Goal: Information Seeking & Learning: Learn about a topic

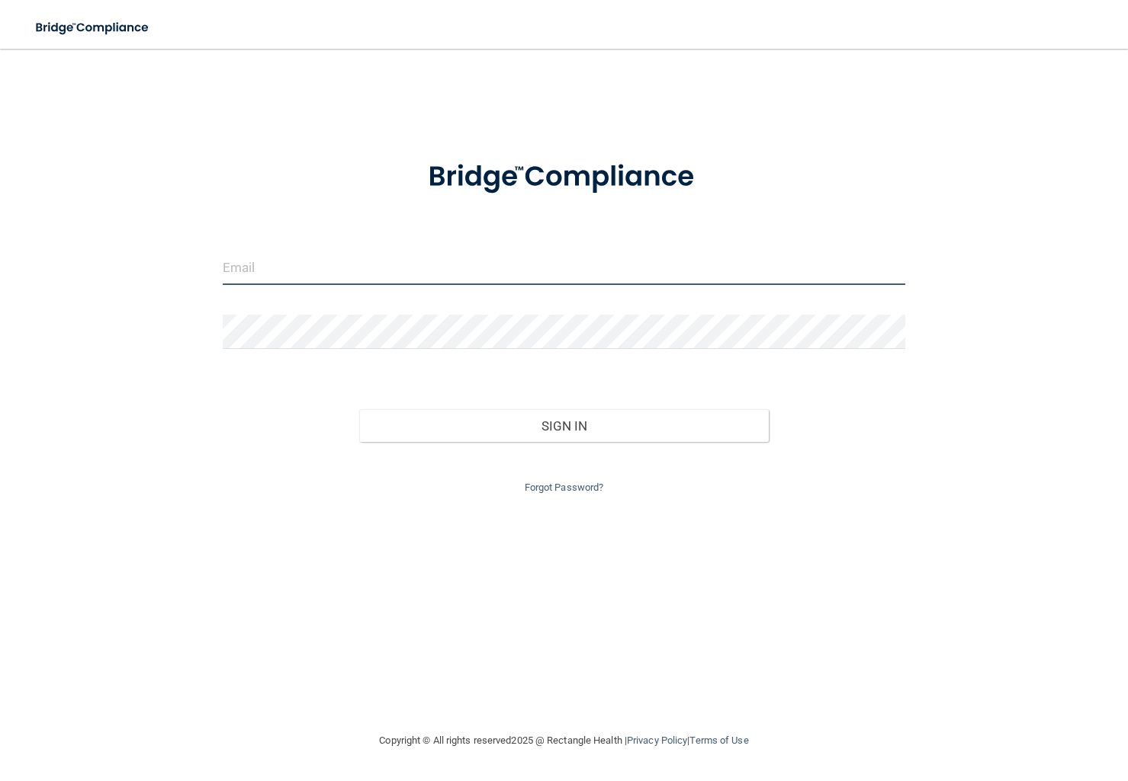
click at [388, 265] on input "email" at bounding box center [564, 268] width 682 height 34
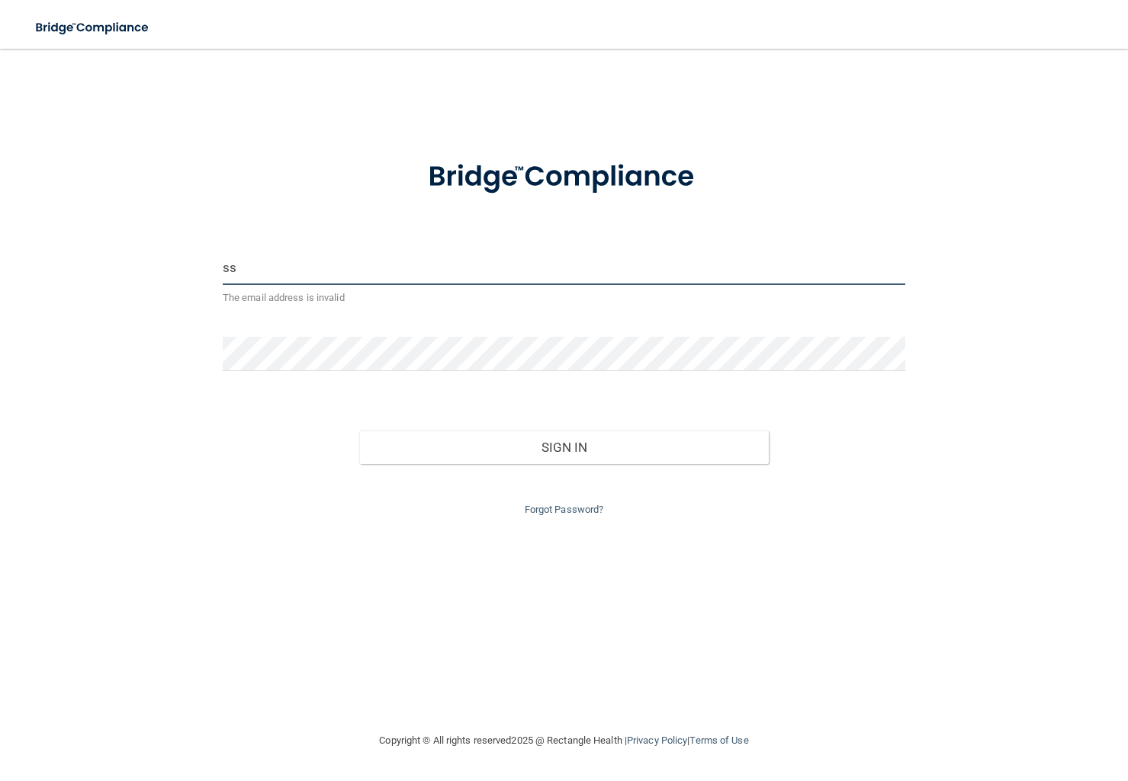
type input "[EMAIL_ADDRESS][DOMAIN_NAME]"
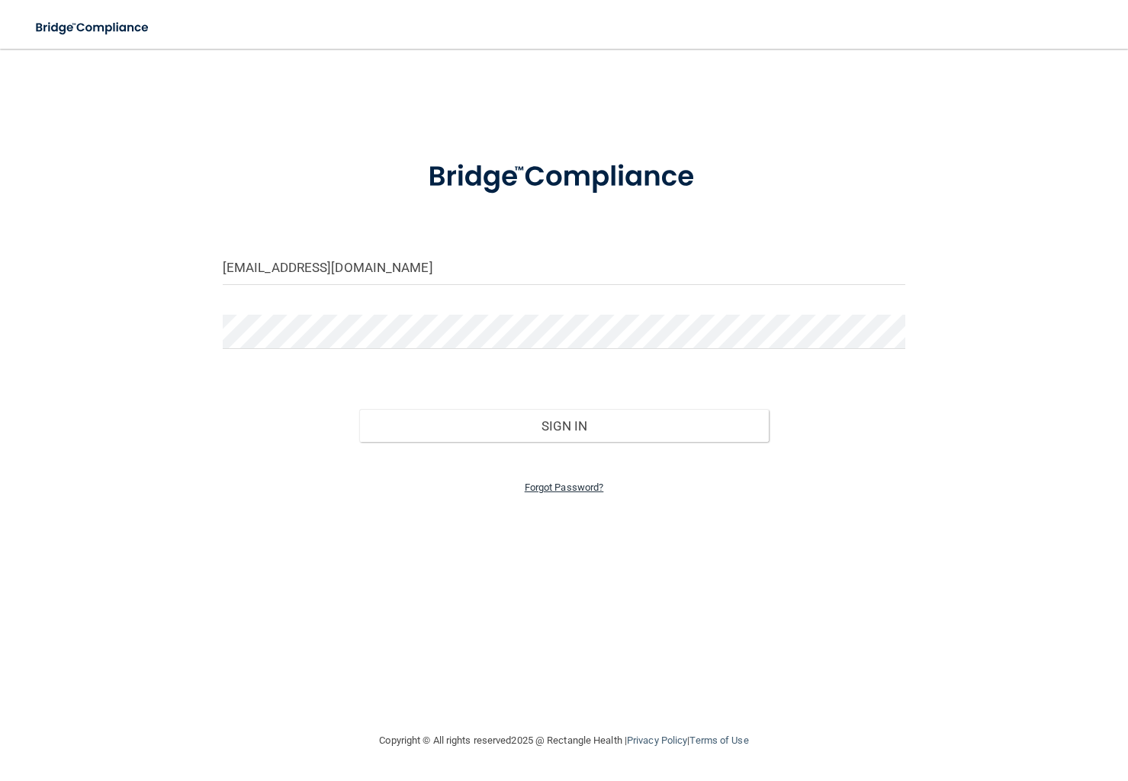
click at [563, 490] on link "Forgot Password?" at bounding box center [563, 487] width 79 height 11
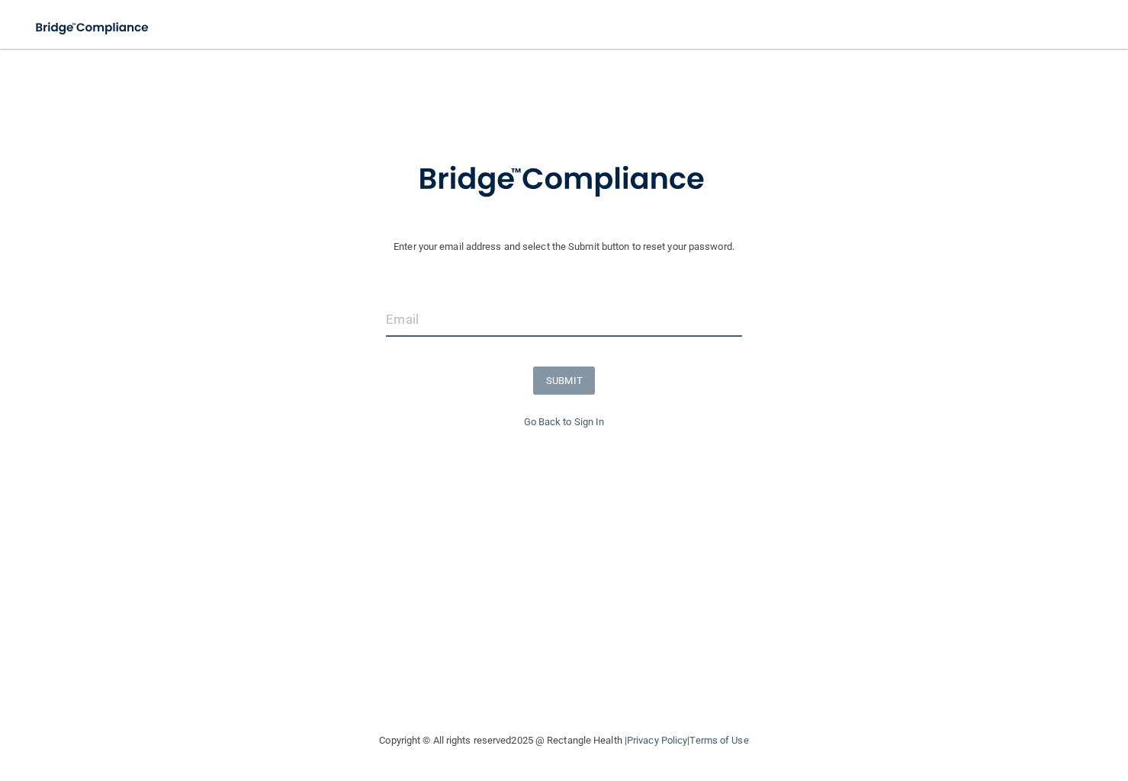
click at [455, 327] on input "email" at bounding box center [563, 320] width 355 height 34
type input "[EMAIL_ADDRESS][DOMAIN_NAME]"
click at [546, 393] on button "SUBMIT" at bounding box center [564, 381] width 62 height 28
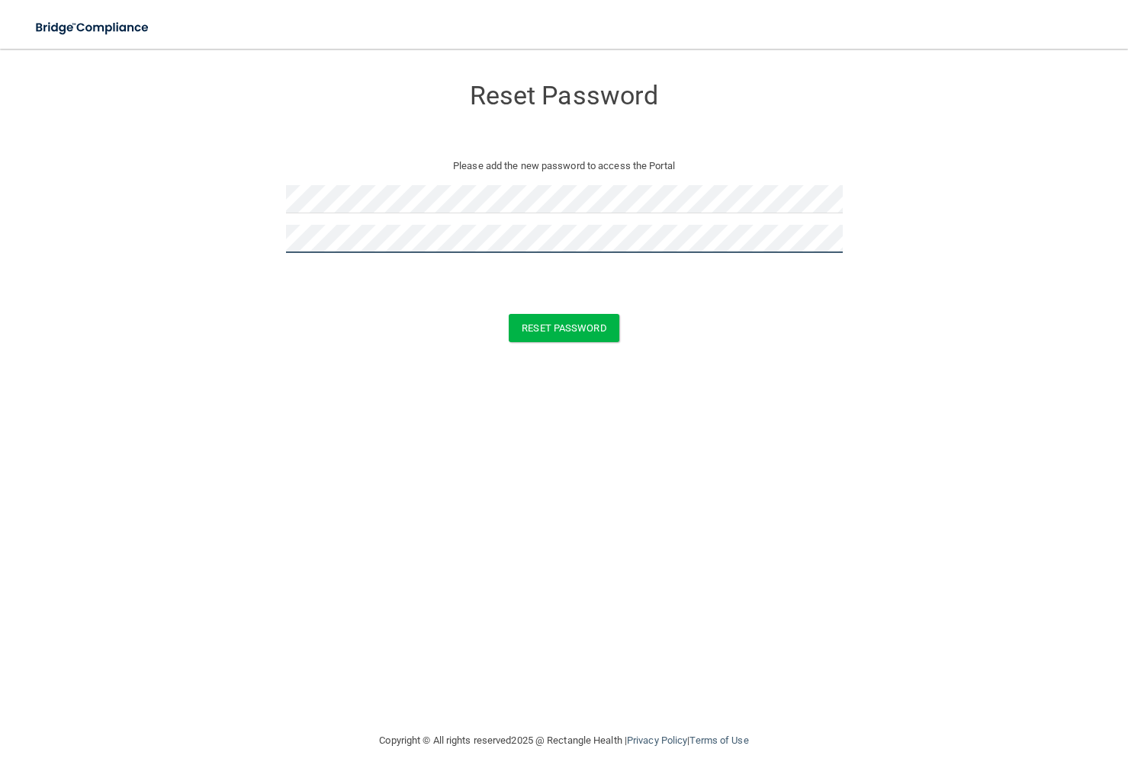
click at [508, 314] on button "Reset Password" at bounding box center [563, 328] width 110 height 28
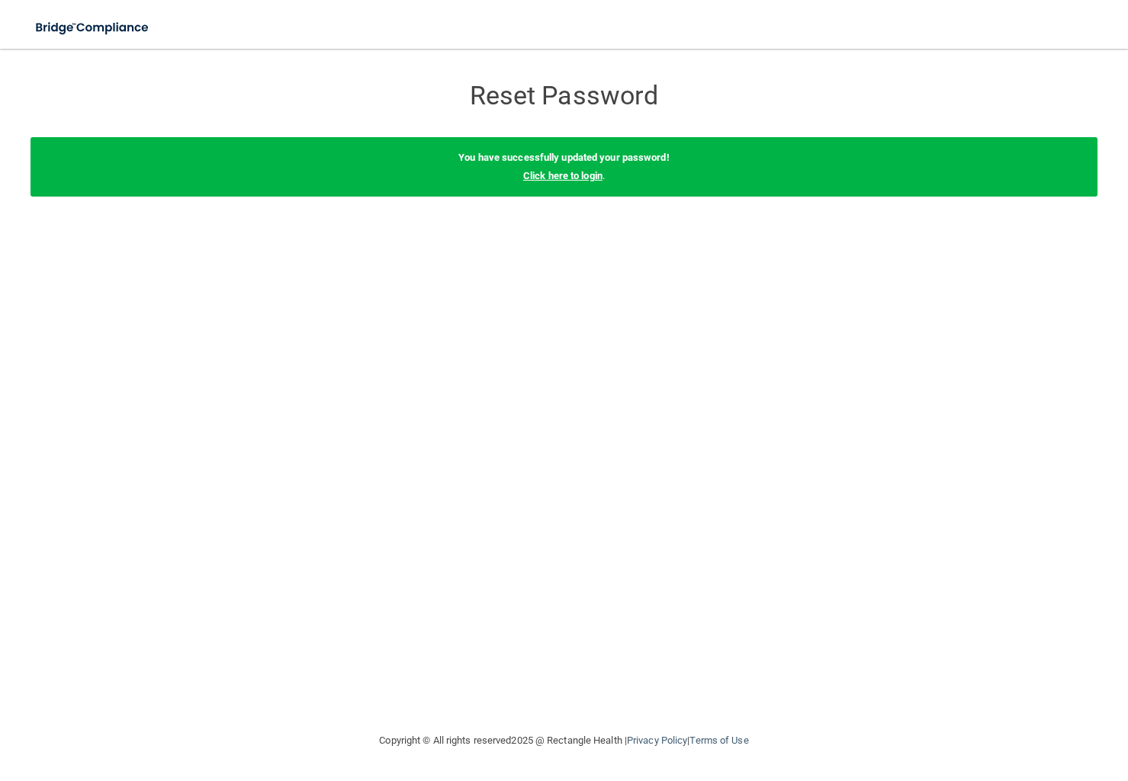
click at [554, 175] on link "Click here to login" at bounding box center [562, 175] width 79 height 11
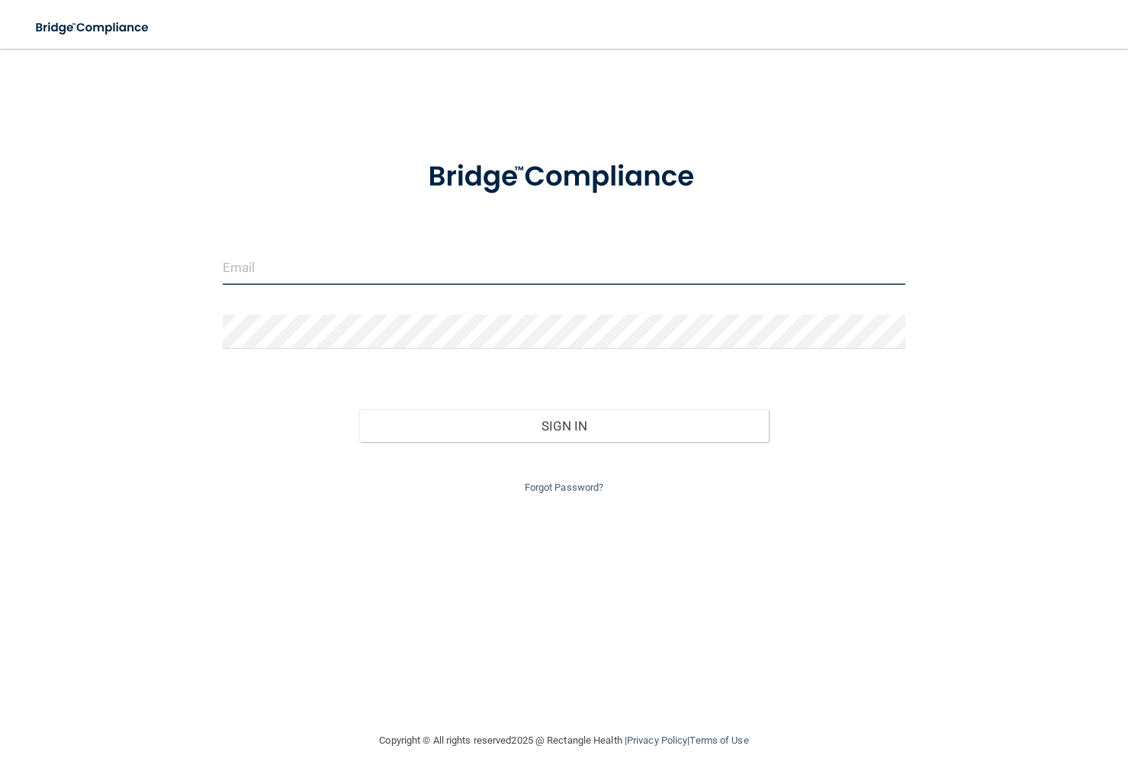
click at [375, 279] on input "email" at bounding box center [564, 268] width 682 height 34
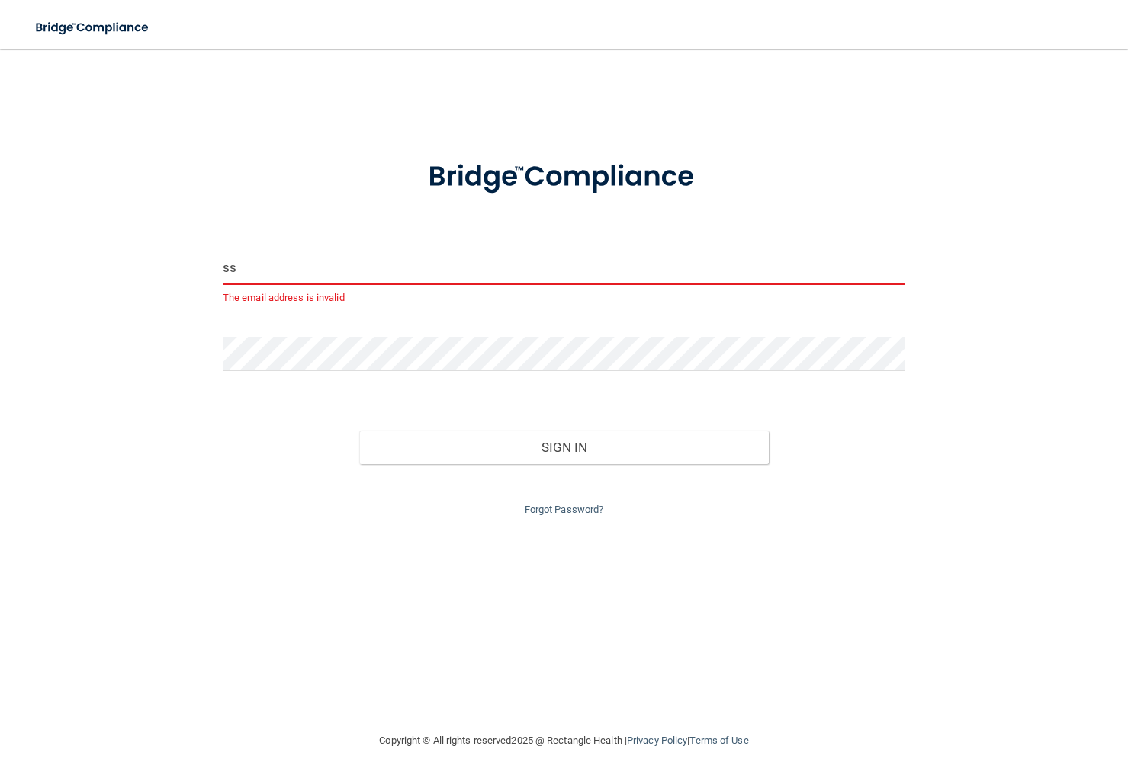
click at [311, 273] on input "ss" at bounding box center [564, 268] width 682 height 34
type input "[EMAIL_ADDRESS][DOMAIN_NAME]"
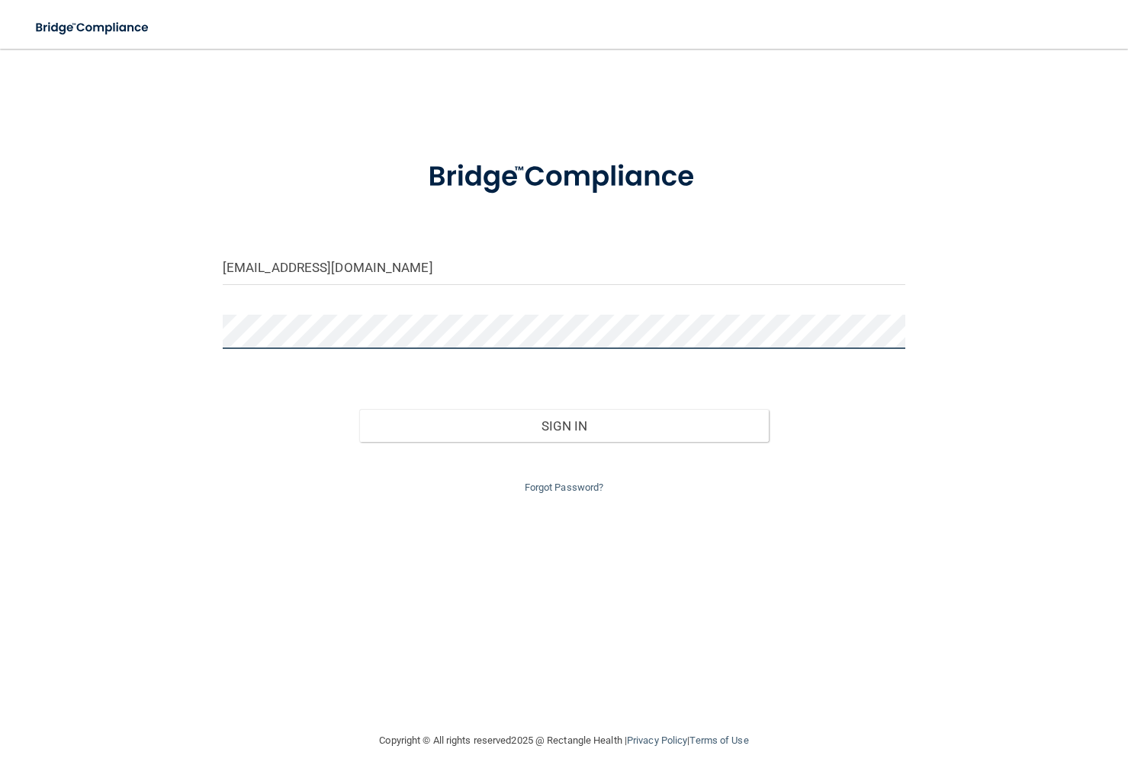
click at [359, 409] on button "Sign In" at bounding box center [563, 426] width 409 height 34
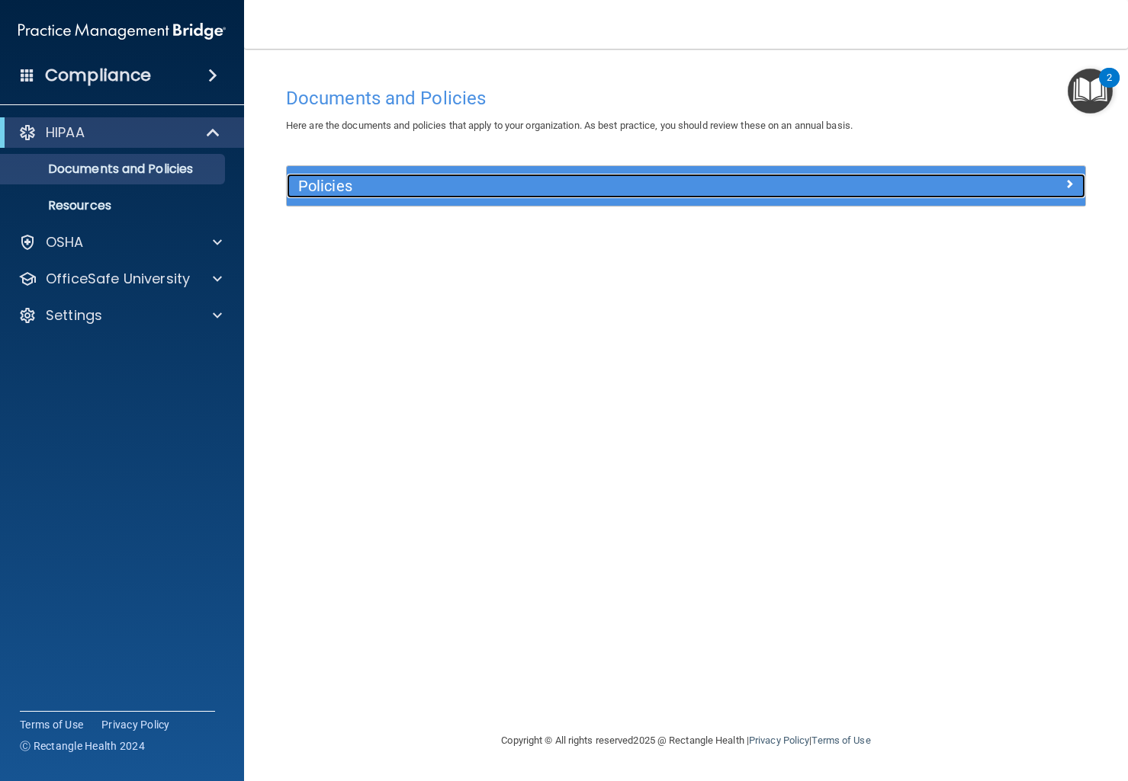
click at [394, 187] on h5 "Policies" at bounding box center [586, 186] width 576 height 17
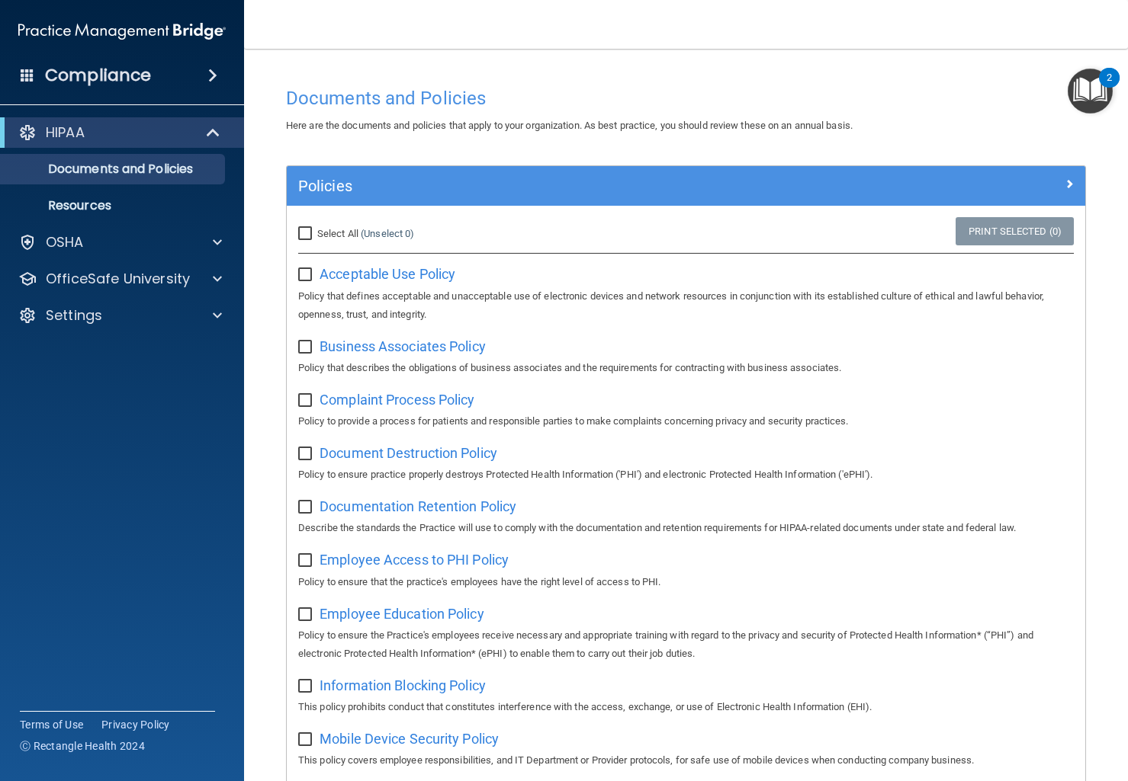
click at [305, 235] on input "Select All (Unselect 0) Unselect All" at bounding box center [307, 234] width 18 height 12
checkbox input "true"
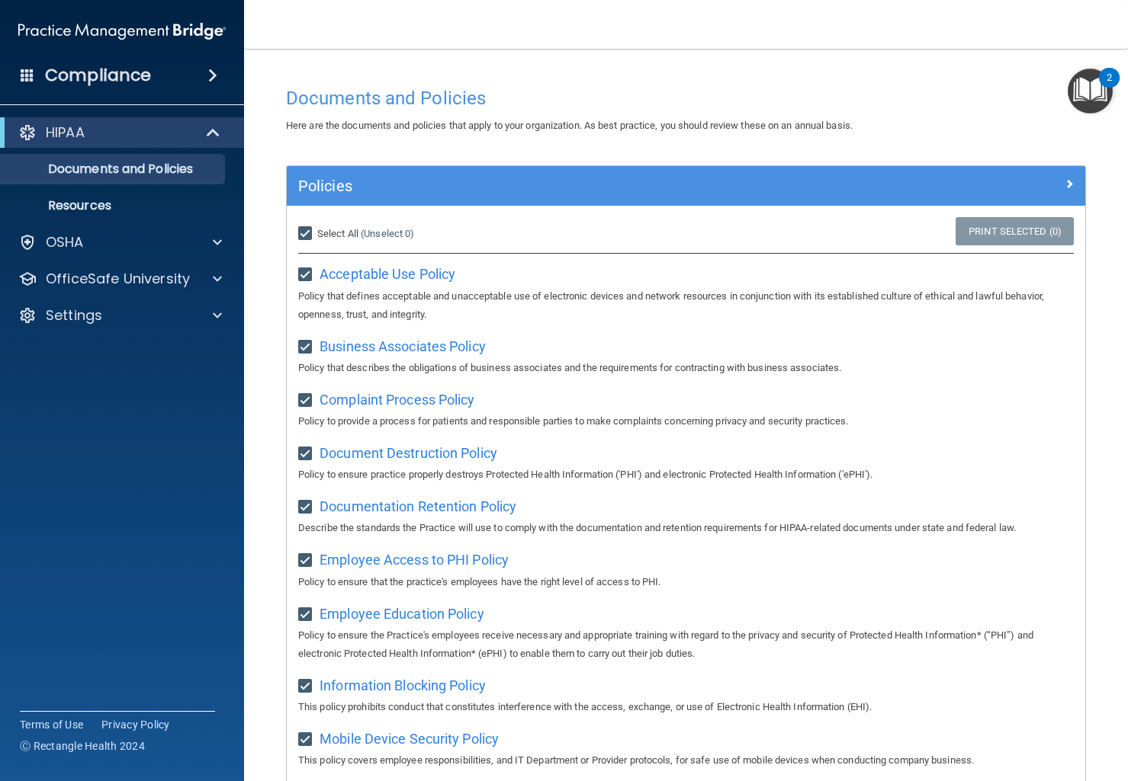
checkbox input "true"
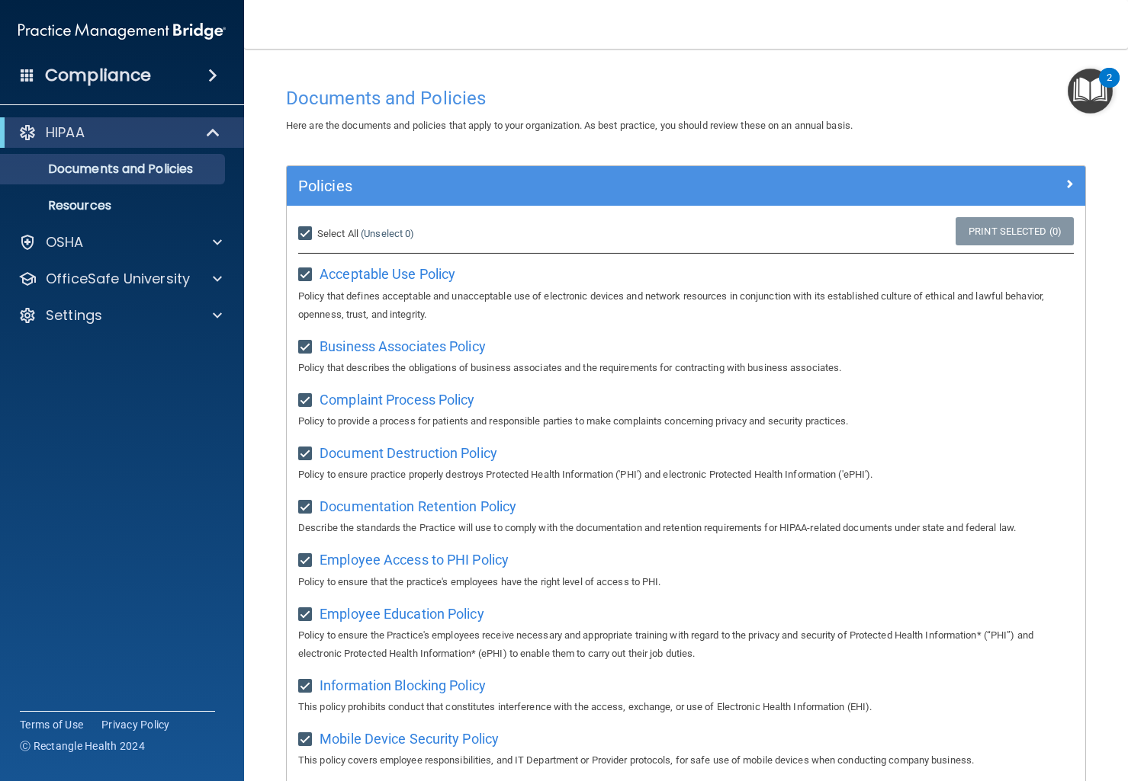
checkbox input "true"
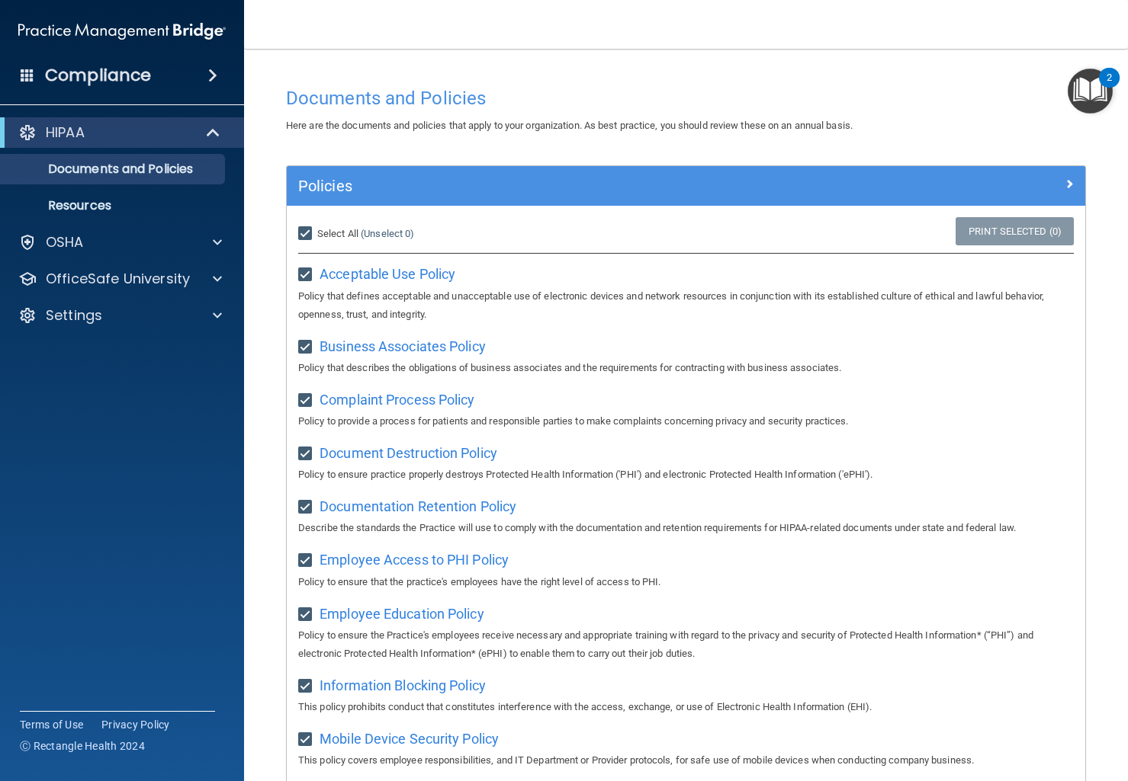
checkbox input "true"
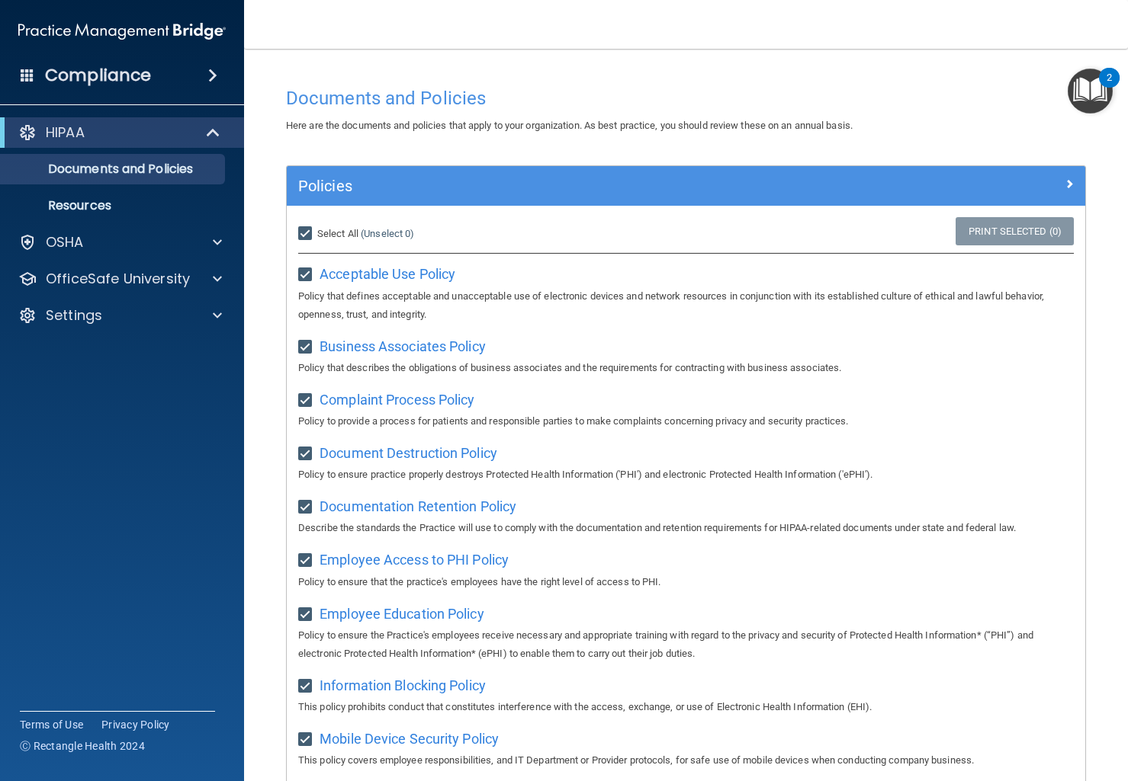
checkbox input "true"
click at [361, 282] on span "Acceptable Use Policy" at bounding box center [387, 274] width 136 height 16
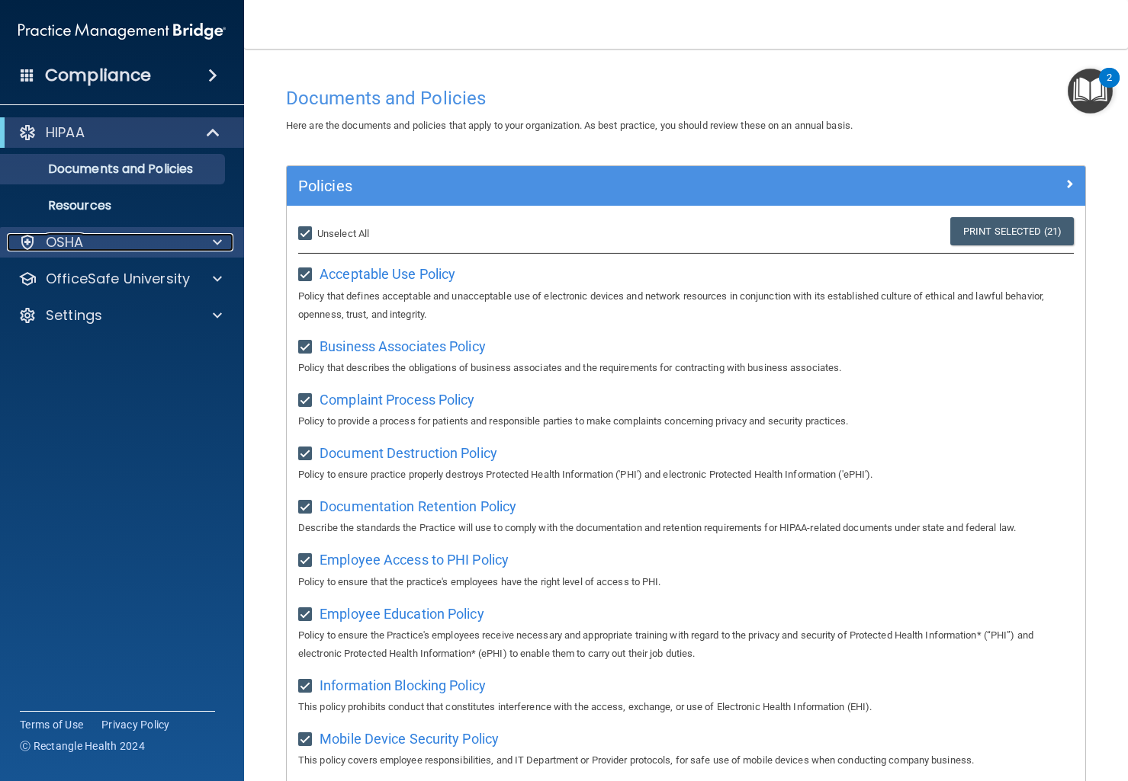
click at [109, 241] on div "OSHA" at bounding box center [101, 242] width 189 height 18
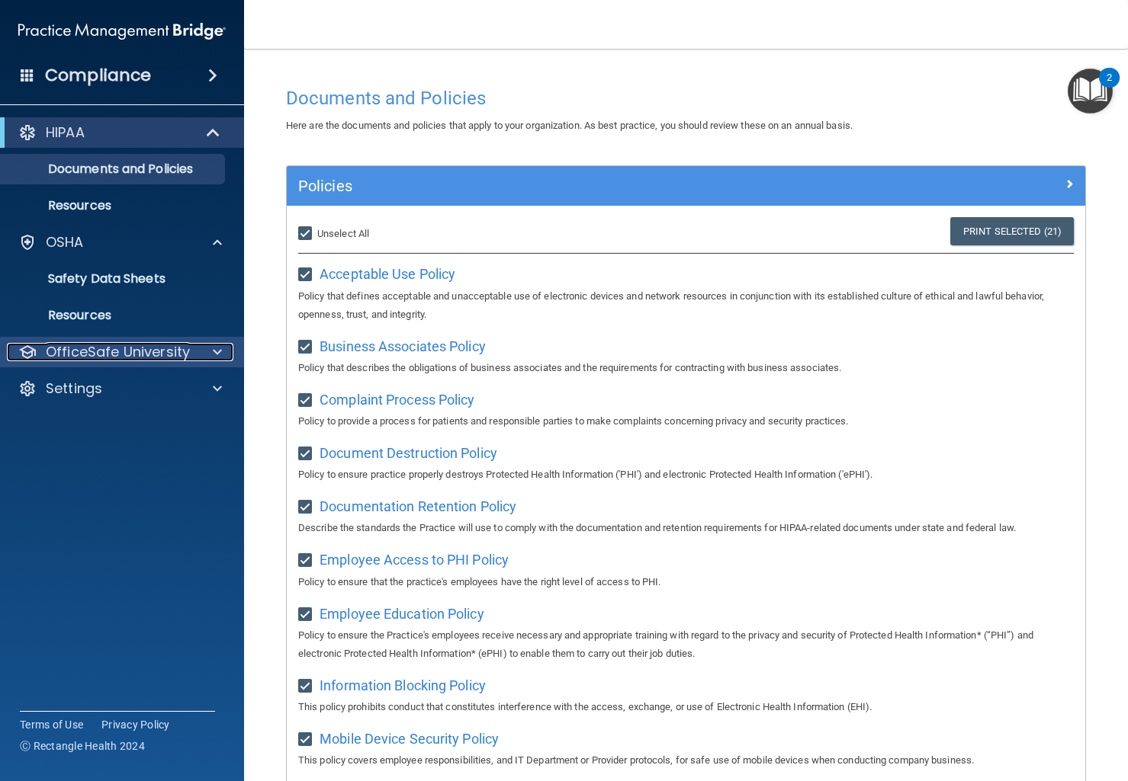
click at [134, 347] on p "OfficeSafe University" at bounding box center [118, 352] width 144 height 18
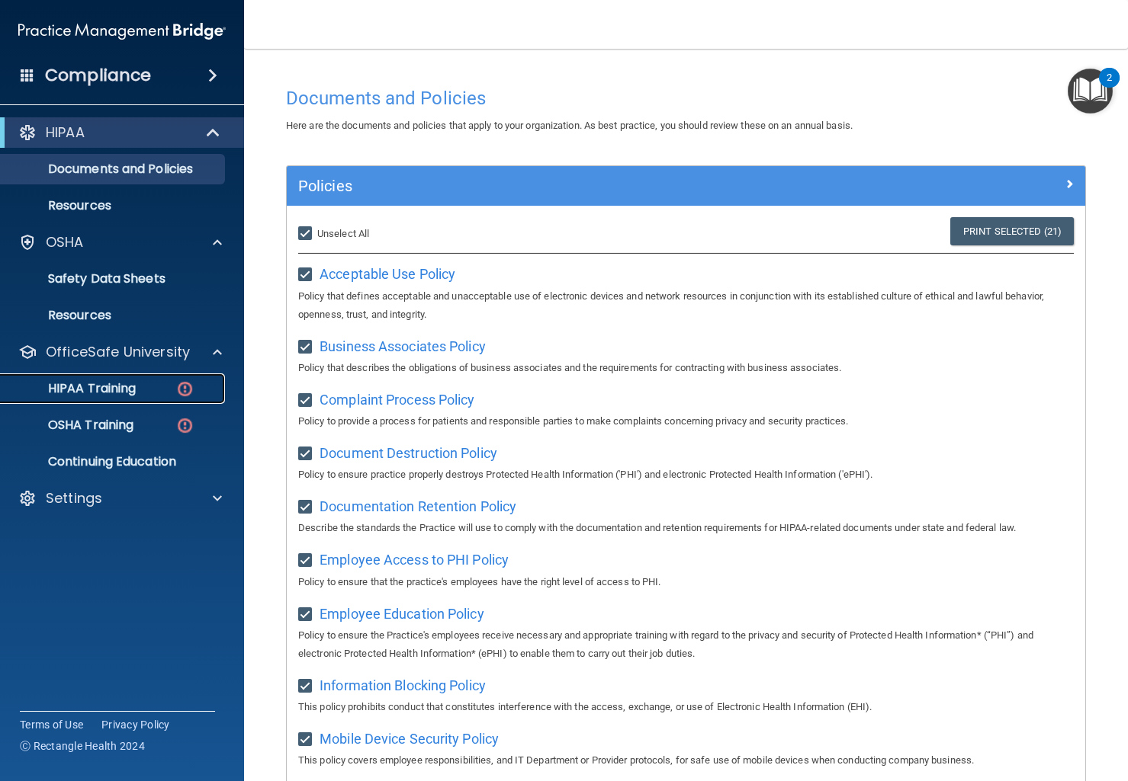
click at [116, 396] on p "HIPAA Training" at bounding box center [73, 388] width 126 height 15
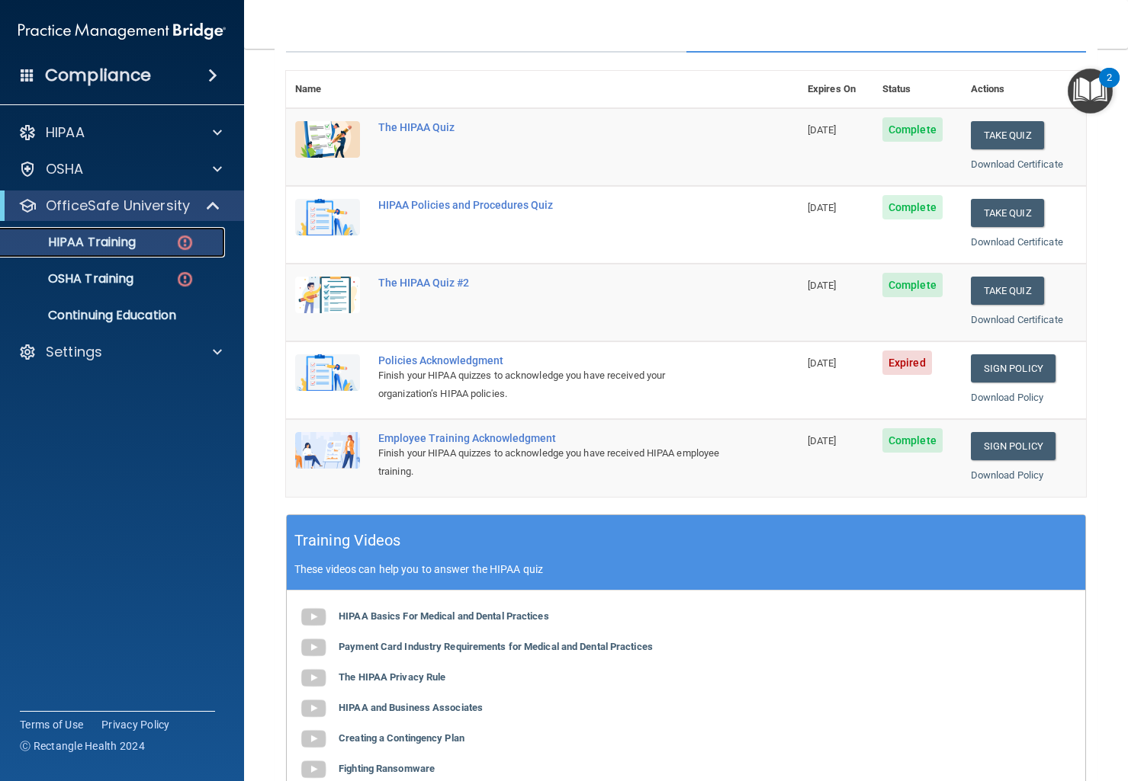
scroll to position [159, 0]
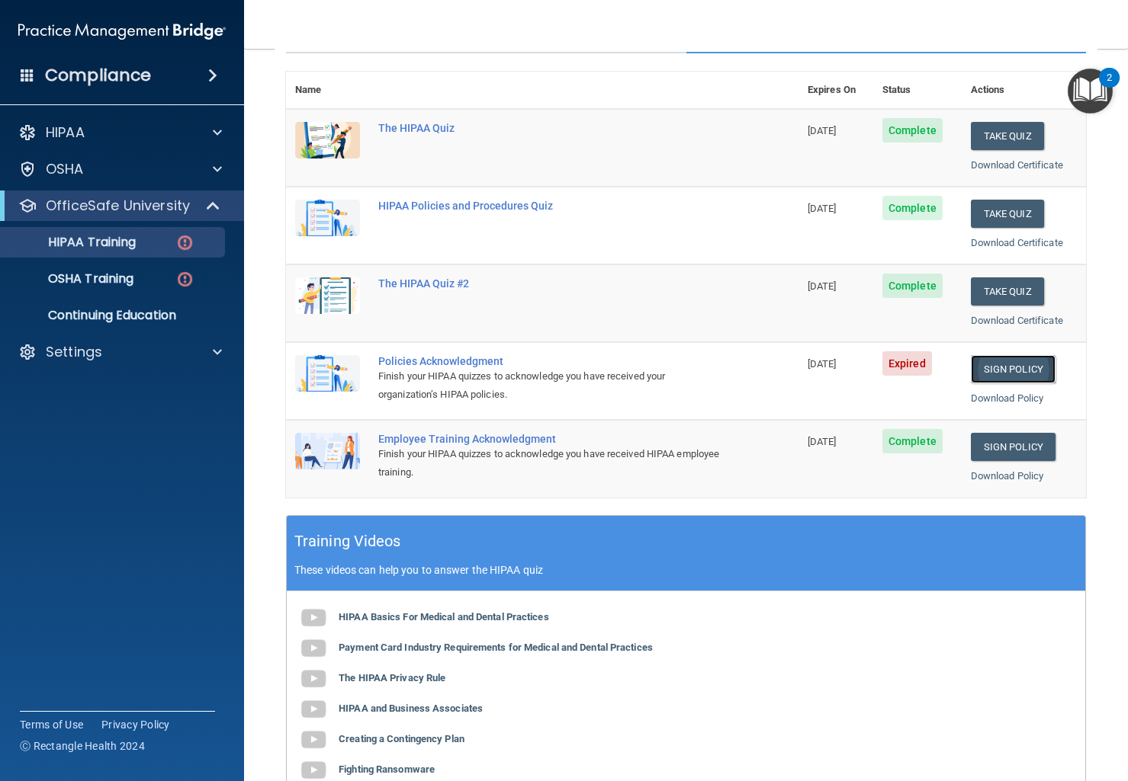
click at [1004, 377] on link "Sign Policy" at bounding box center [1012, 369] width 85 height 28
click at [995, 370] on link "Sign Policy" at bounding box center [1012, 369] width 85 height 28
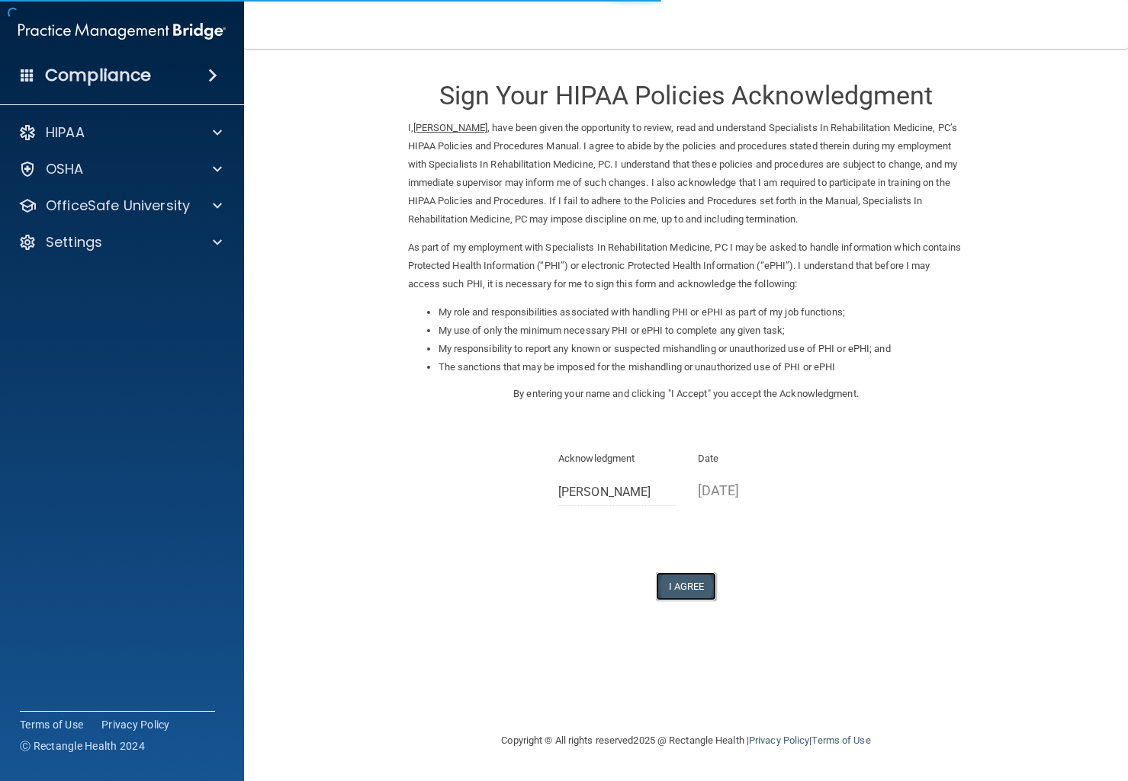
click at [683, 591] on button "I Agree" at bounding box center [686, 587] width 61 height 28
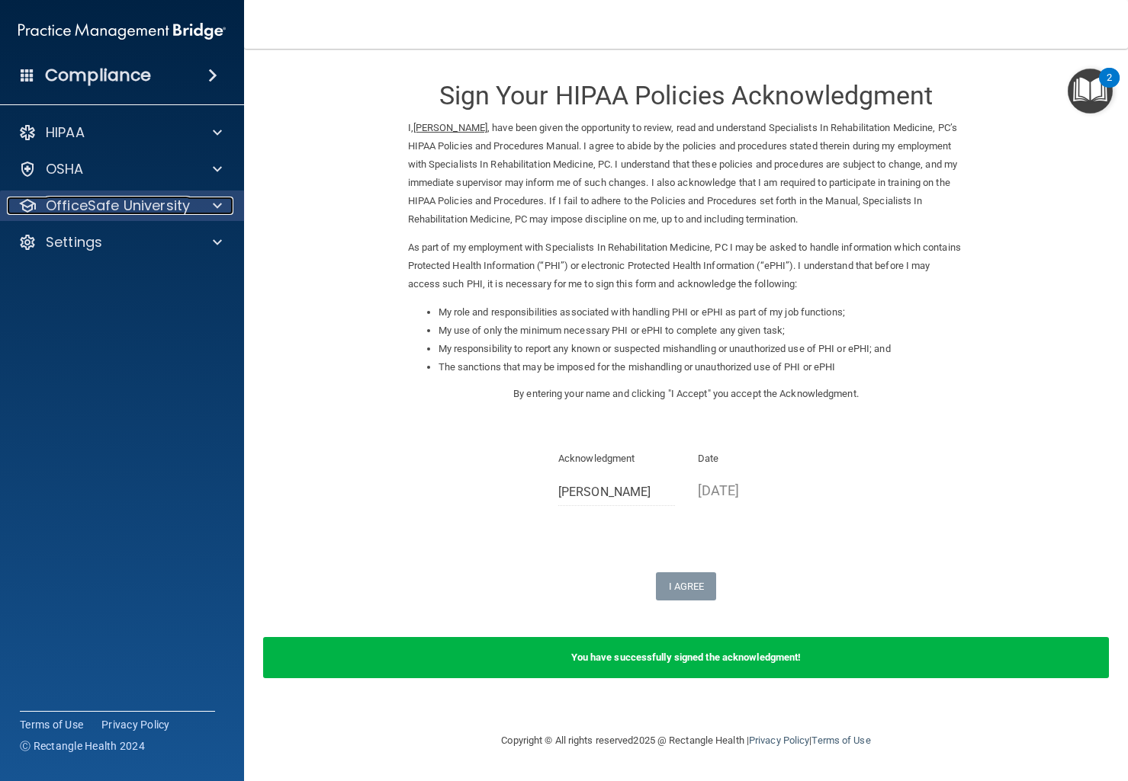
click at [86, 202] on p "OfficeSafe University" at bounding box center [118, 206] width 144 height 18
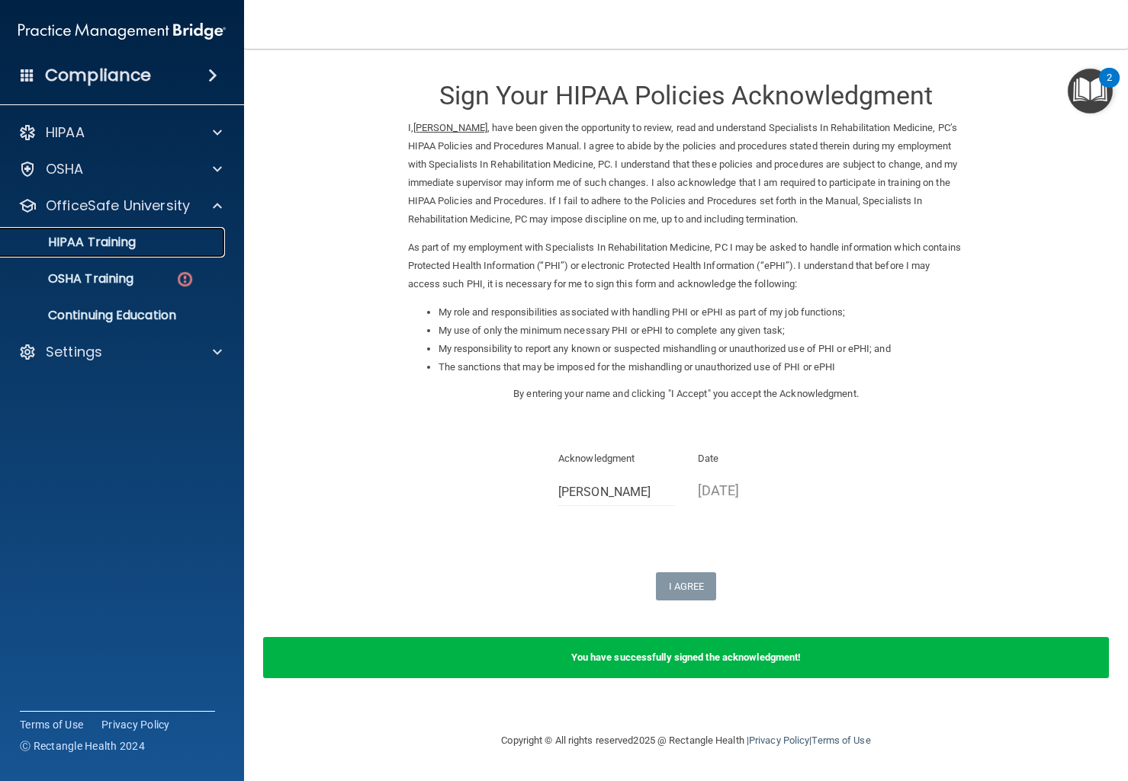
click at [91, 250] on p "HIPAA Training" at bounding box center [73, 242] width 126 height 15
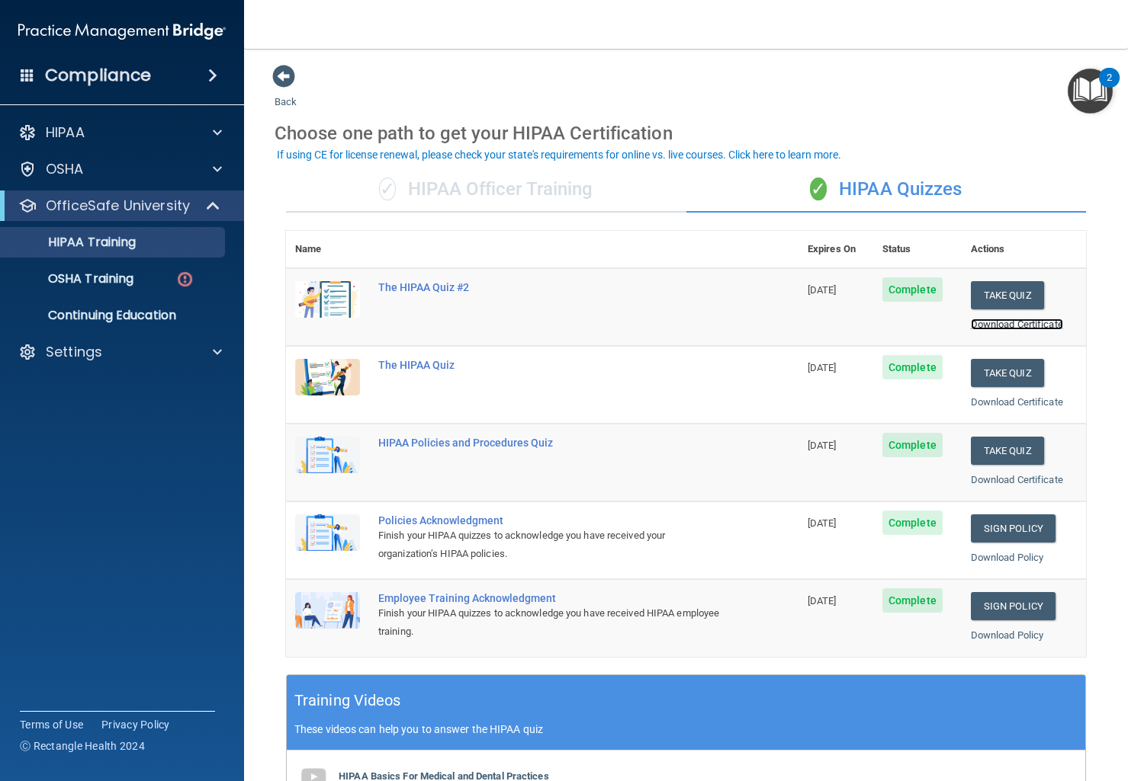
click at [992, 322] on link "Download Certificate" at bounding box center [1016, 324] width 92 height 11
click at [991, 292] on button "Take Quiz" at bounding box center [1006, 295] width 73 height 28
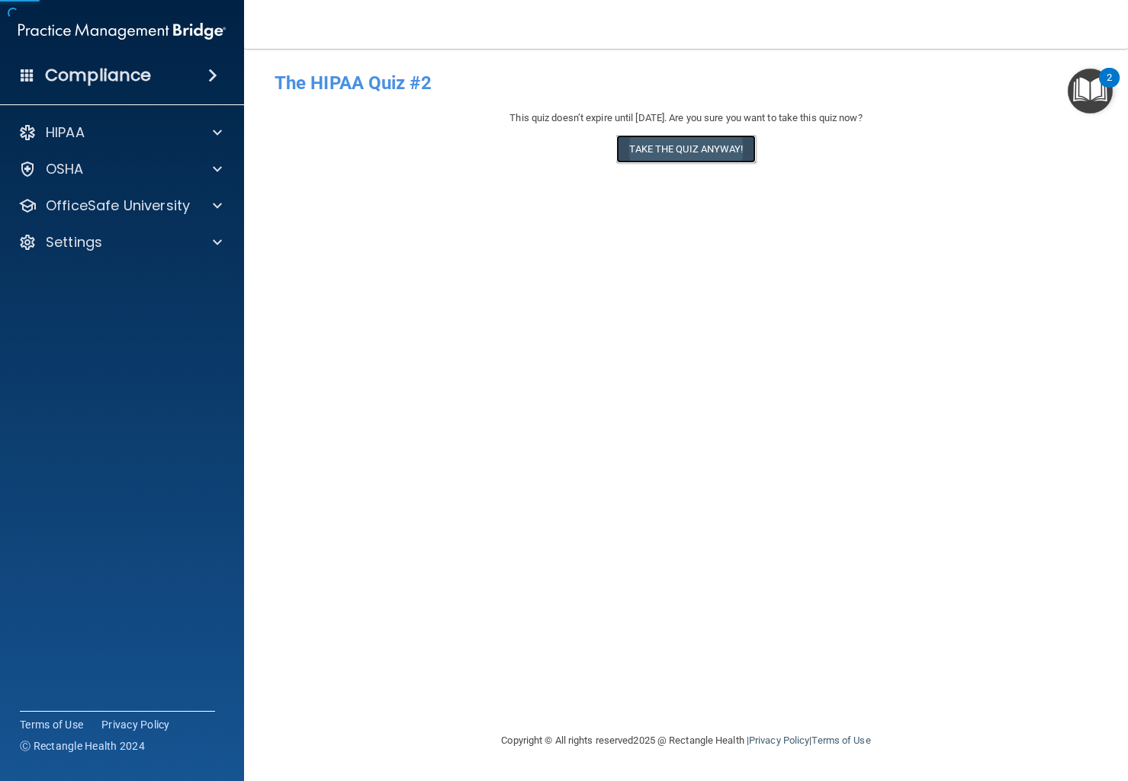
click at [724, 161] on button "Take the quiz anyway!" at bounding box center [685, 149] width 139 height 28
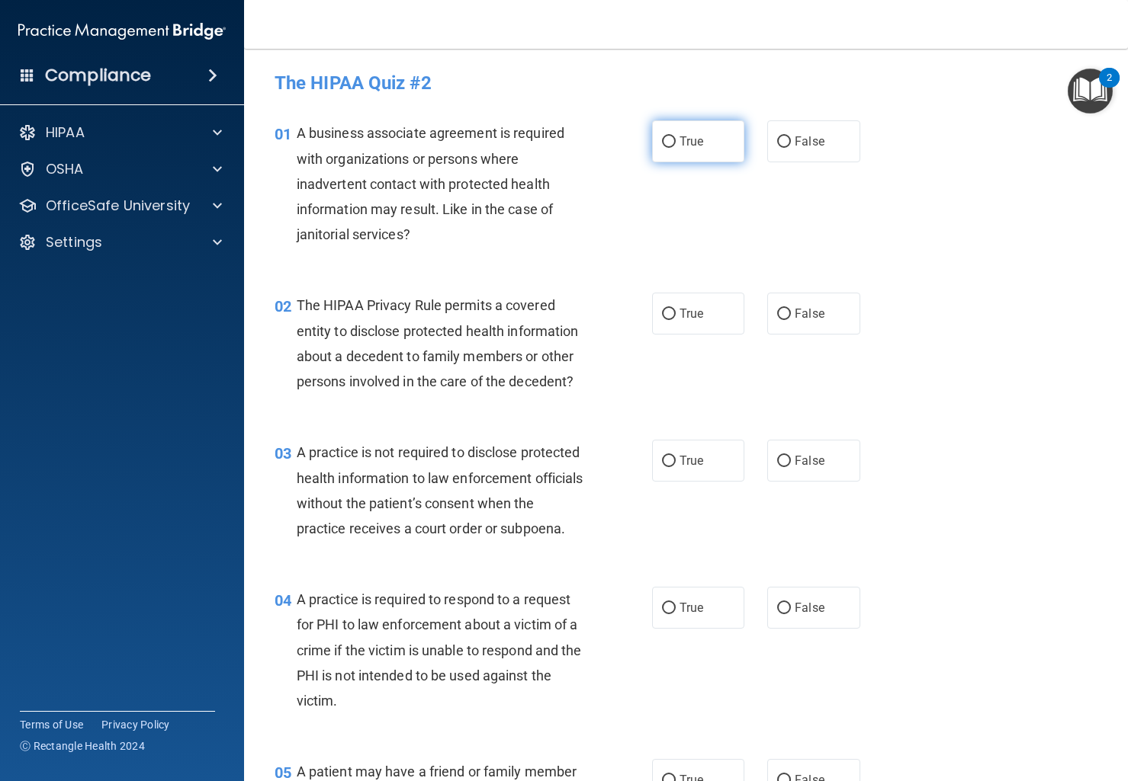
click at [726, 149] on label "True" at bounding box center [698, 141] width 93 height 42
click at [675, 148] on input "True" at bounding box center [669, 141] width 14 height 11
radio input "true"
click at [797, 310] on span "False" at bounding box center [809, 313] width 30 height 14
click at [791, 310] on input "False" at bounding box center [784, 314] width 14 height 11
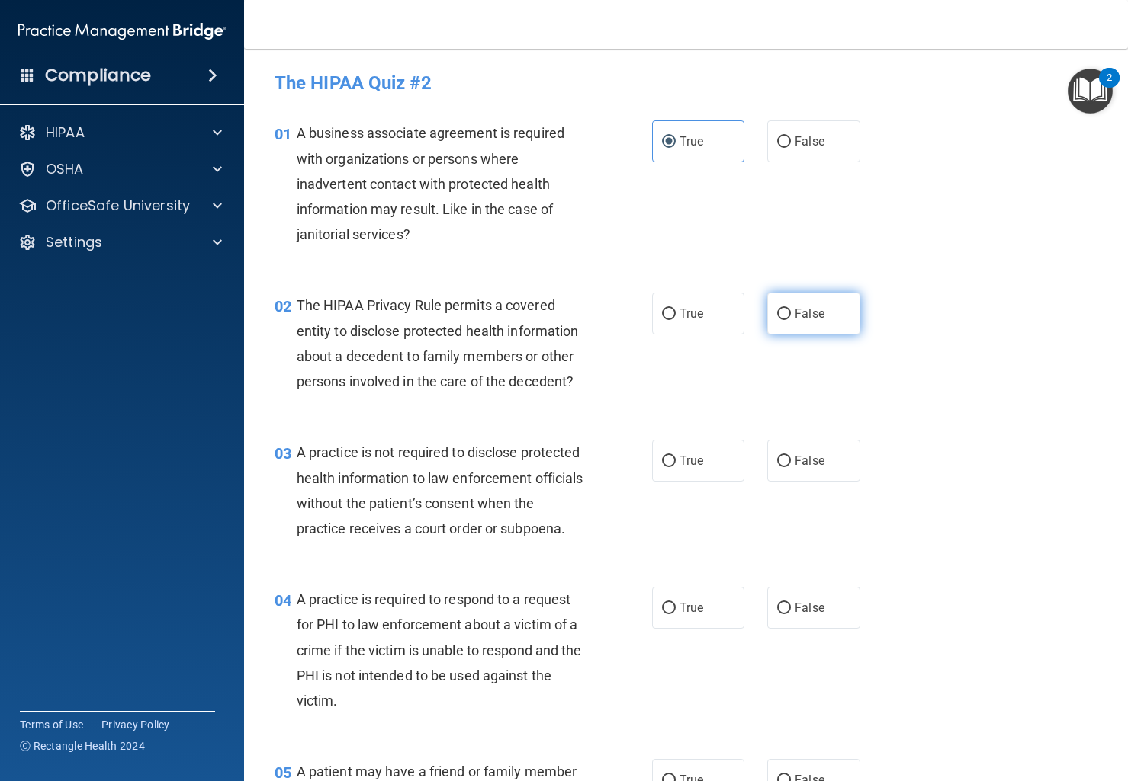
radio input "true"
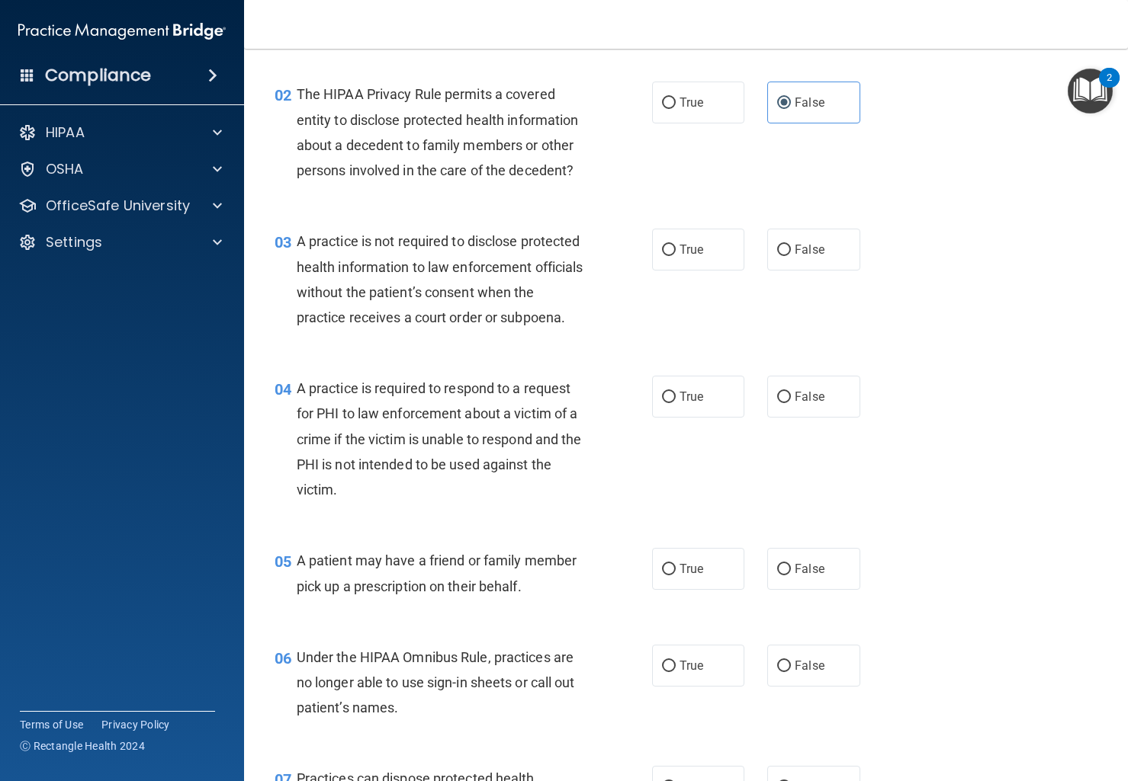
scroll to position [228, 0]
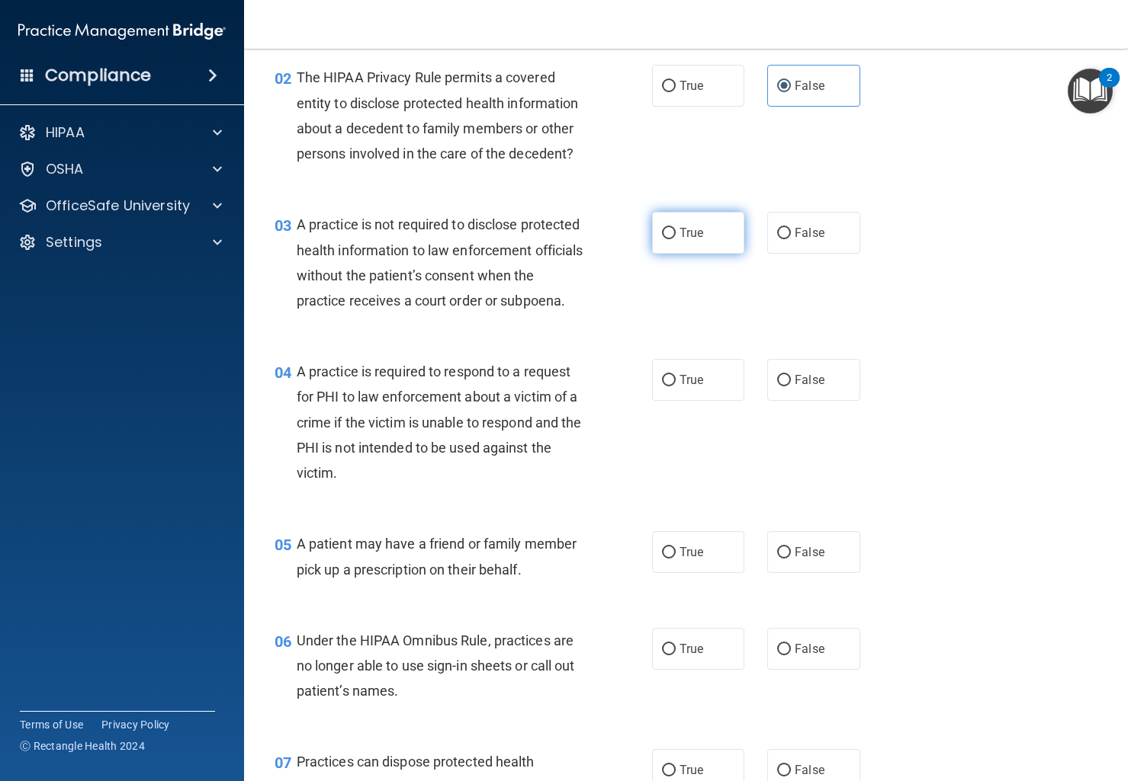
click at [698, 240] on span "True" at bounding box center [691, 233] width 24 height 14
click at [675, 239] on input "True" at bounding box center [669, 233] width 14 height 11
radio input "true"
click at [704, 401] on label "True" at bounding box center [698, 380] width 93 height 42
click at [675, 387] on input "True" at bounding box center [669, 380] width 14 height 11
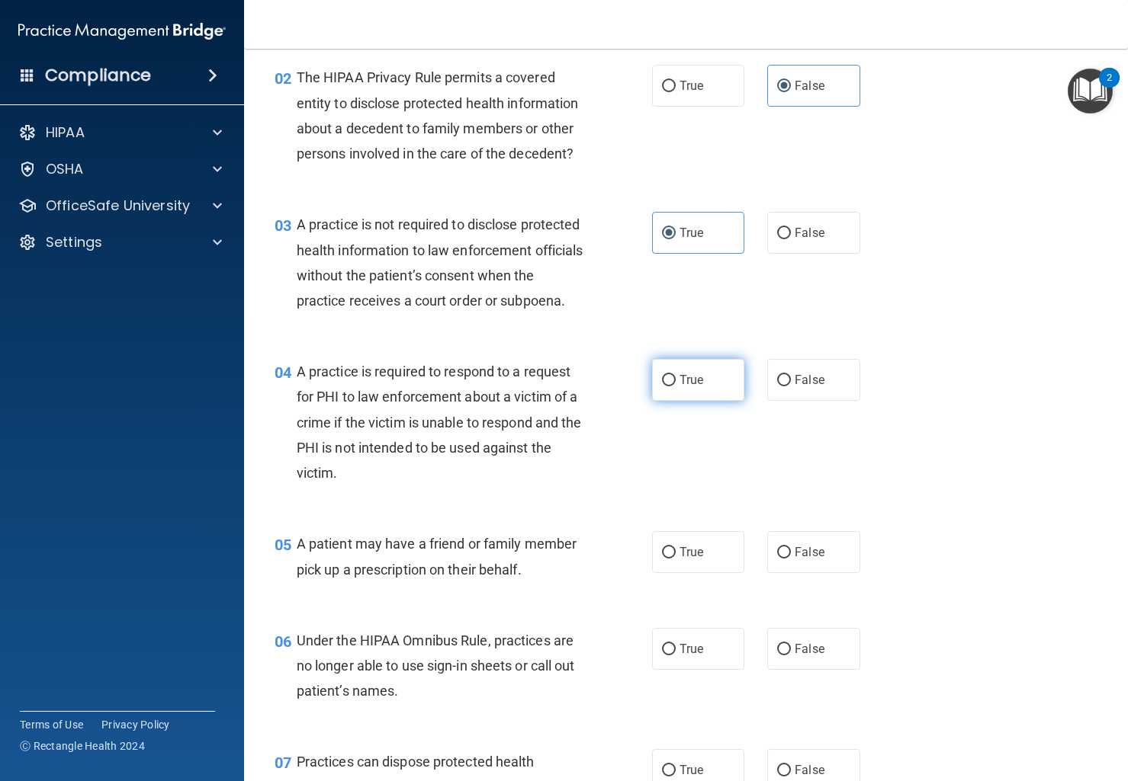
radio input "true"
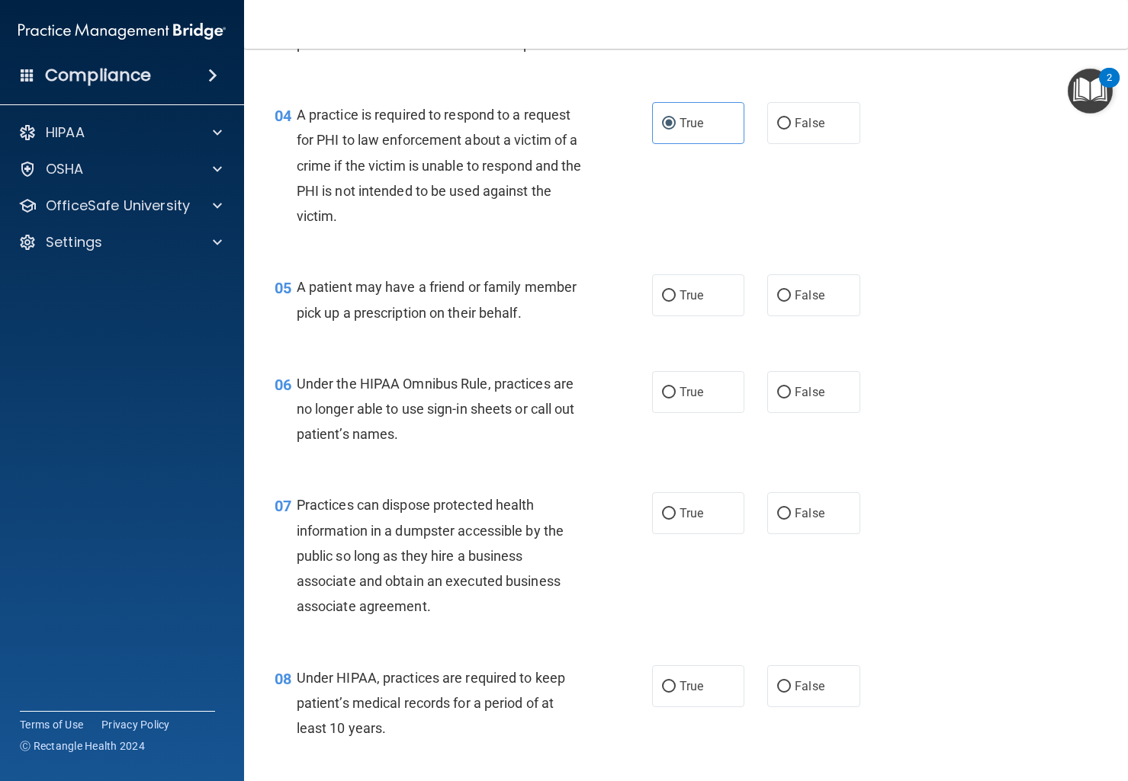
scroll to position [486, 0]
click at [659, 315] on label "True" at bounding box center [698, 294] width 93 height 42
click at [662, 300] on input "True" at bounding box center [669, 294] width 14 height 11
radio input "true"
click at [678, 412] on label "True" at bounding box center [698, 391] width 93 height 42
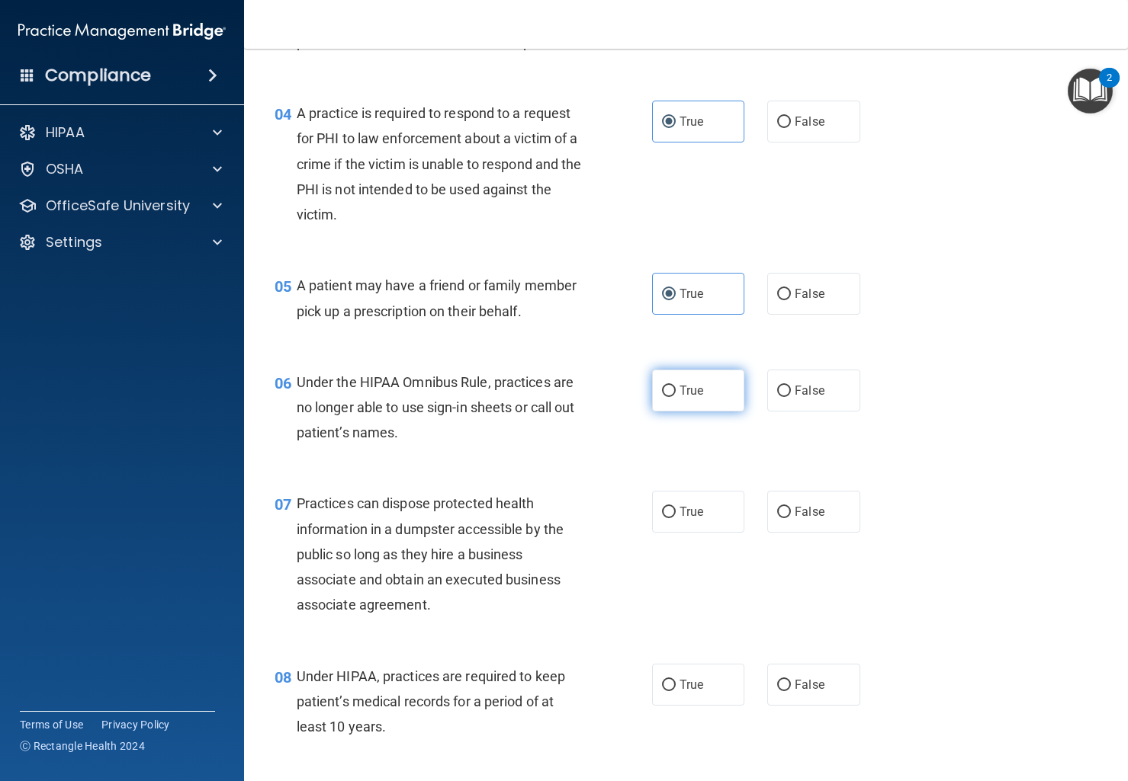
click at [675, 397] on input "True" at bounding box center [669, 391] width 14 height 11
radio input "true"
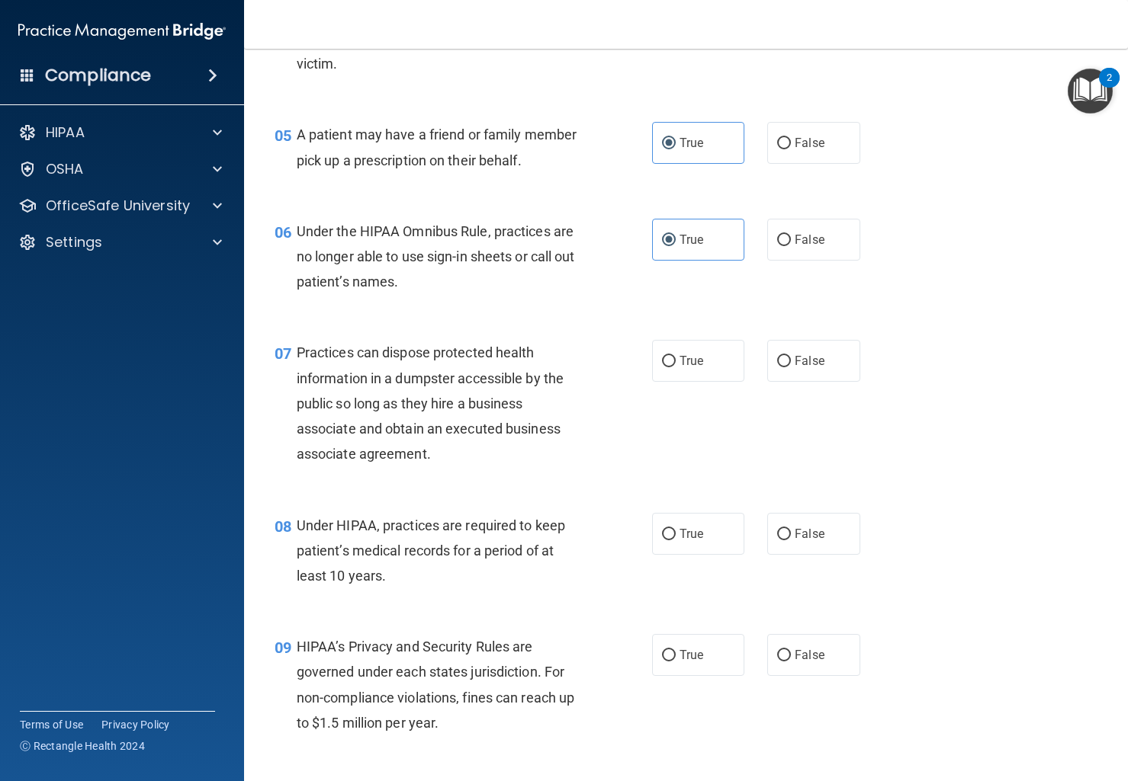
scroll to position [639, 0]
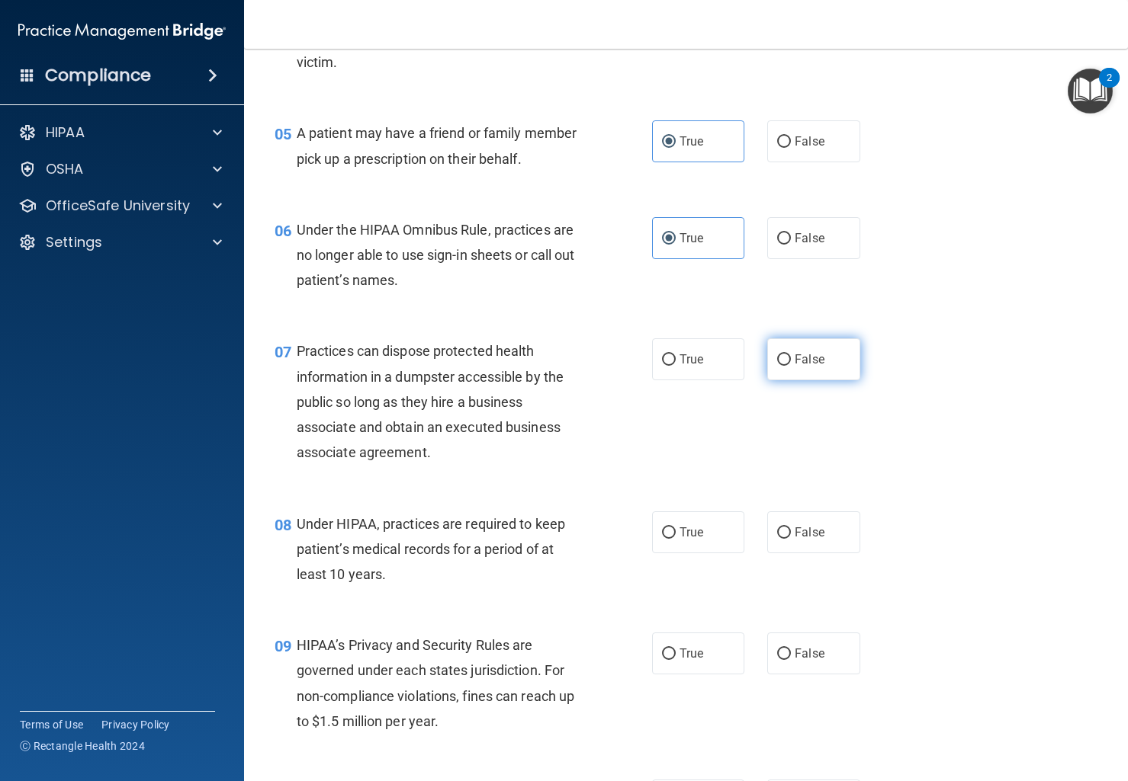
click at [775, 380] on label "False" at bounding box center [813, 359] width 93 height 42
click at [777, 366] on input "False" at bounding box center [784, 359] width 14 height 11
radio input "true"
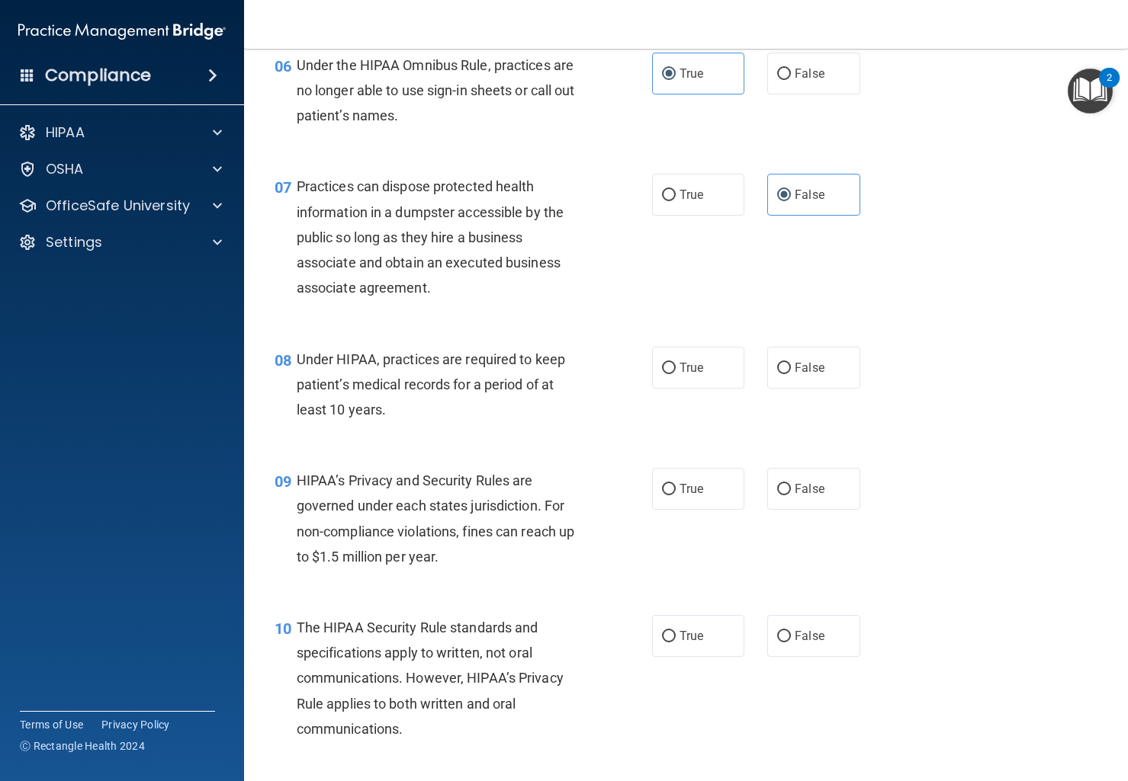
scroll to position [810, 0]
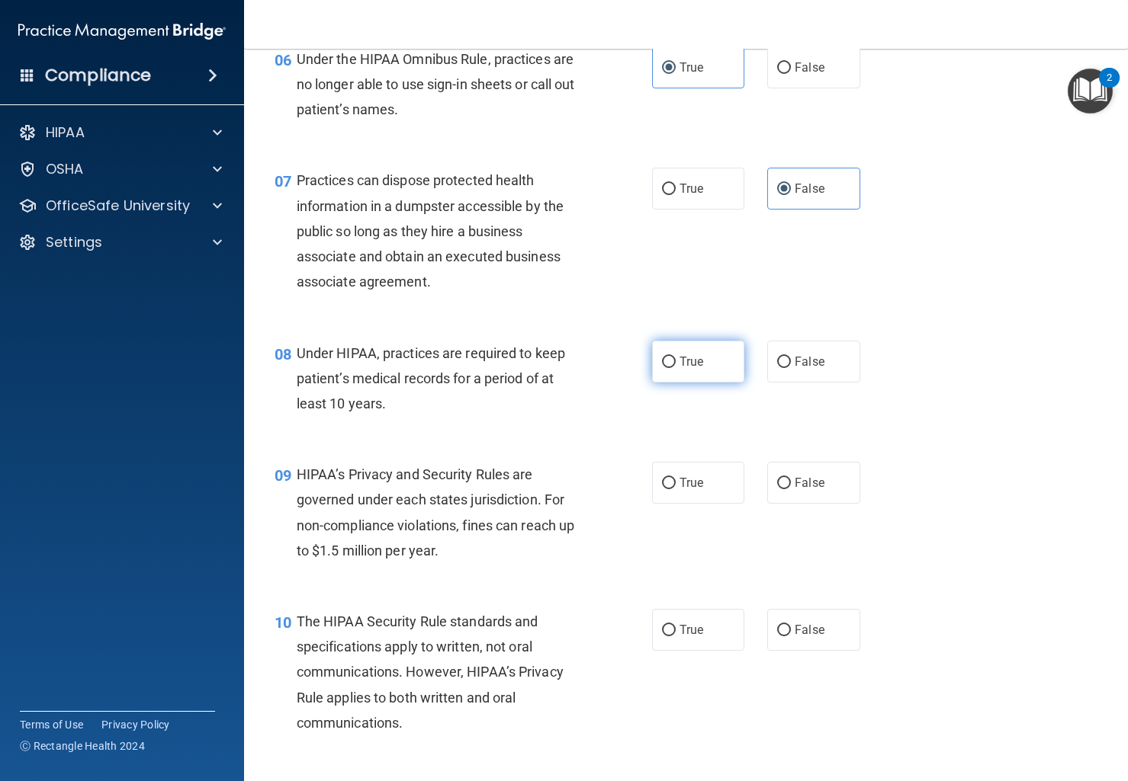
drag, startPoint x: 708, startPoint y: 395, endPoint x: 695, endPoint y: 406, distance: 16.8
click at [708, 383] on label "True" at bounding box center [698, 362] width 93 height 42
click at [675, 368] on input "True" at bounding box center [669, 362] width 14 height 11
radio input "true"
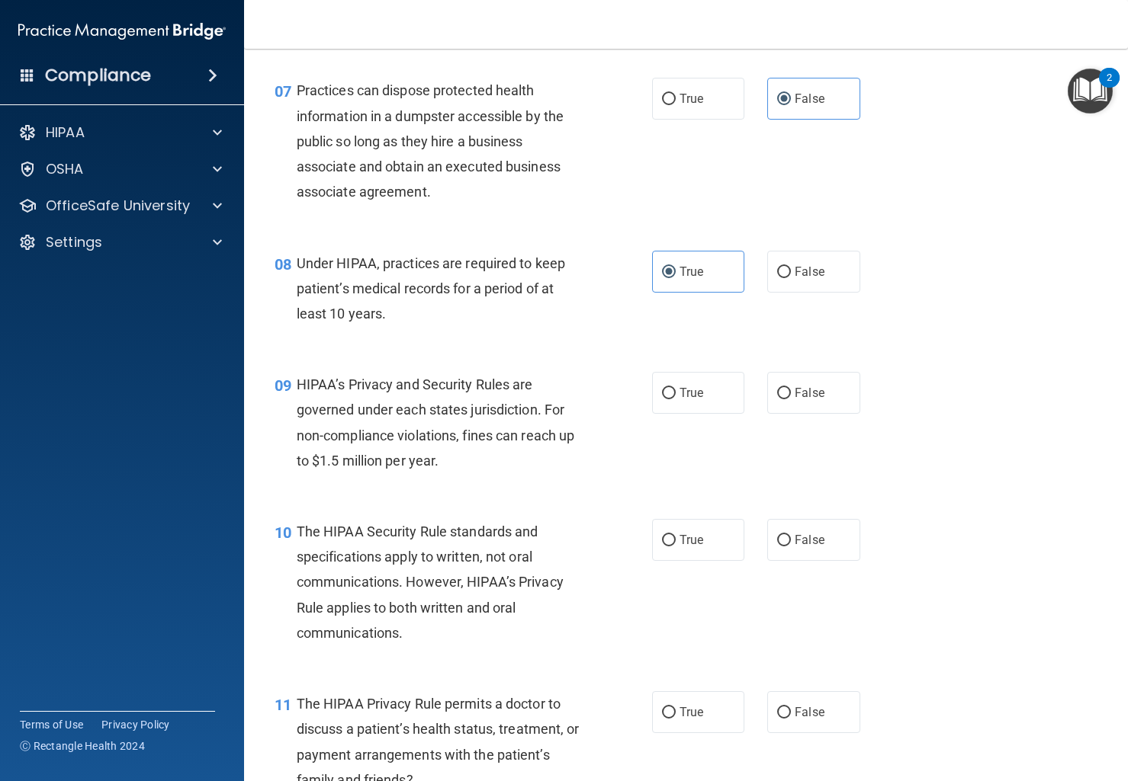
scroll to position [903, 0]
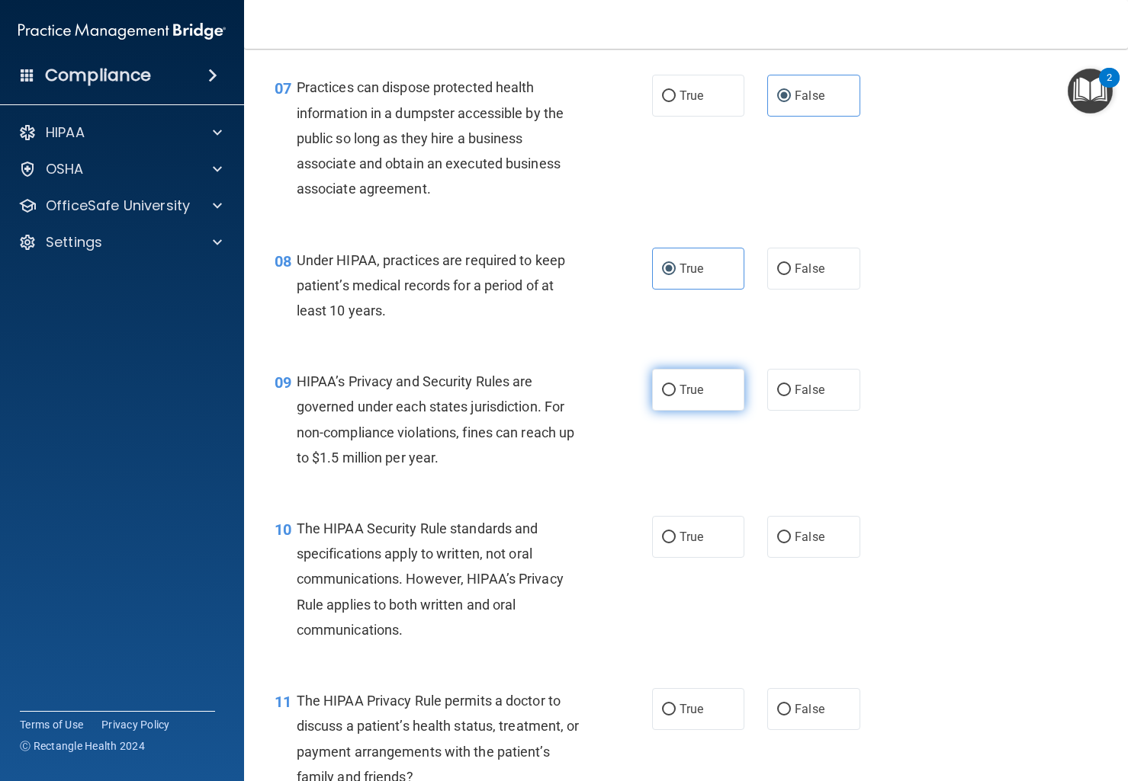
click at [702, 411] on label "True" at bounding box center [698, 390] width 93 height 42
click at [675, 396] on input "True" at bounding box center [669, 390] width 14 height 11
radio input "true"
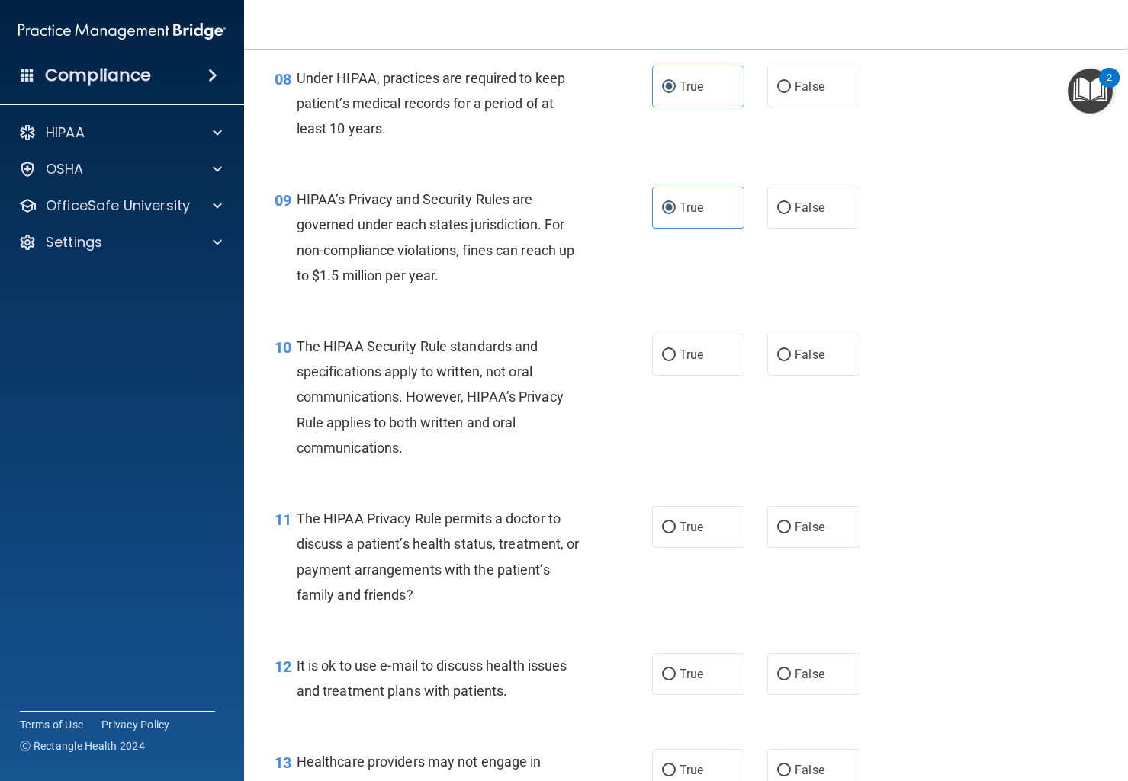
scroll to position [1089, 0]
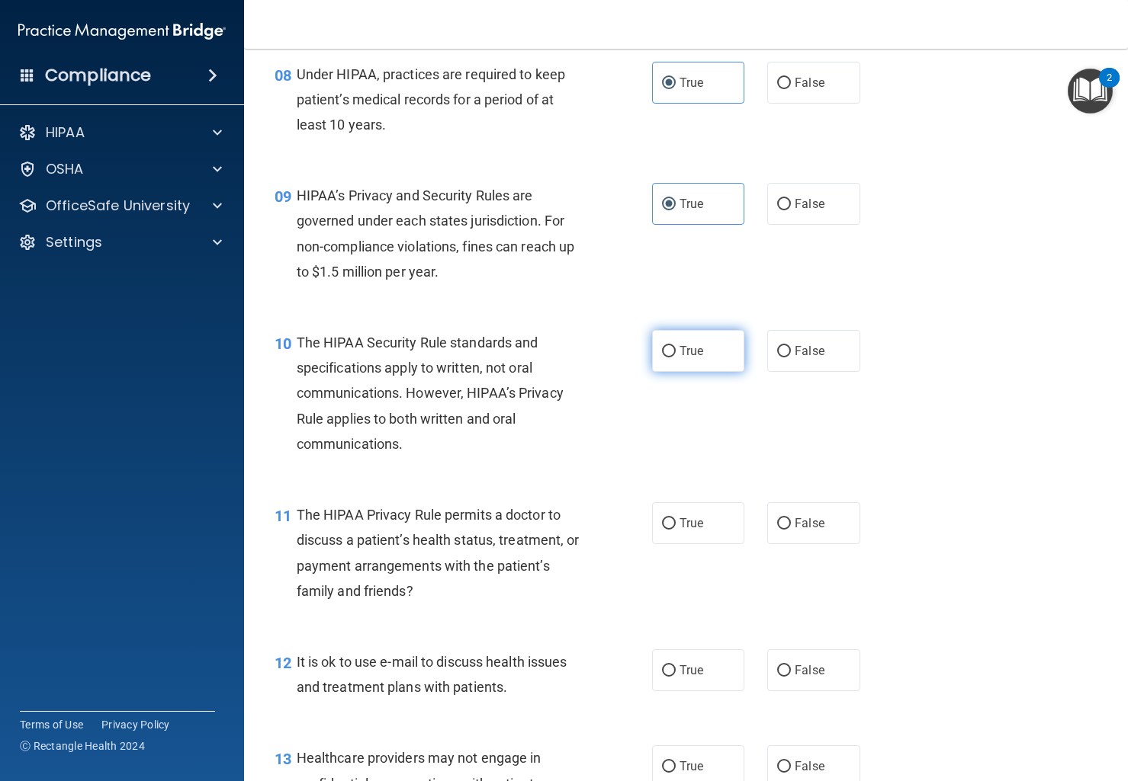
click at [687, 358] on span "True" at bounding box center [691, 351] width 24 height 14
click at [675, 358] on input "True" at bounding box center [669, 351] width 14 height 11
radio input "true"
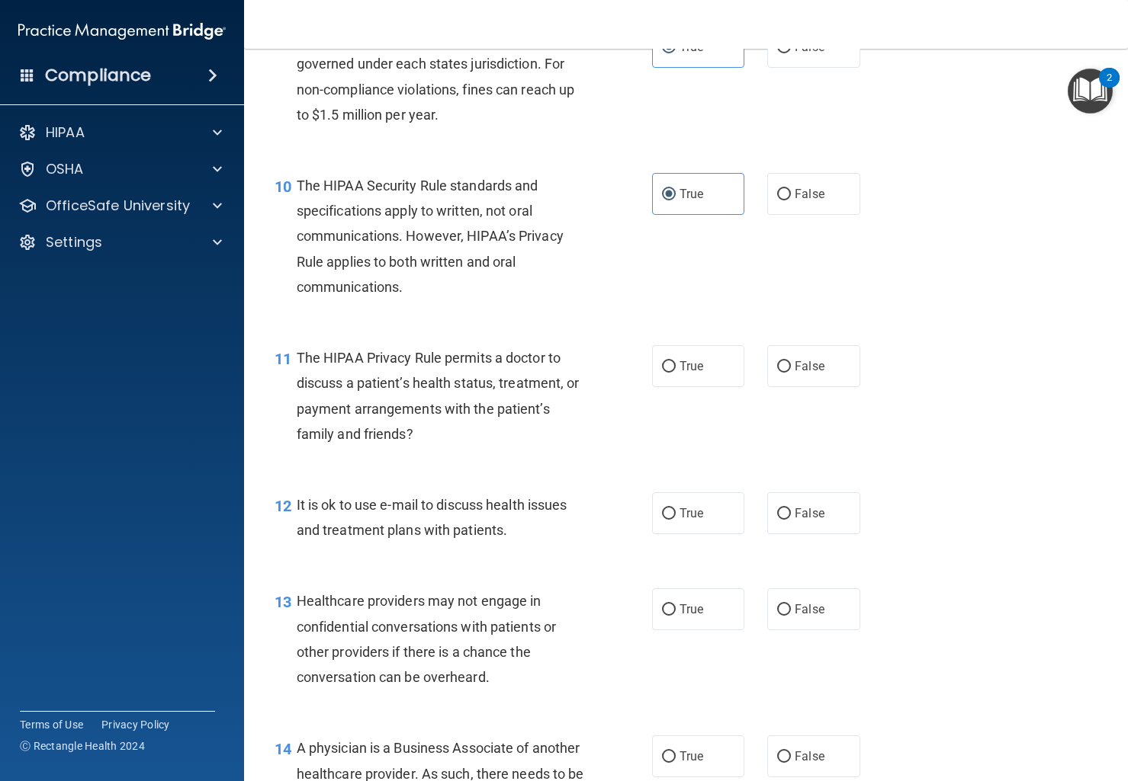
scroll to position [1259, 0]
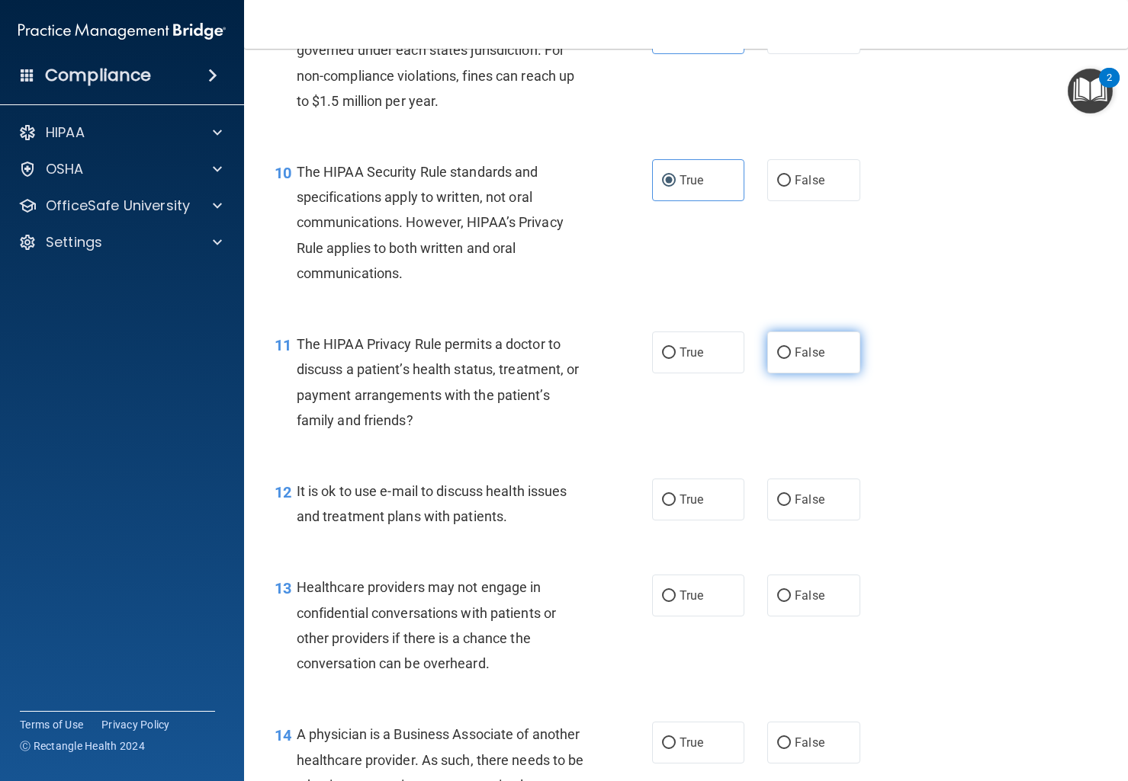
click at [804, 360] on span "False" at bounding box center [809, 352] width 30 height 14
click at [791, 359] on input "False" at bounding box center [784, 353] width 14 height 11
radio input "true"
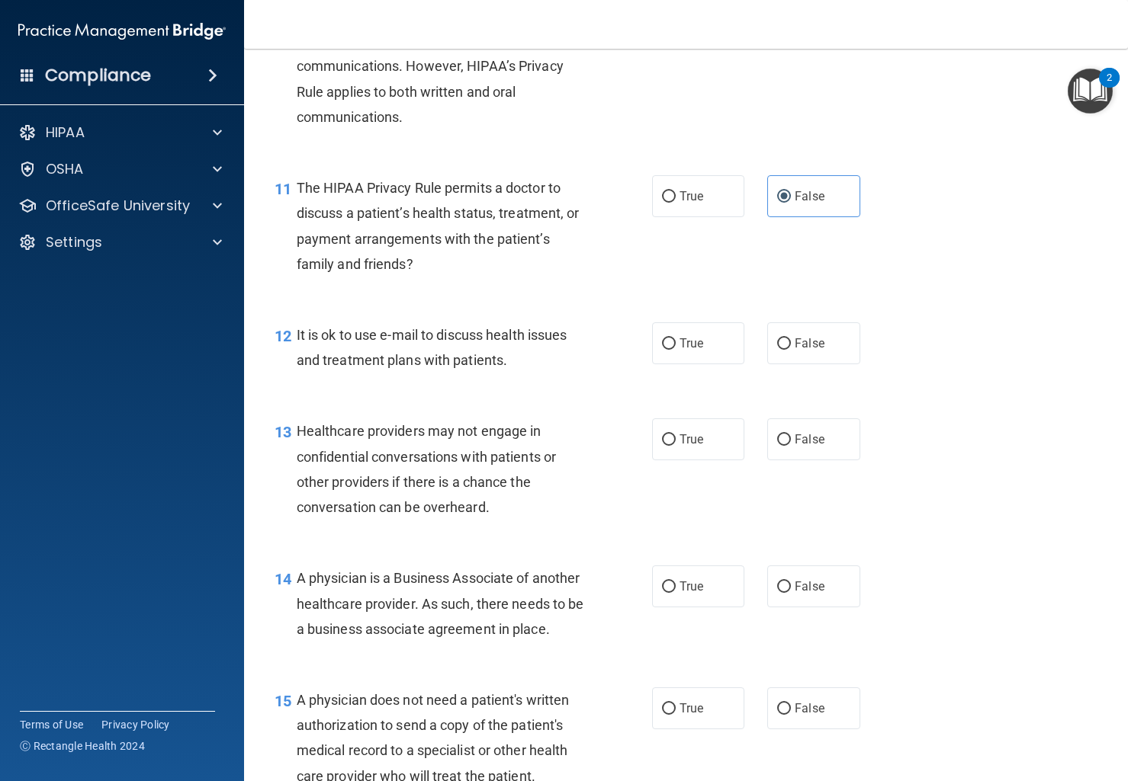
scroll to position [1418, 0]
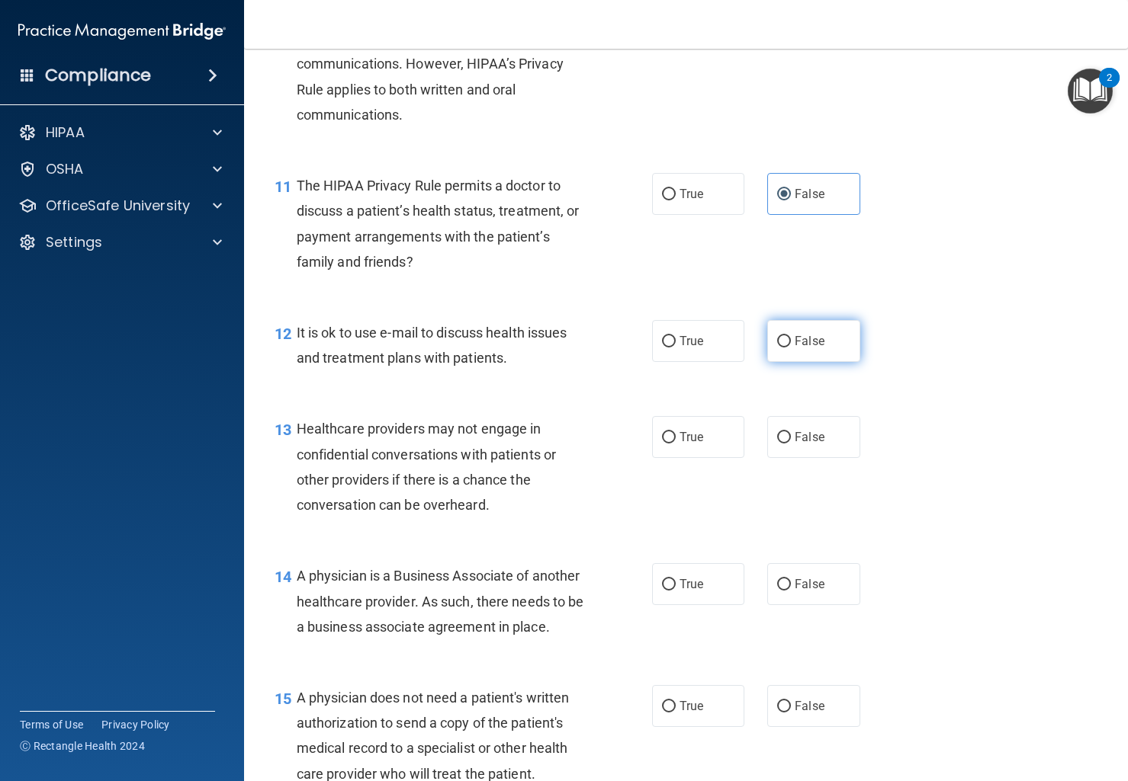
click at [770, 362] on label "False" at bounding box center [813, 341] width 93 height 42
click at [777, 348] on input "False" at bounding box center [784, 341] width 14 height 11
radio input "true"
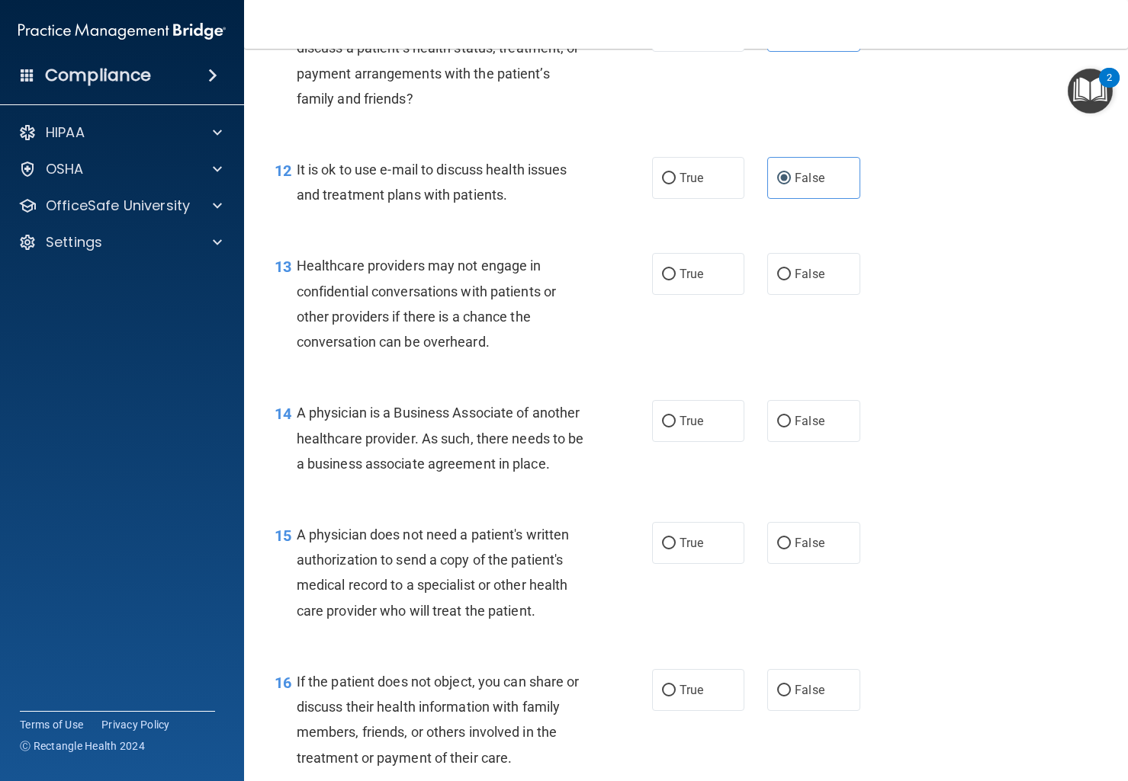
scroll to position [1583, 0]
click at [684, 280] on span "True" at bounding box center [691, 272] width 24 height 14
click at [675, 279] on input "True" at bounding box center [669, 273] width 14 height 11
radio input "true"
click at [678, 434] on label "True" at bounding box center [698, 420] width 93 height 42
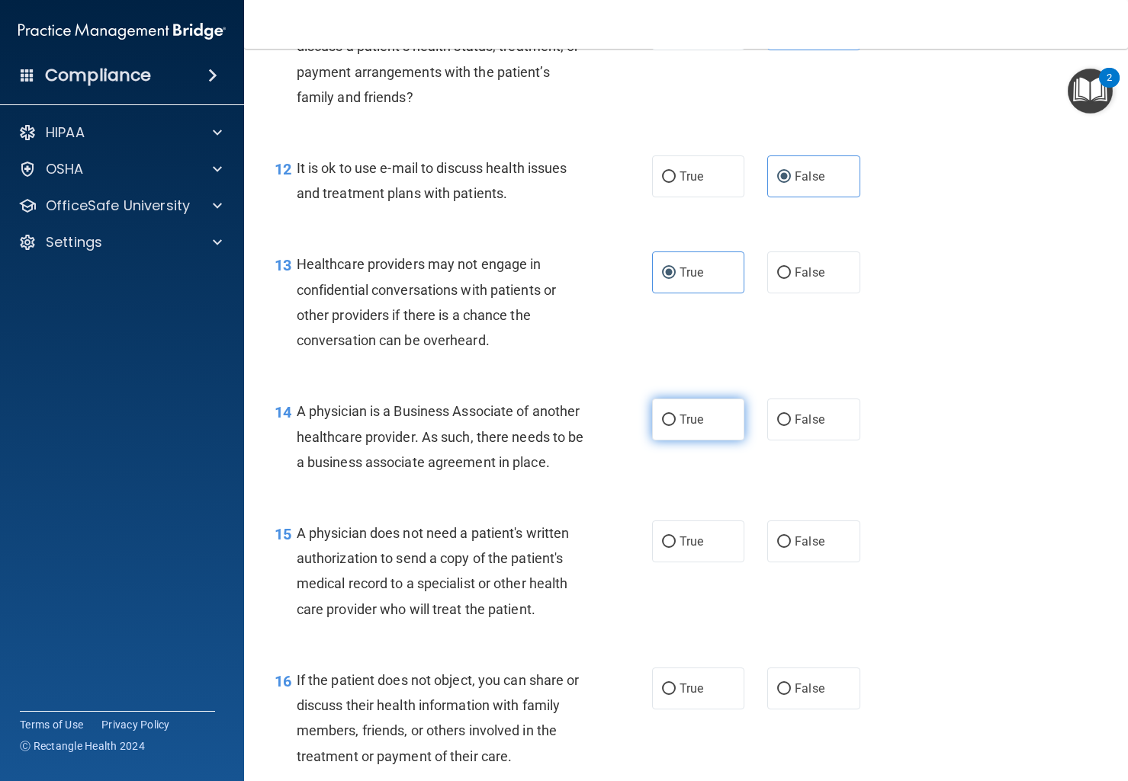
click at [675, 426] on input "True" at bounding box center [669, 420] width 14 height 11
radio input "true"
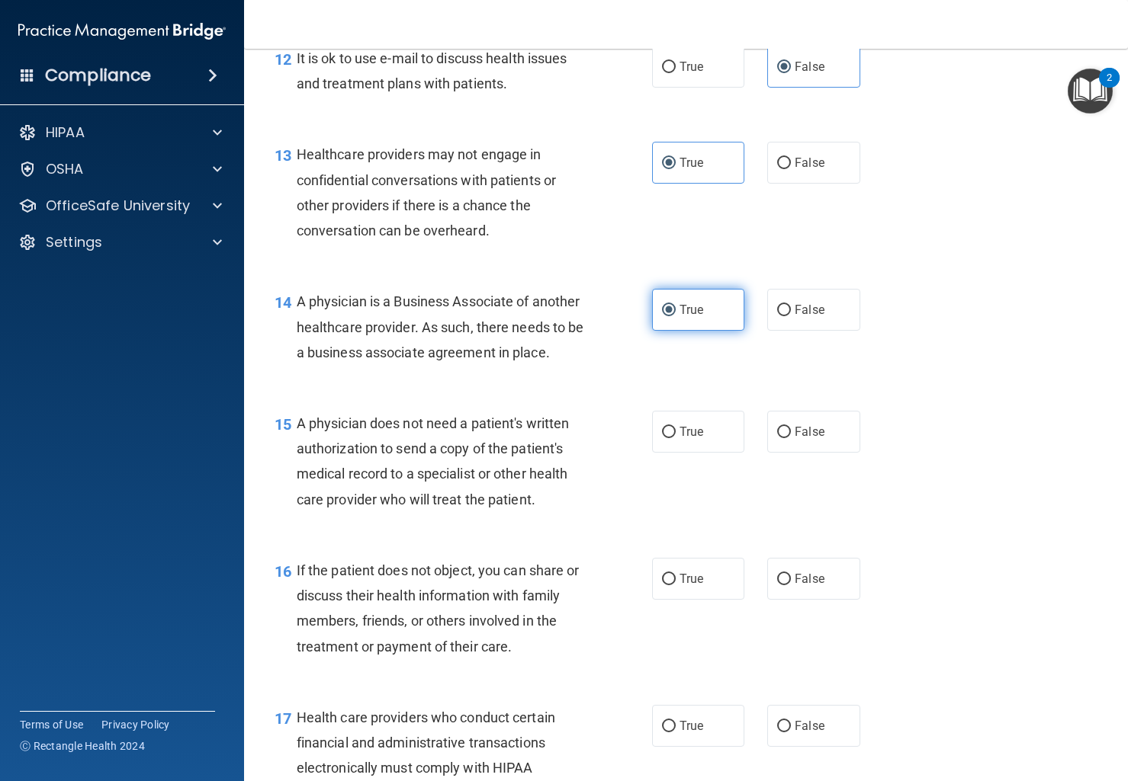
scroll to position [1727, 0]
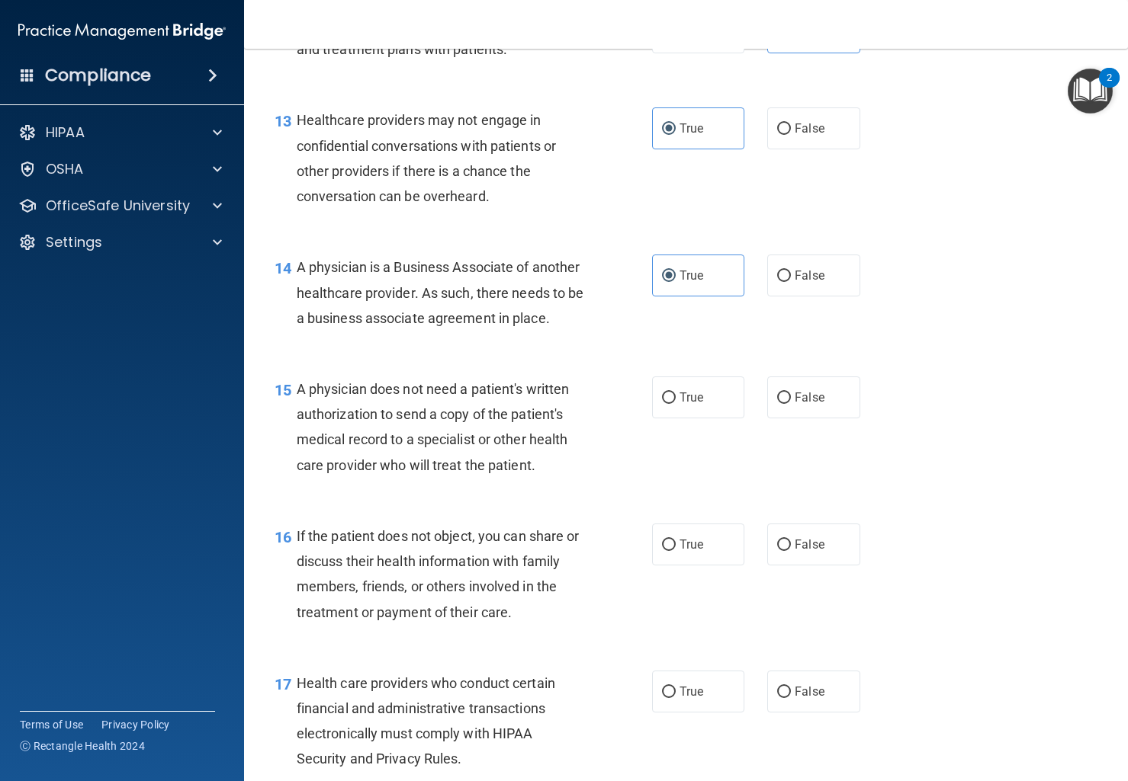
drag, startPoint x: 808, startPoint y: 428, endPoint x: 747, endPoint y: 455, distance: 66.6
click at [808, 405] on span "False" at bounding box center [809, 397] width 30 height 14
click at [791, 404] on input "False" at bounding box center [784, 398] width 14 height 11
radio input "true"
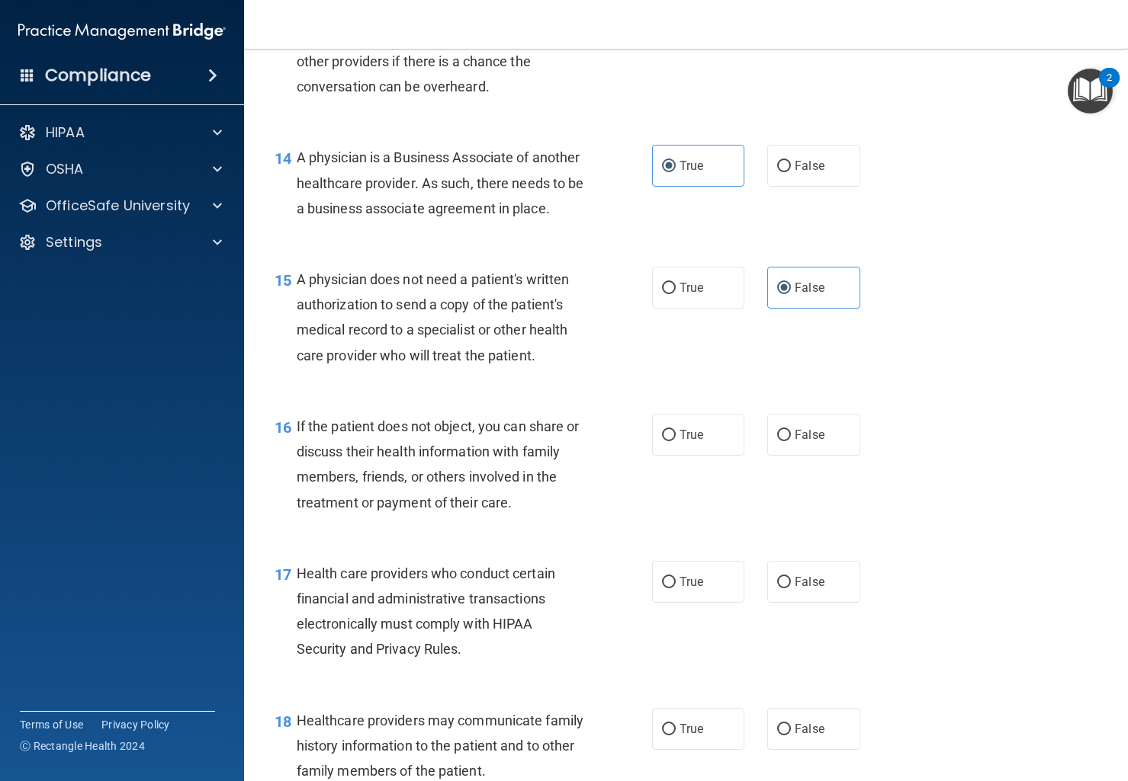
scroll to position [1853, 0]
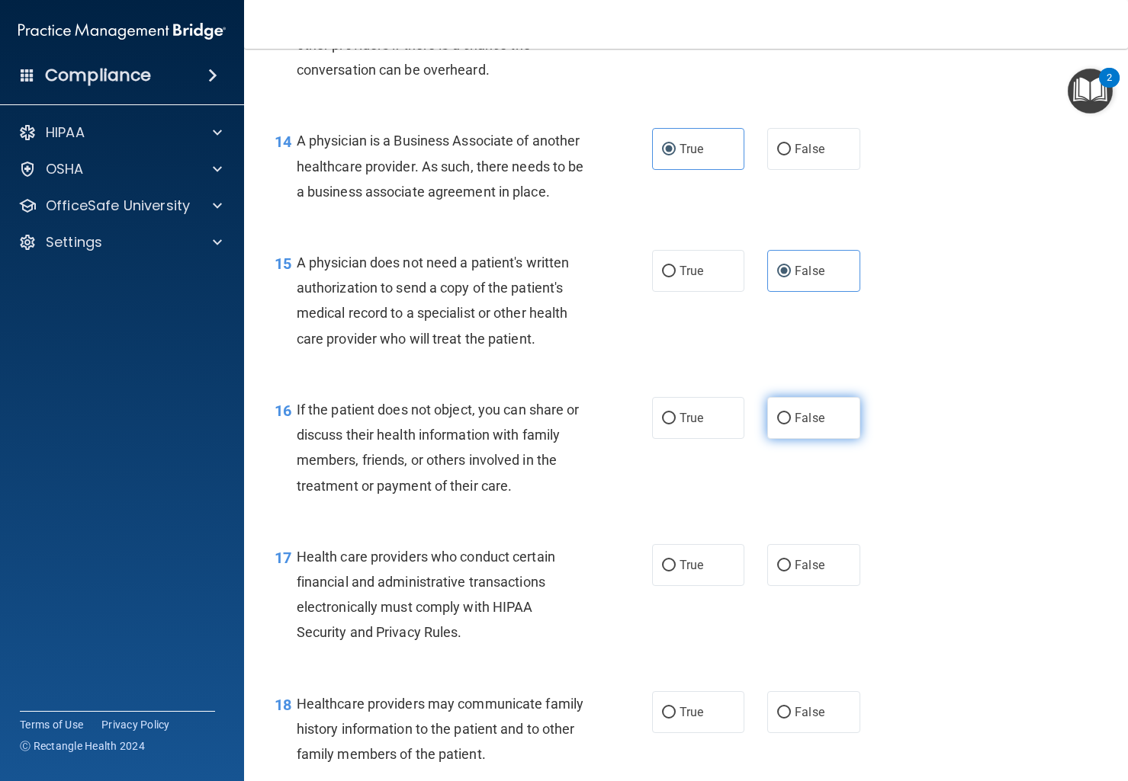
click at [820, 425] on span "False" at bounding box center [809, 418] width 30 height 14
click at [791, 425] on input "False" at bounding box center [784, 418] width 14 height 11
radio input "true"
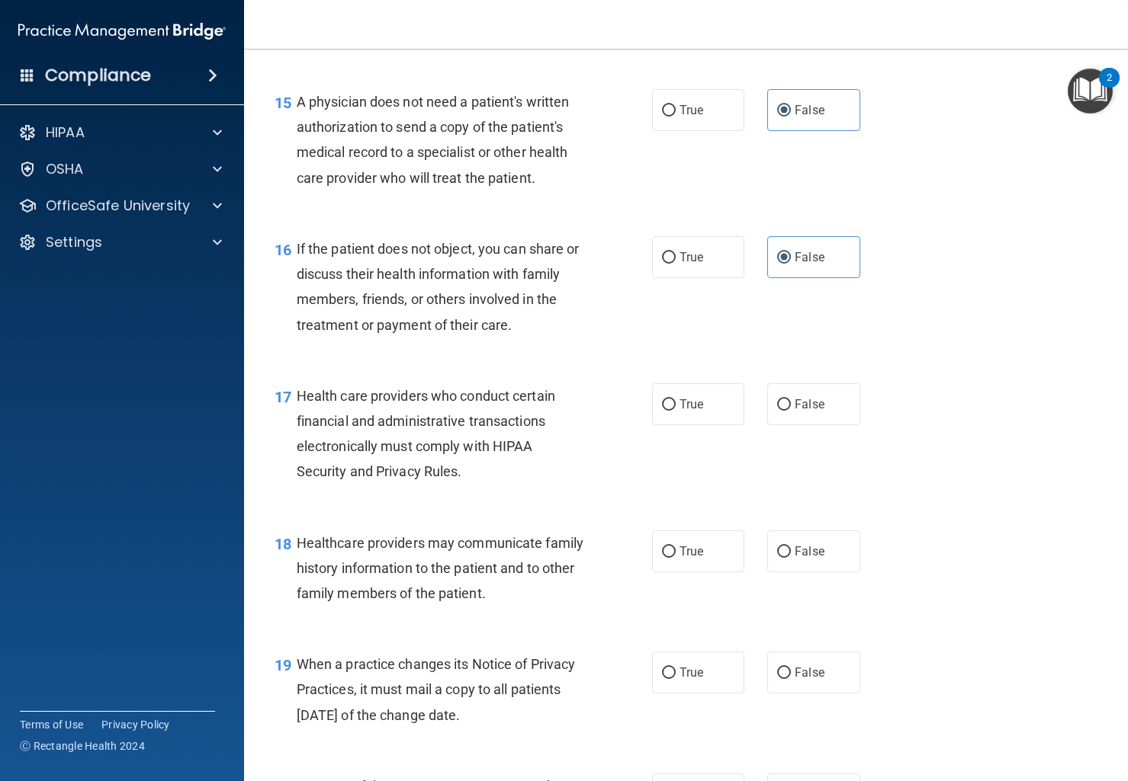
scroll to position [2019, 0]
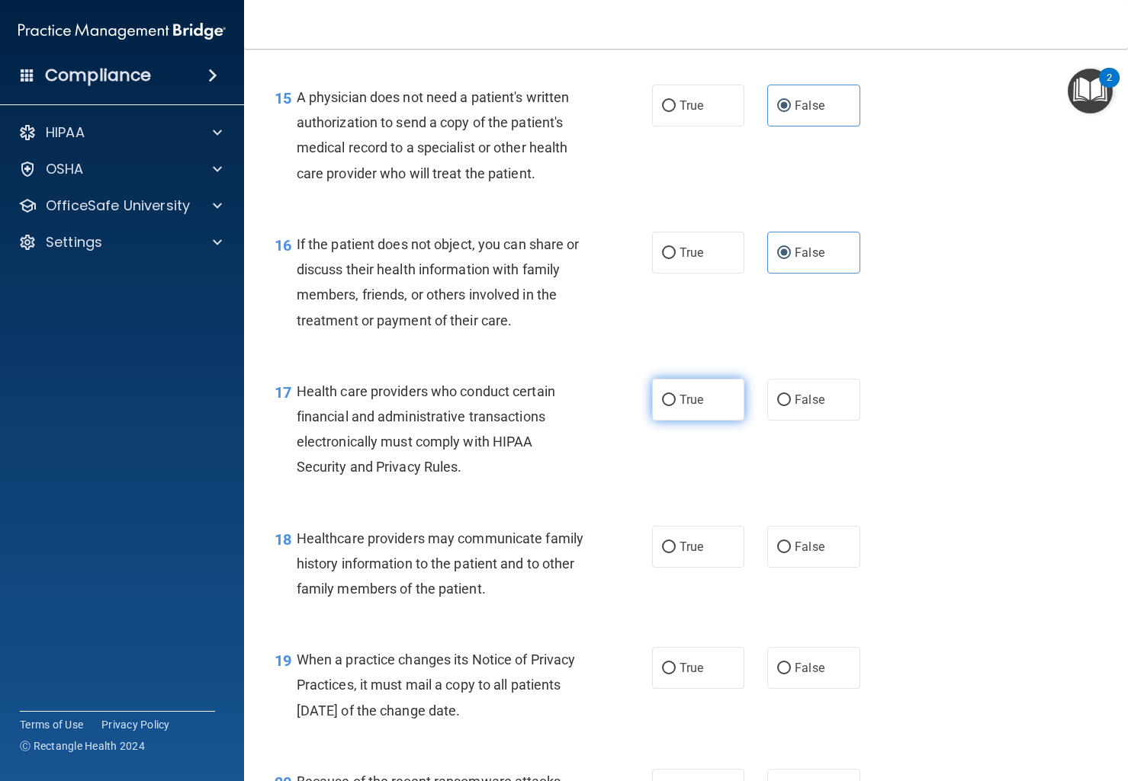
click at [726, 419] on label "True" at bounding box center [698, 400] width 93 height 42
click at [675, 406] on input "True" at bounding box center [669, 400] width 14 height 11
radio input "true"
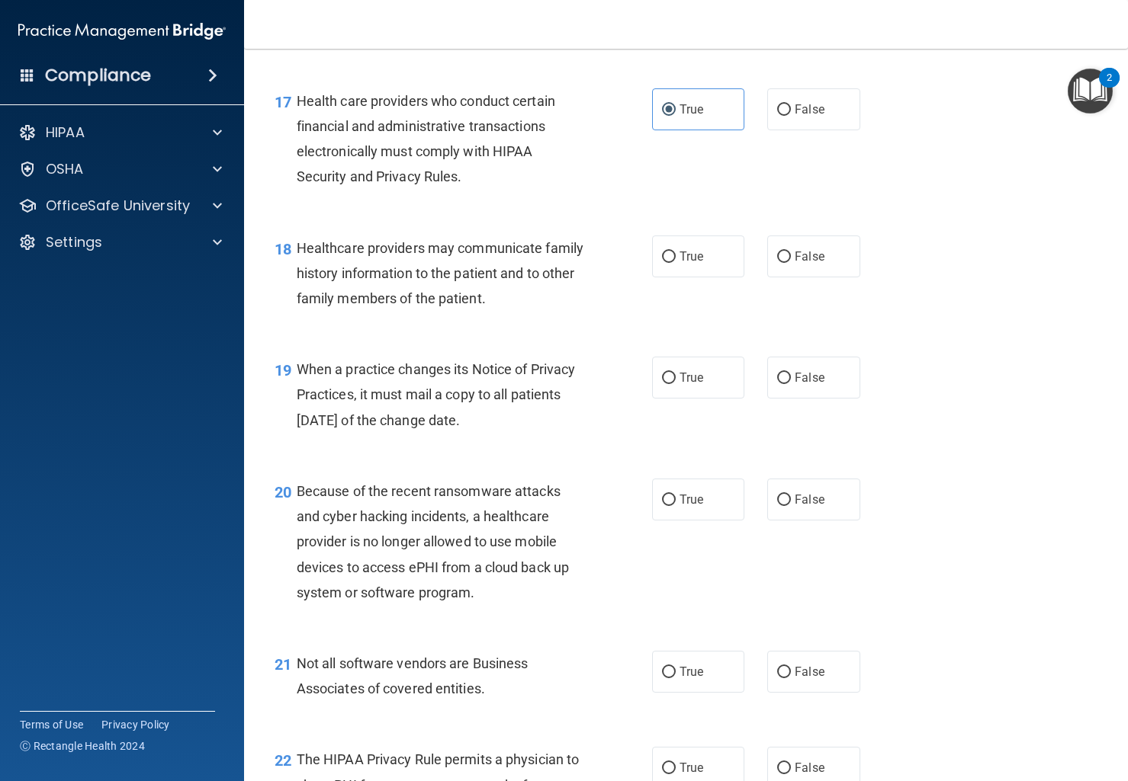
scroll to position [2308, 0]
click at [810, 265] on span "False" at bounding box center [809, 258] width 30 height 14
click at [791, 265] on input "False" at bounding box center [784, 258] width 14 height 11
radio input "true"
click at [698, 400] on label "True" at bounding box center [698, 379] width 93 height 42
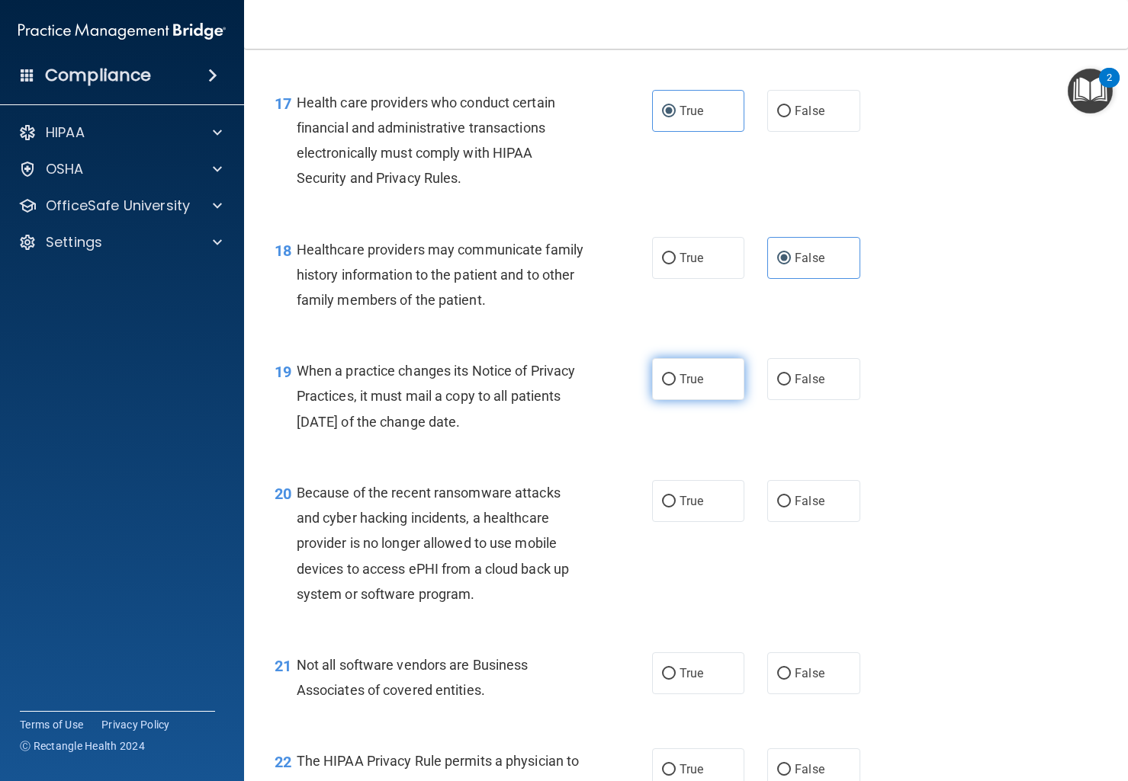
click at [675, 386] on input "True" at bounding box center [669, 379] width 14 height 11
radio input "true"
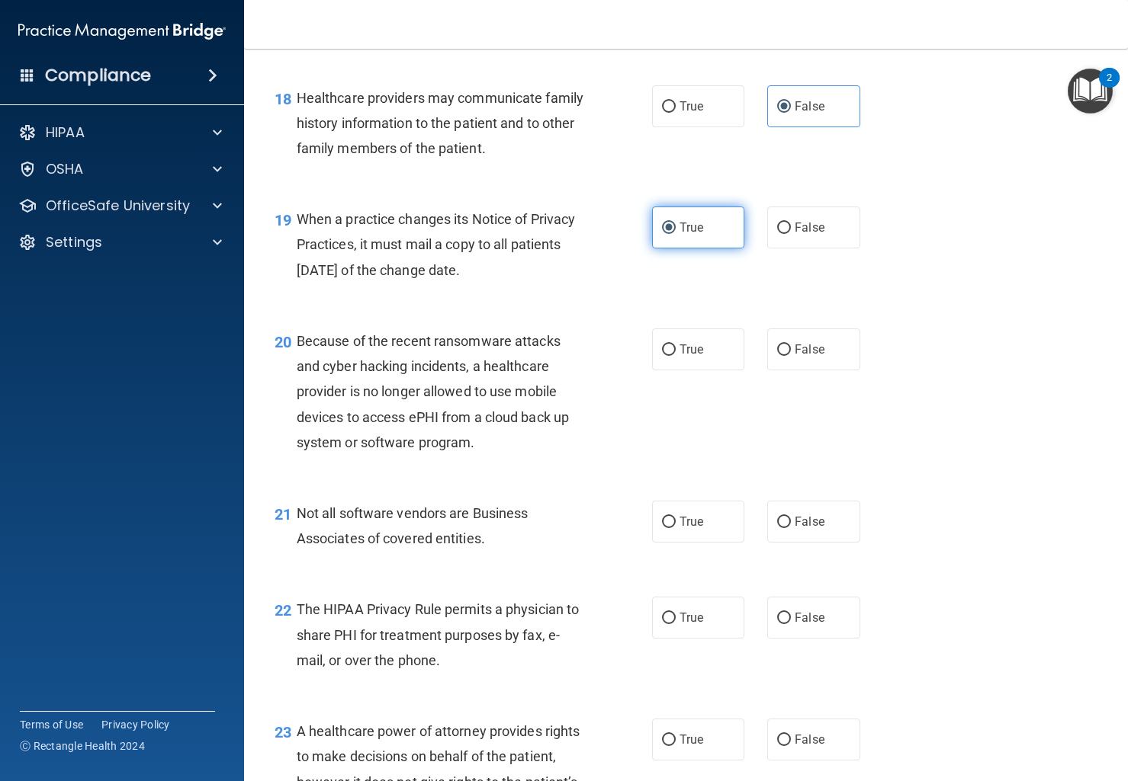
scroll to position [2483, 0]
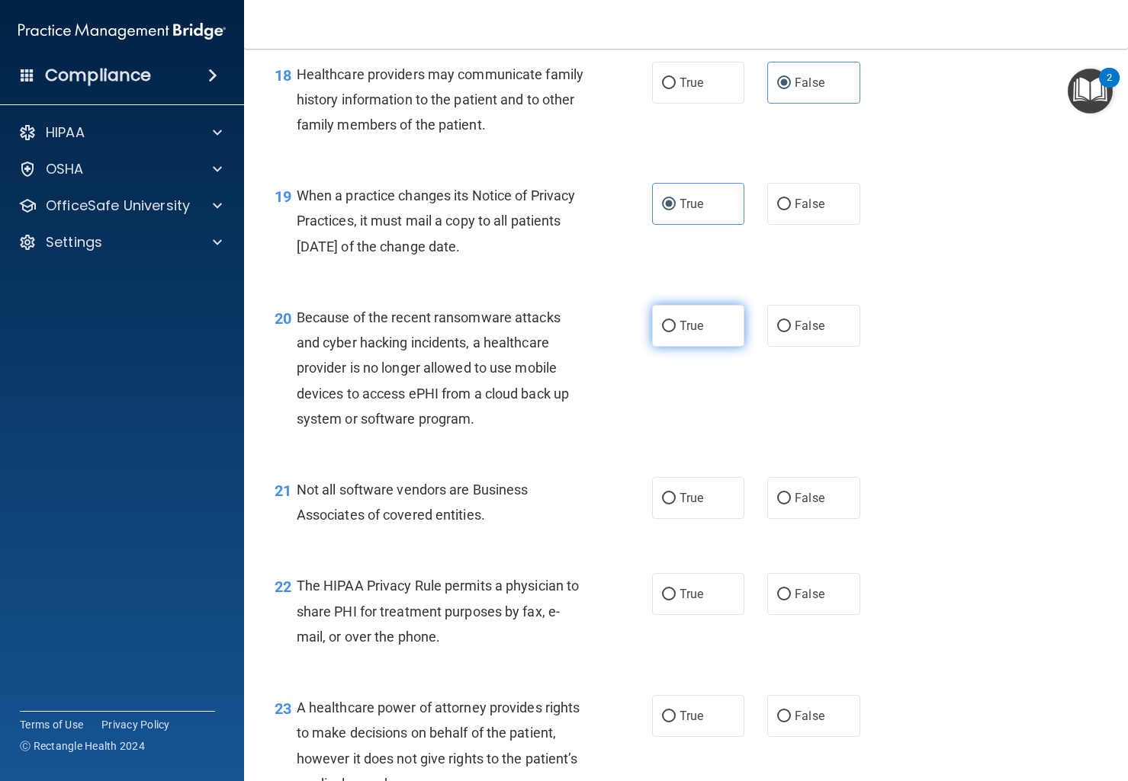
click at [662, 332] on input "True" at bounding box center [669, 326] width 14 height 11
radio input "true"
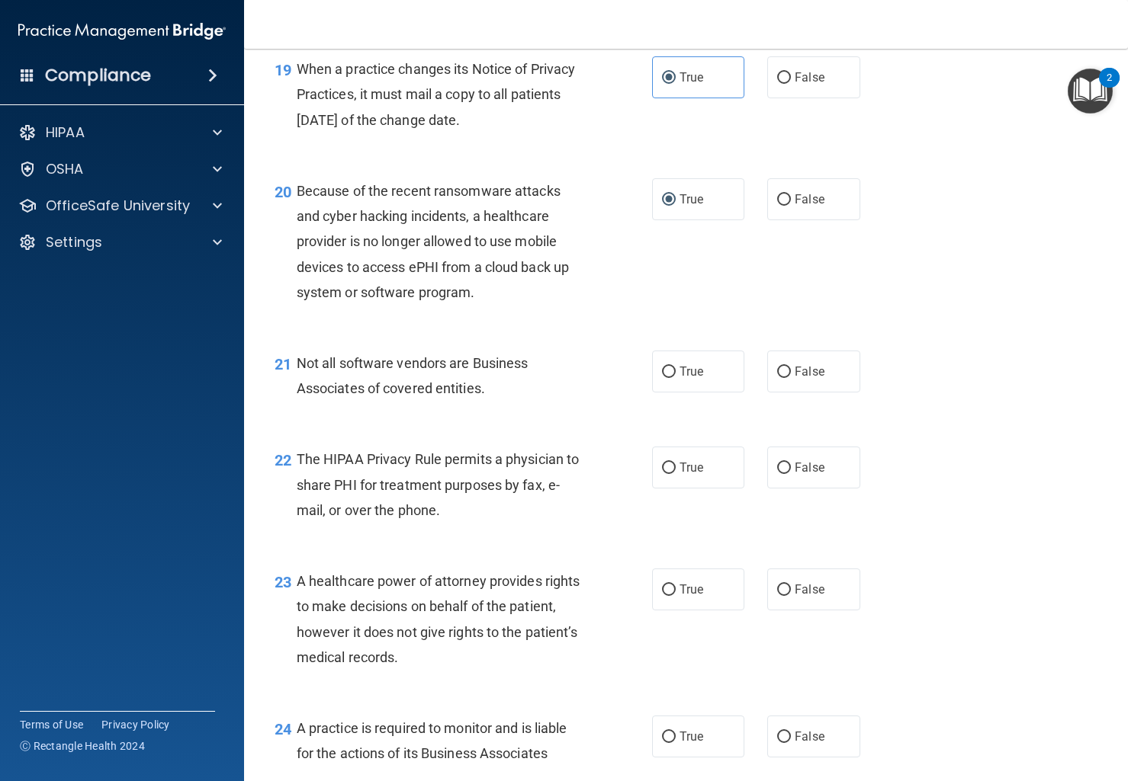
scroll to position [2612, 0]
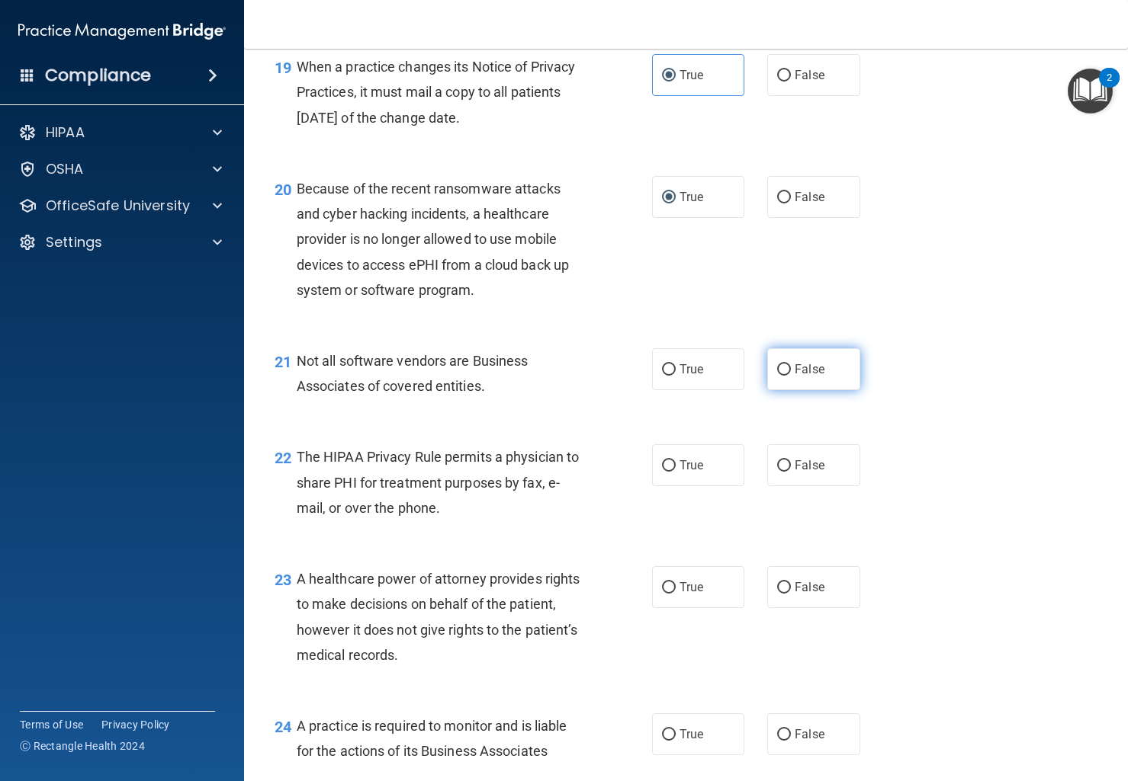
click at [789, 376] on input "False" at bounding box center [784, 369] width 14 height 11
radio input "true"
click at [694, 377] on span "True" at bounding box center [691, 369] width 24 height 14
click at [675, 376] on input "True" at bounding box center [669, 369] width 14 height 11
radio input "true"
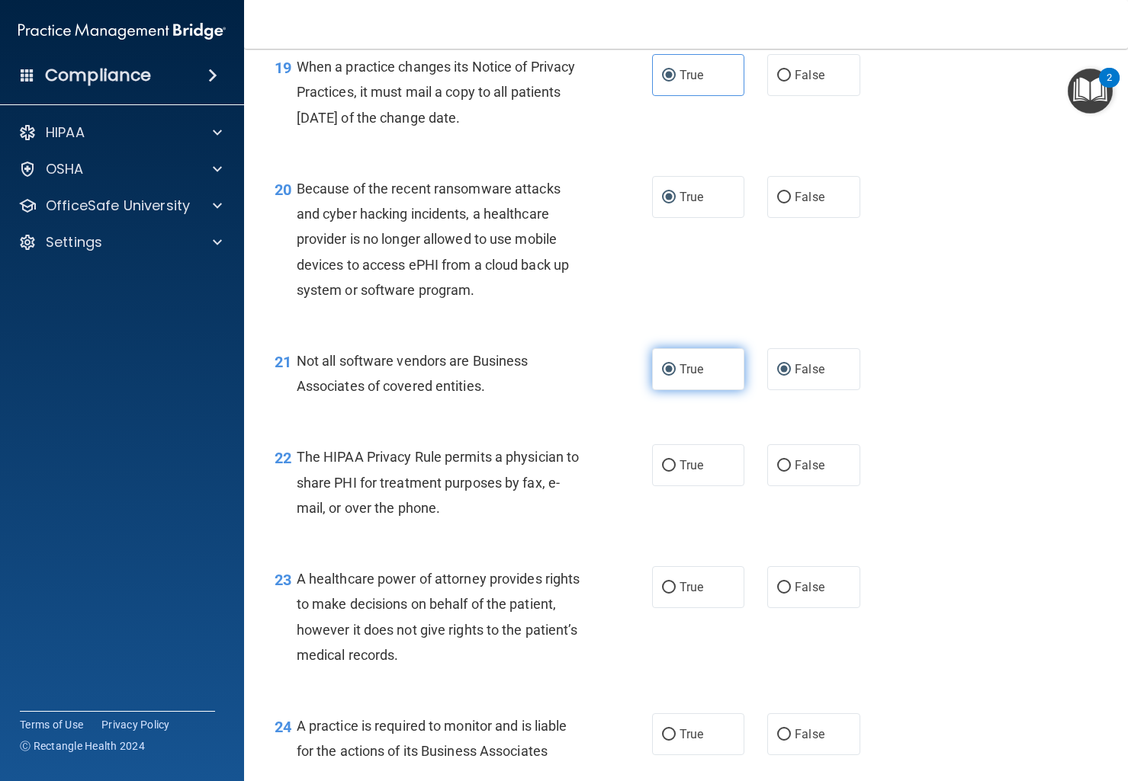
radio input "false"
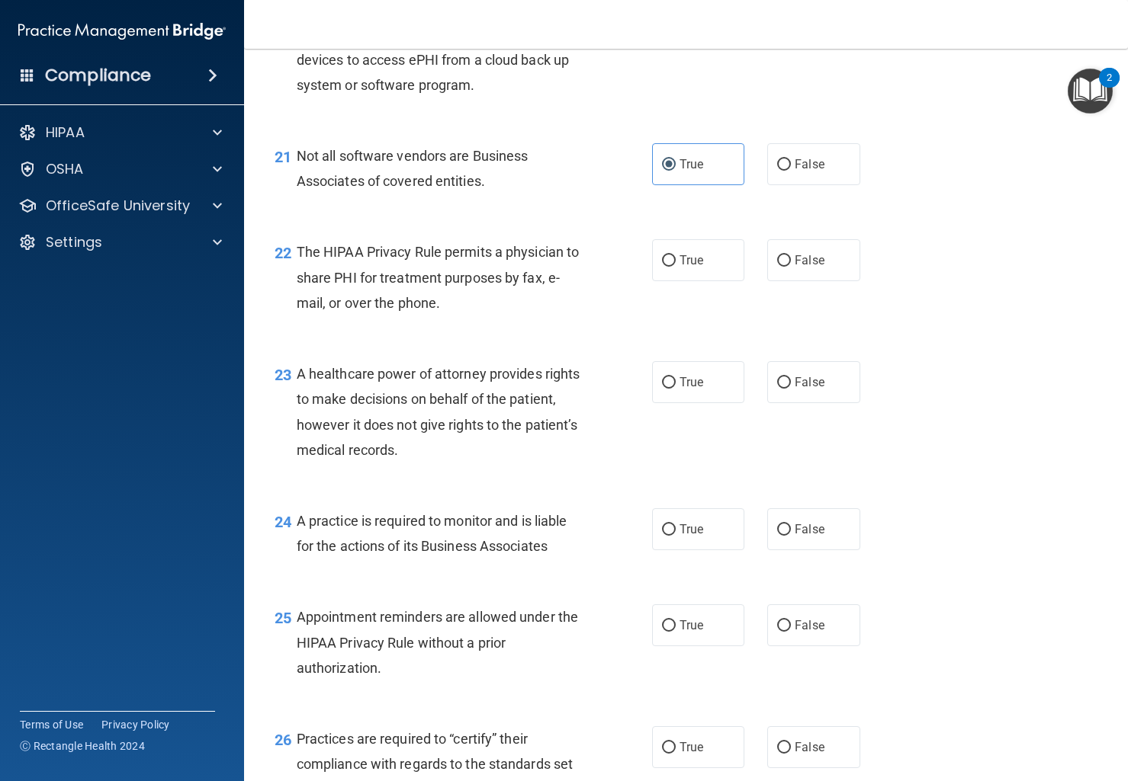
scroll to position [2819, 0]
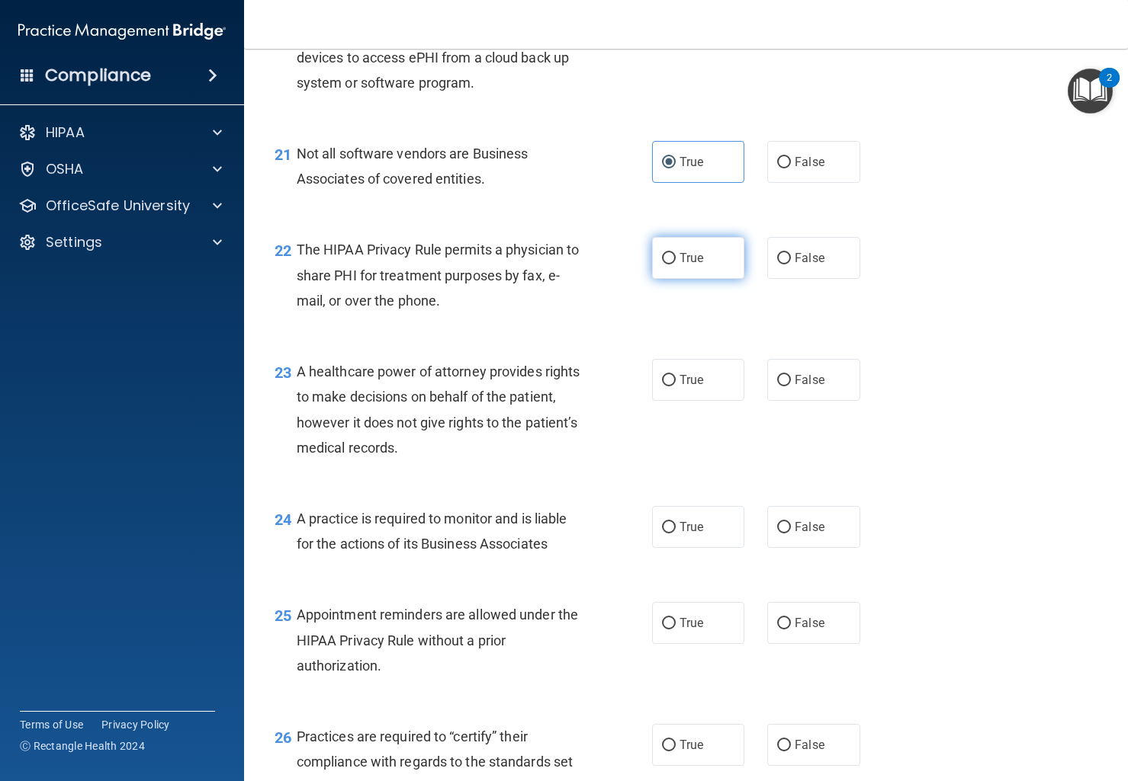
click at [690, 265] on span "True" at bounding box center [691, 258] width 24 height 14
click at [675, 265] on input "True" at bounding box center [669, 258] width 14 height 11
radio input "true"
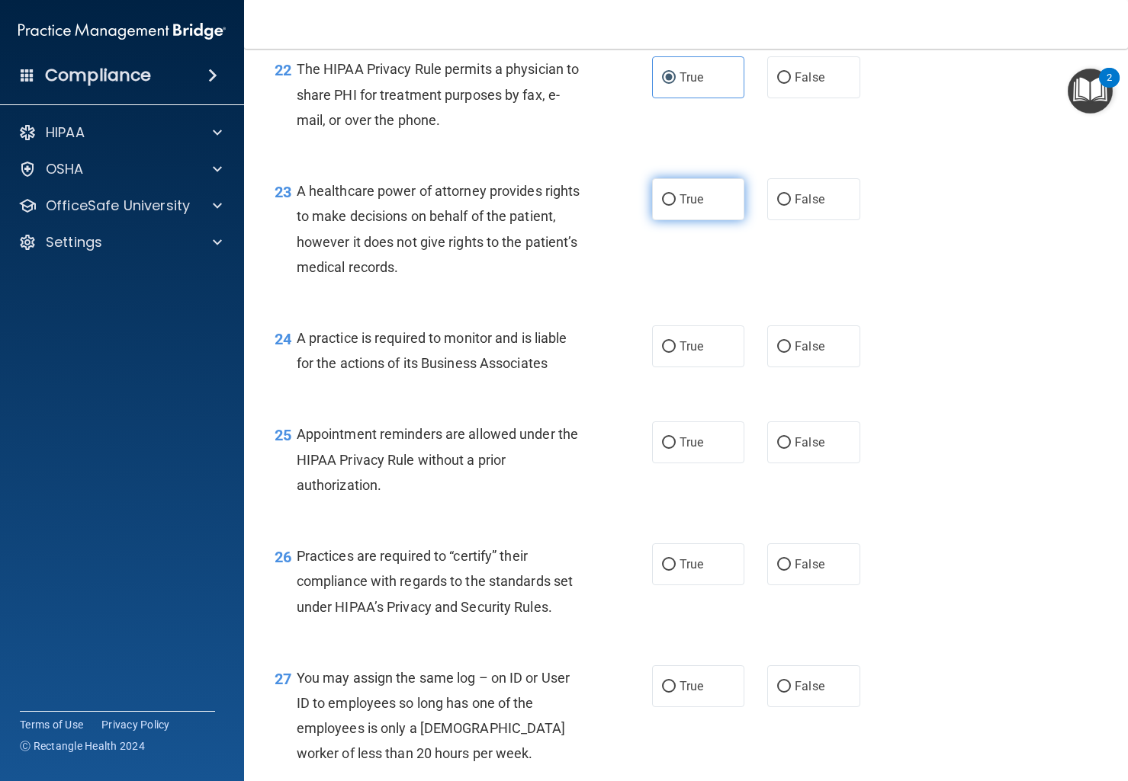
scroll to position [2993, 0]
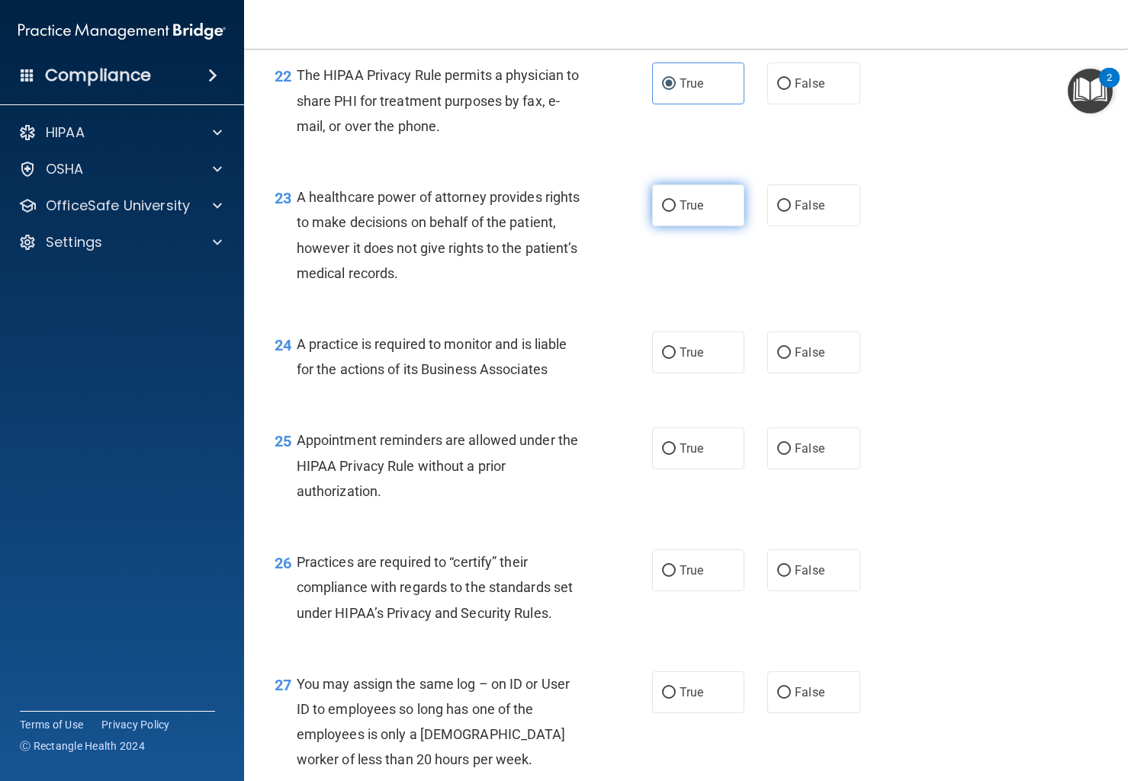
click at [696, 213] on span "True" at bounding box center [691, 205] width 24 height 14
click at [675, 213] on input "True" at bounding box center [669, 206] width 14 height 11
radio input "true"
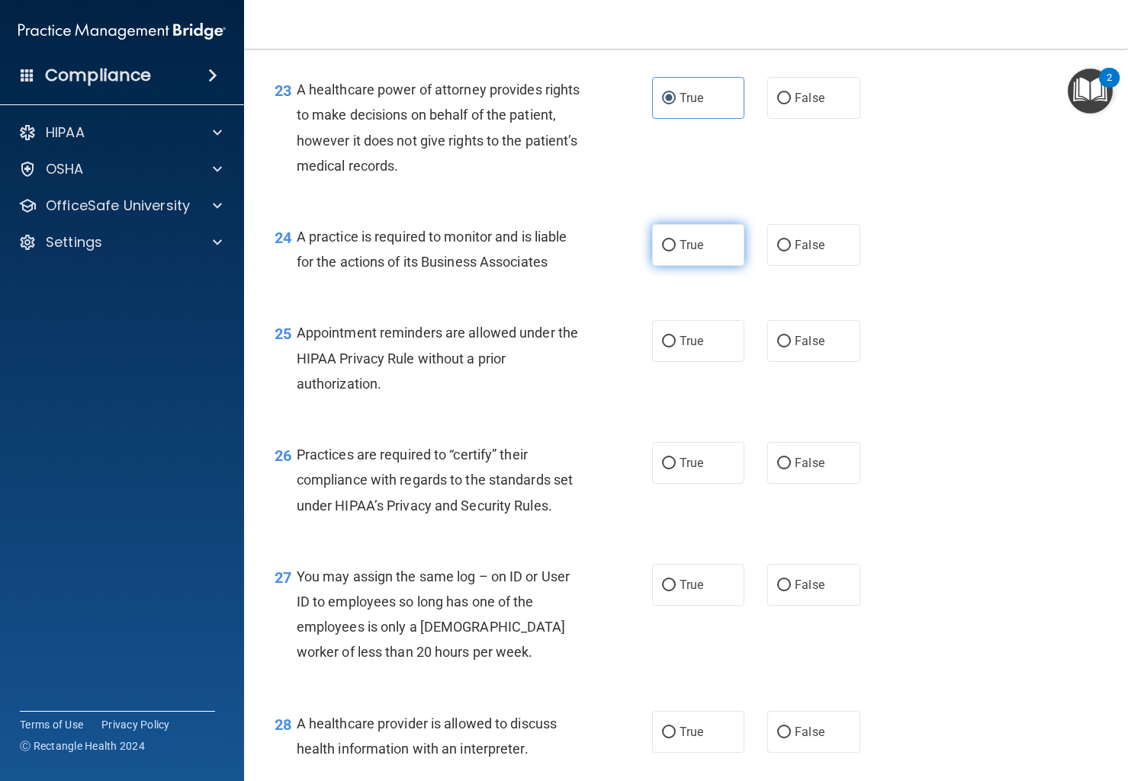
scroll to position [3129, 0]
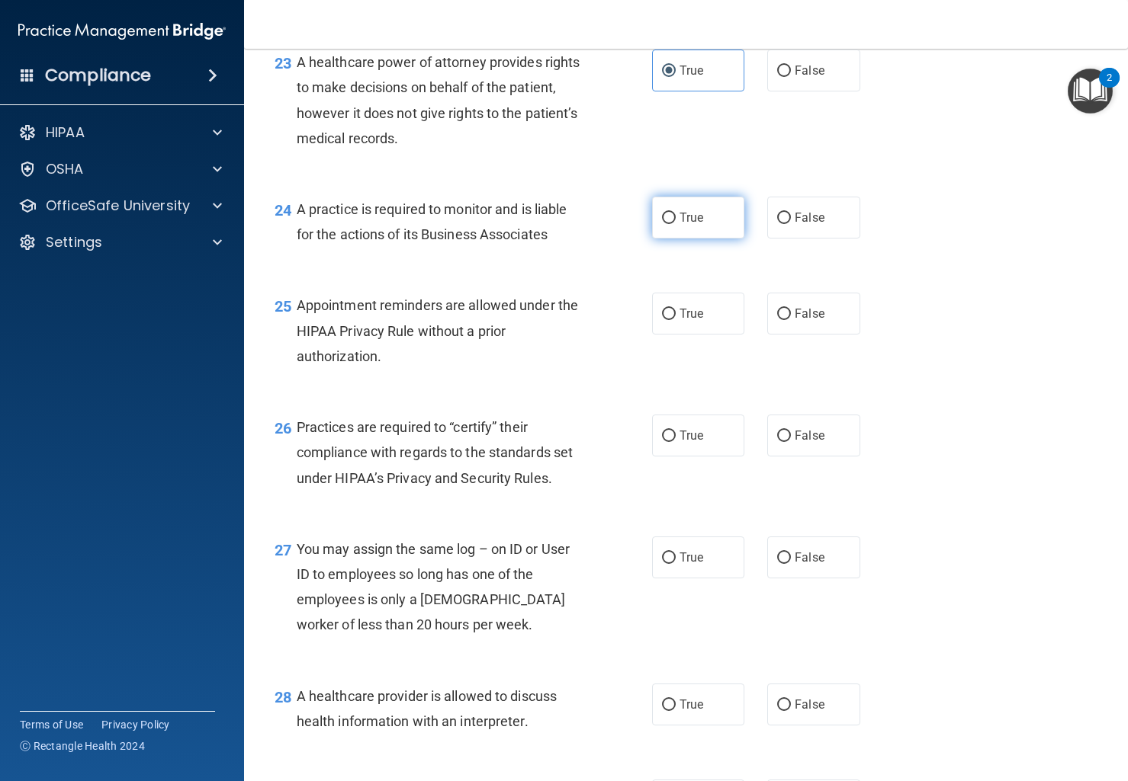
click at [703, 239] on label "True" at bounding box center [698, 218] width 93 height 42
click at [675, 224] on input "True" at bounding box center [669, 218] width 14 height 11
radio input "true"
click at [467, 369] on div "Appointment reminders are allowed under the HIPAA Privacy Rule without a prior …" at bounding box center [447, 331] width 300 height 76
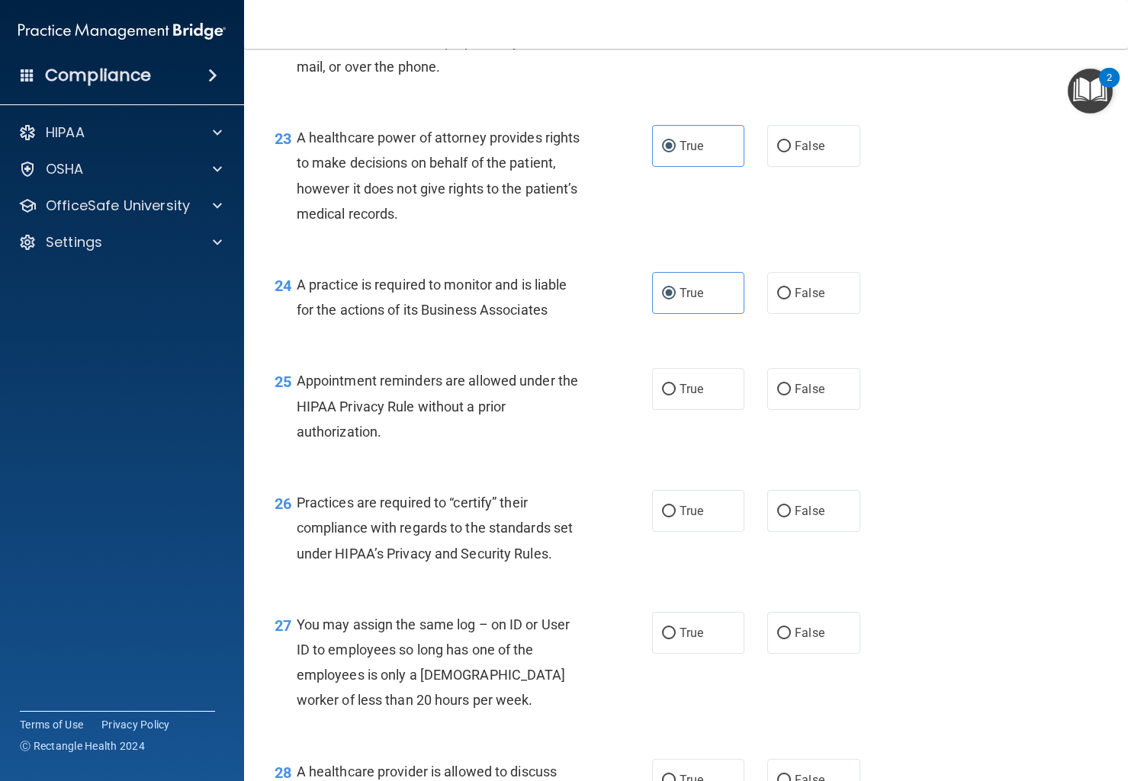
scroll to position [3050, 0]
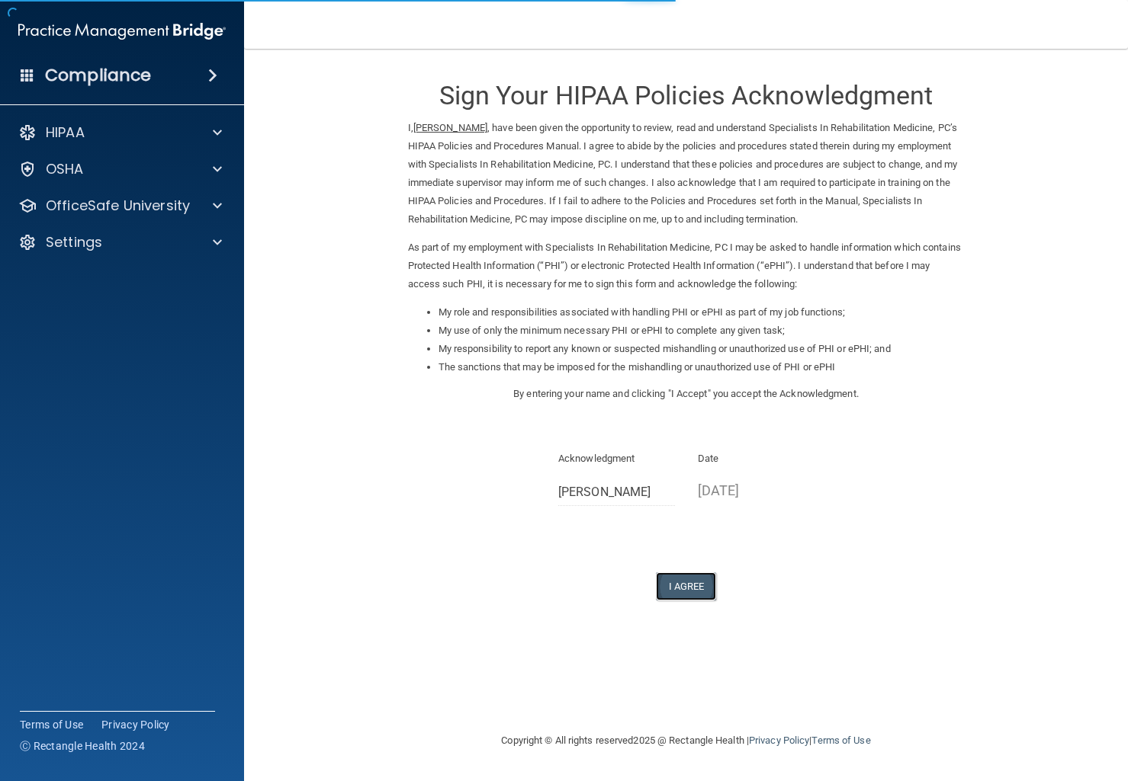
click at [695, 589] on button "I Agree" at bounding box center [686, 587] width 61 height 28
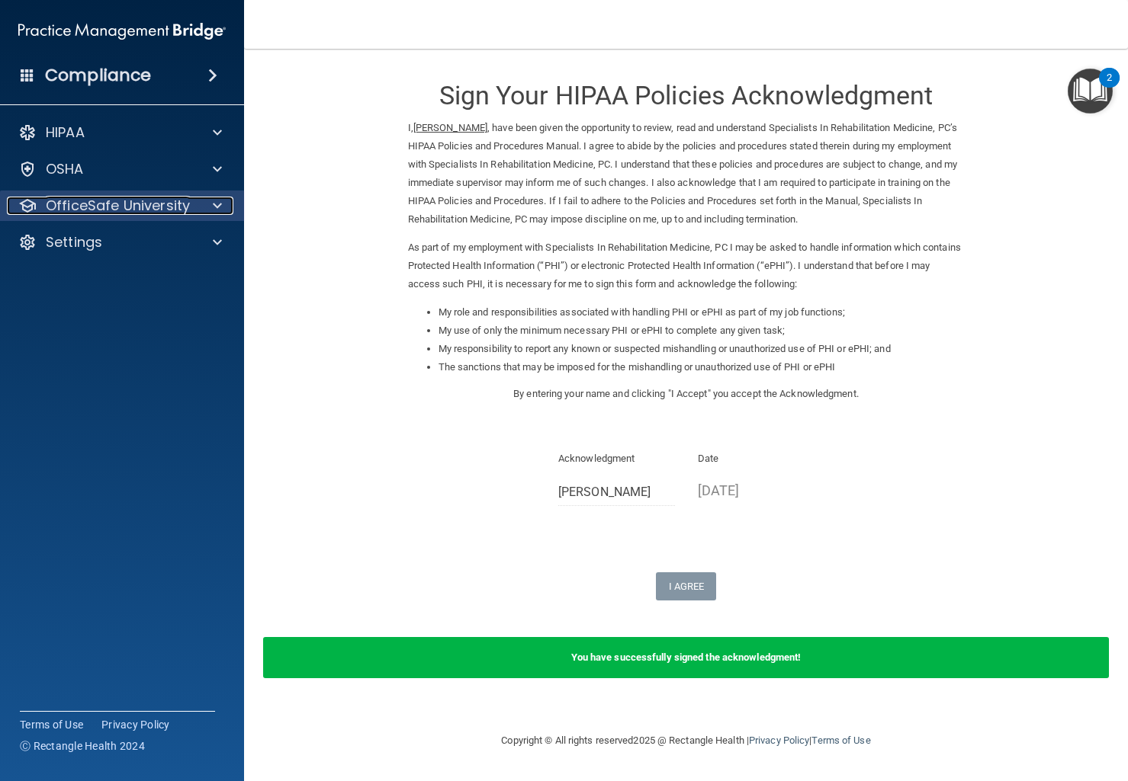
click at [132, 208] on p "OfficeSafe University" at bounding box center [118, 206] width 144 height 18
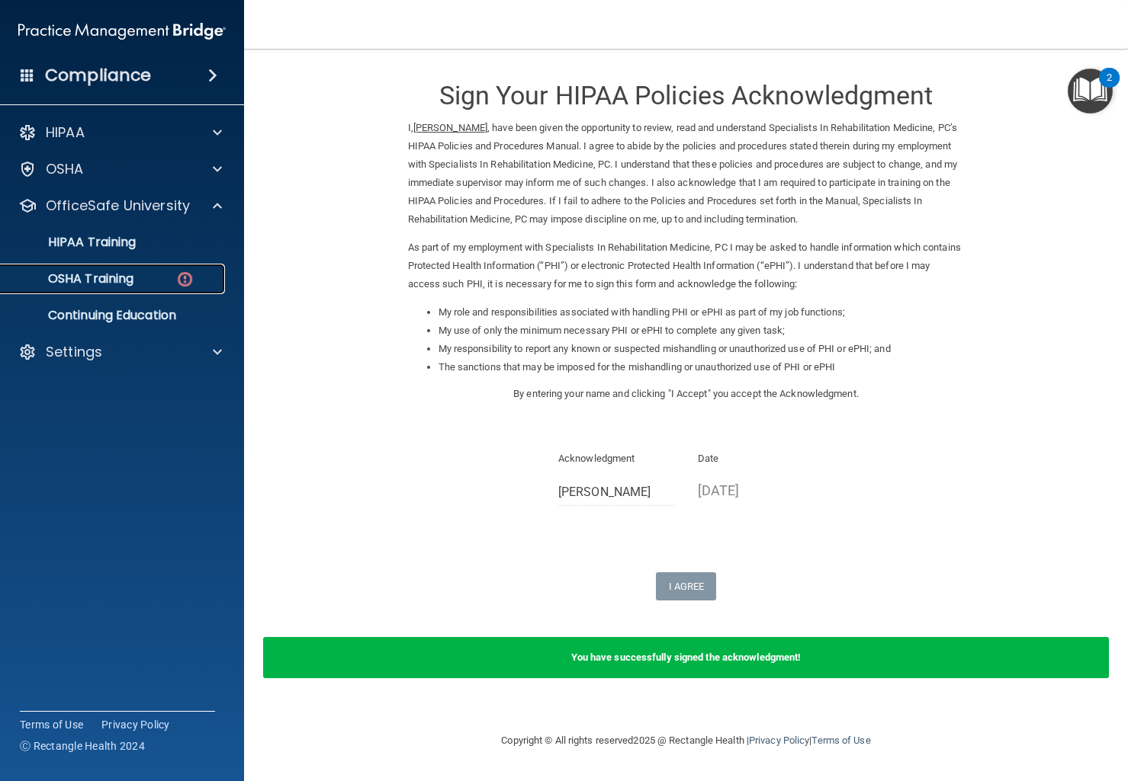
click at [129, 279] on p "OSHA Training" at bounding box center [71, 278] width 123 height 15
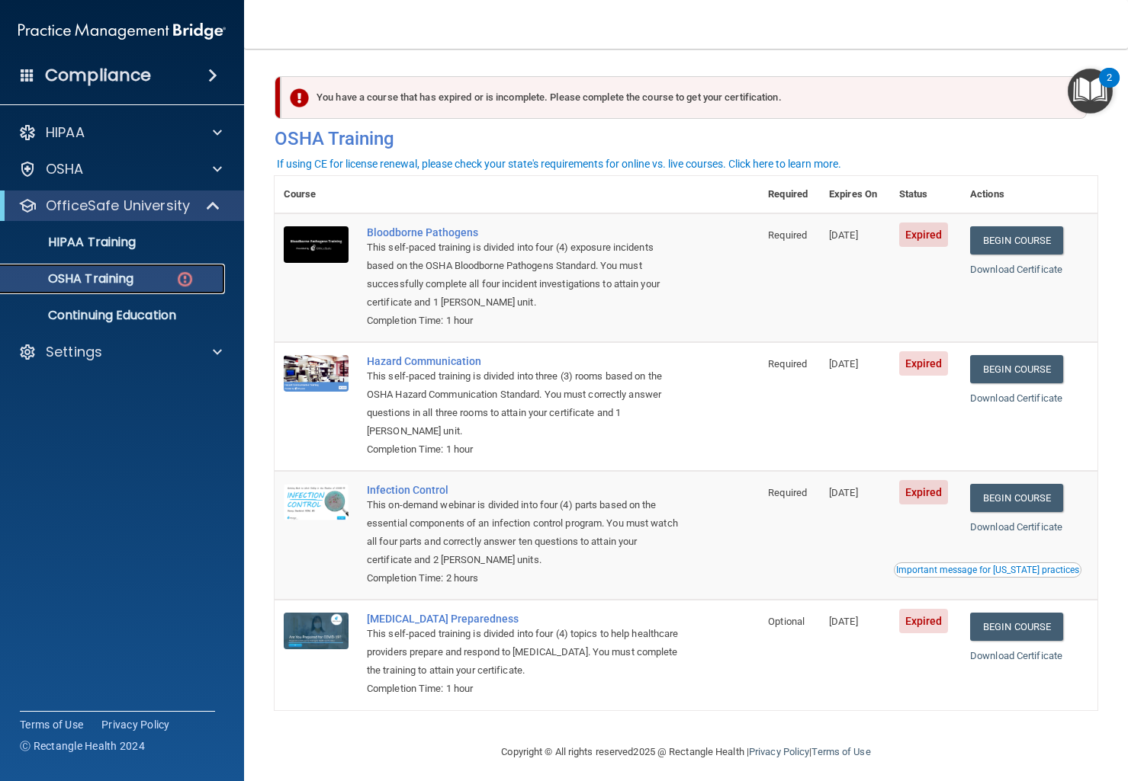
scroll to position [9, 0]
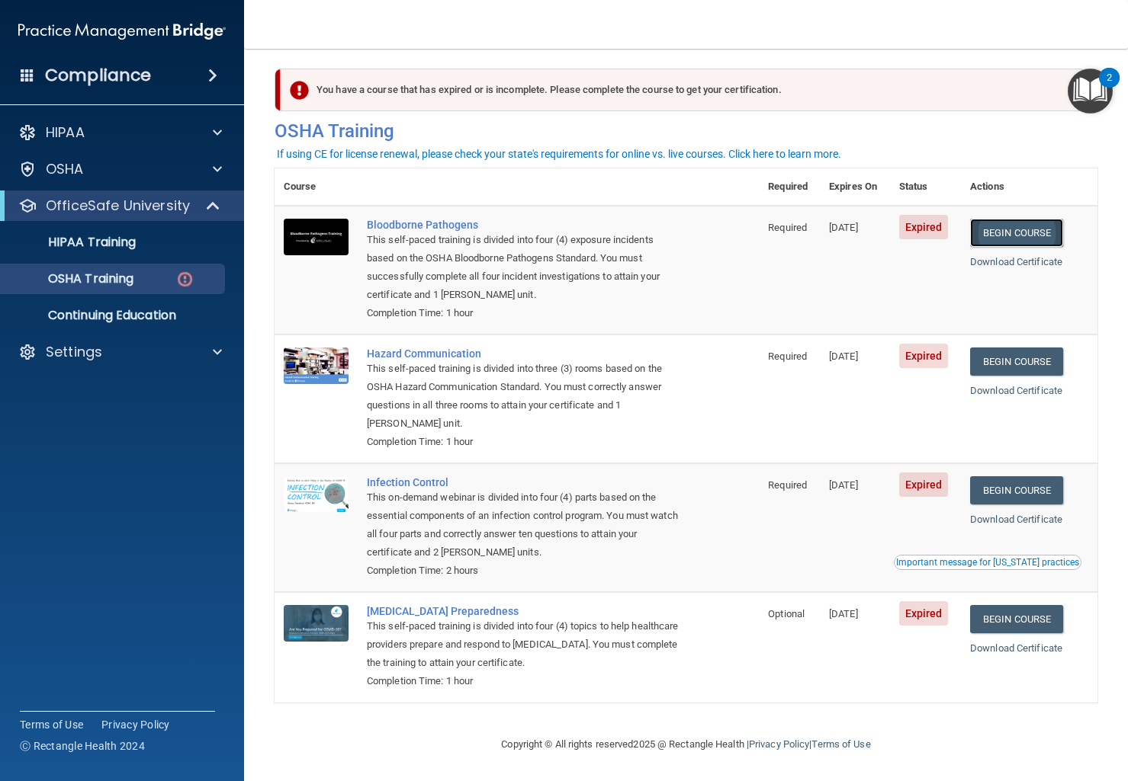
click at [1025, 224] on link "Begin Course" at bounding box center [1016, 233] width 93 height 28
click at [1022, 227] on link "Begin Course" at bounding box center [1016, 233] width 93 height 28
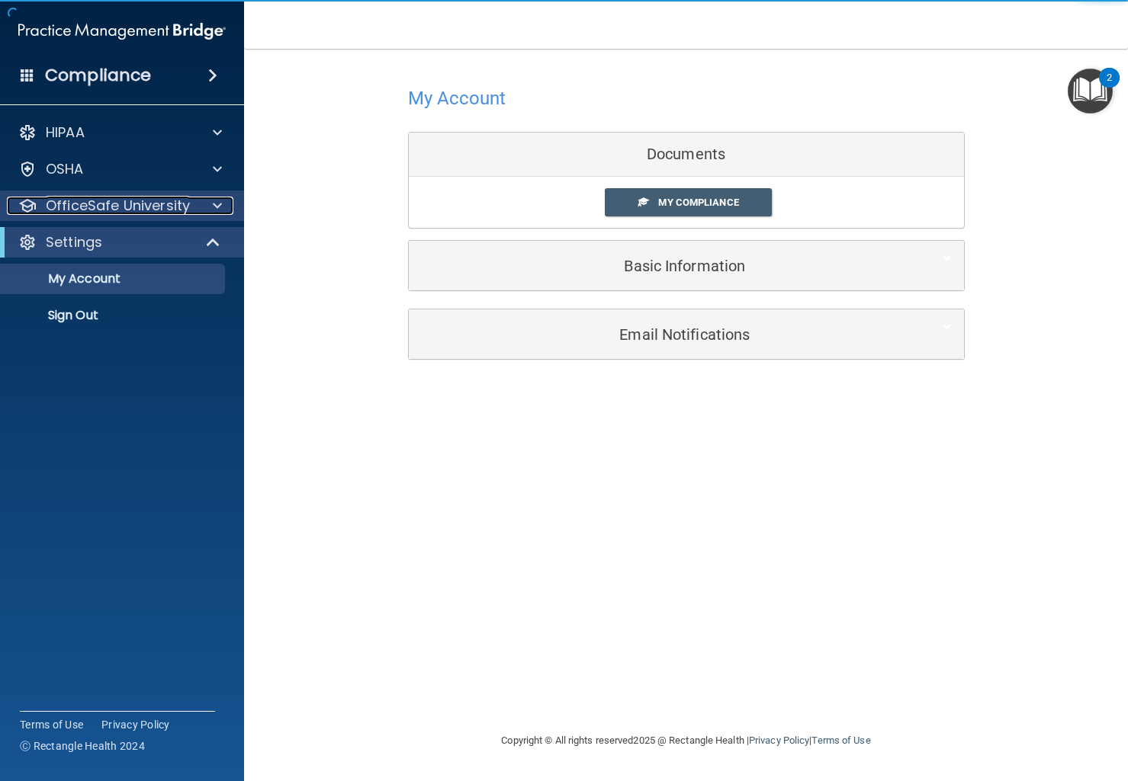
click at [107, 210] on p "OfficeSafe University" at bounding box center [118, 206] width 144 height 18
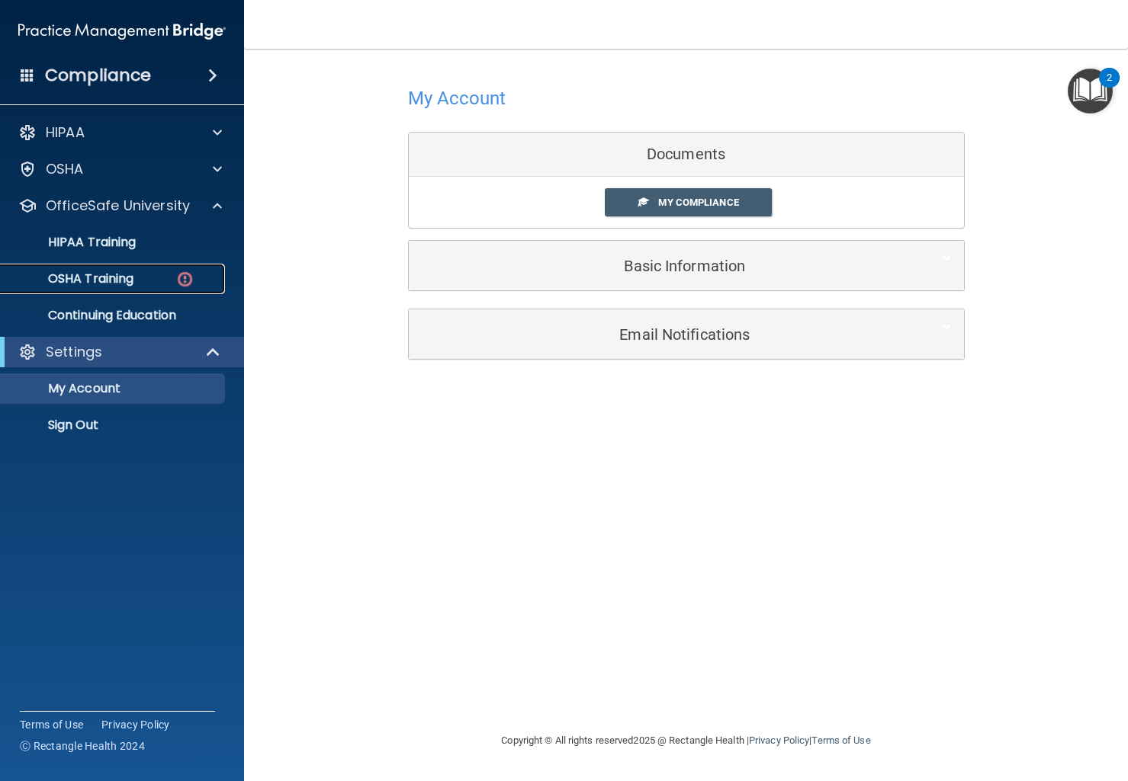
click at [114, 279] on p "OSHA Training" at bounding box center [71, 278] width 123 height 15
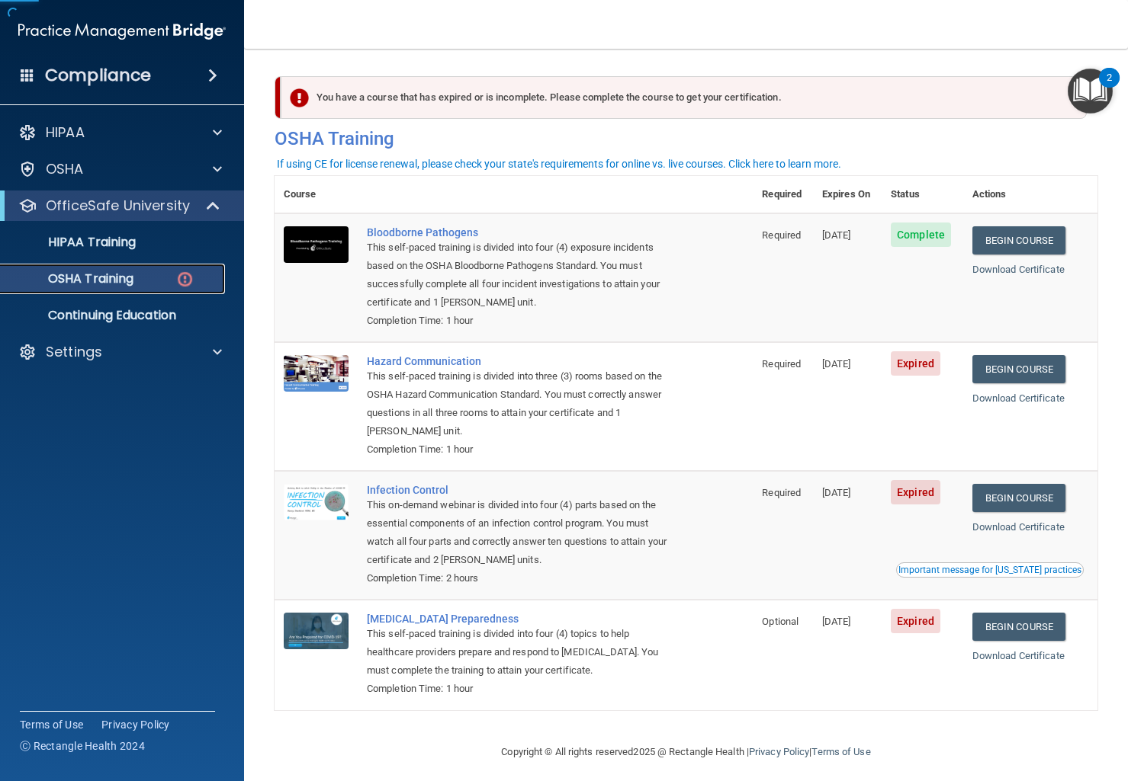
scroll to position [9, 0]
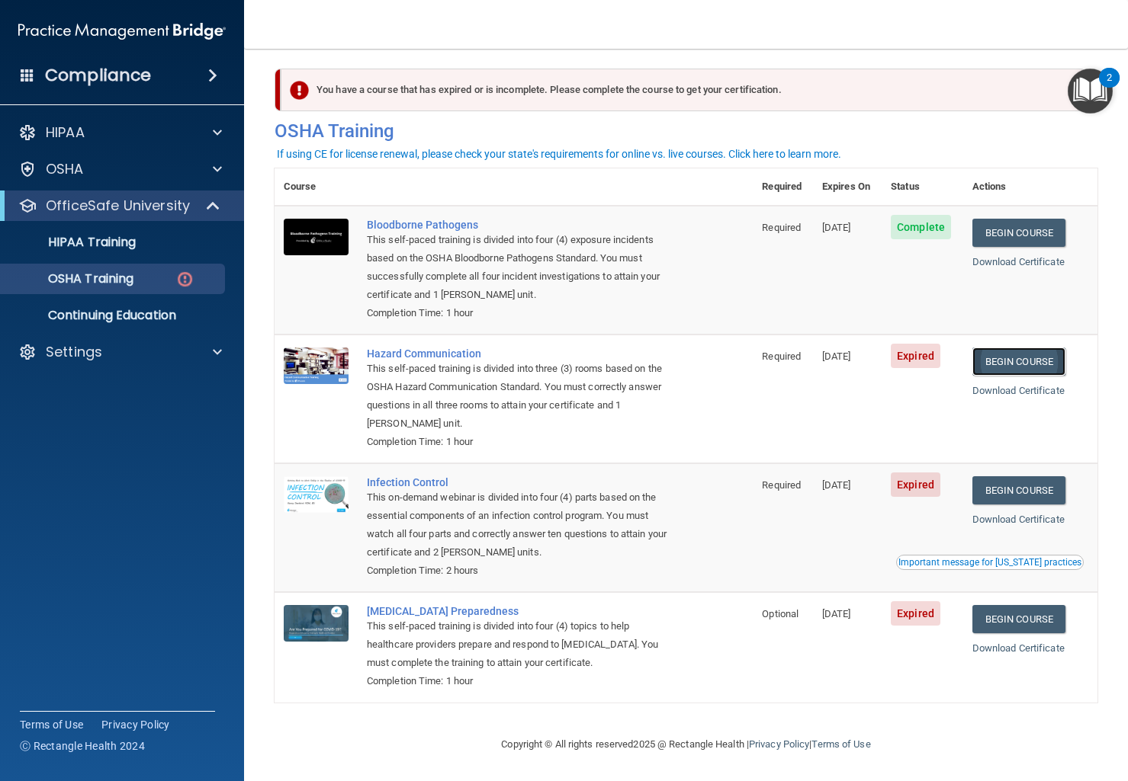
click at [1054, 356] on link "Begin Course" at bounding box center [1018, 362] width 93 height 28
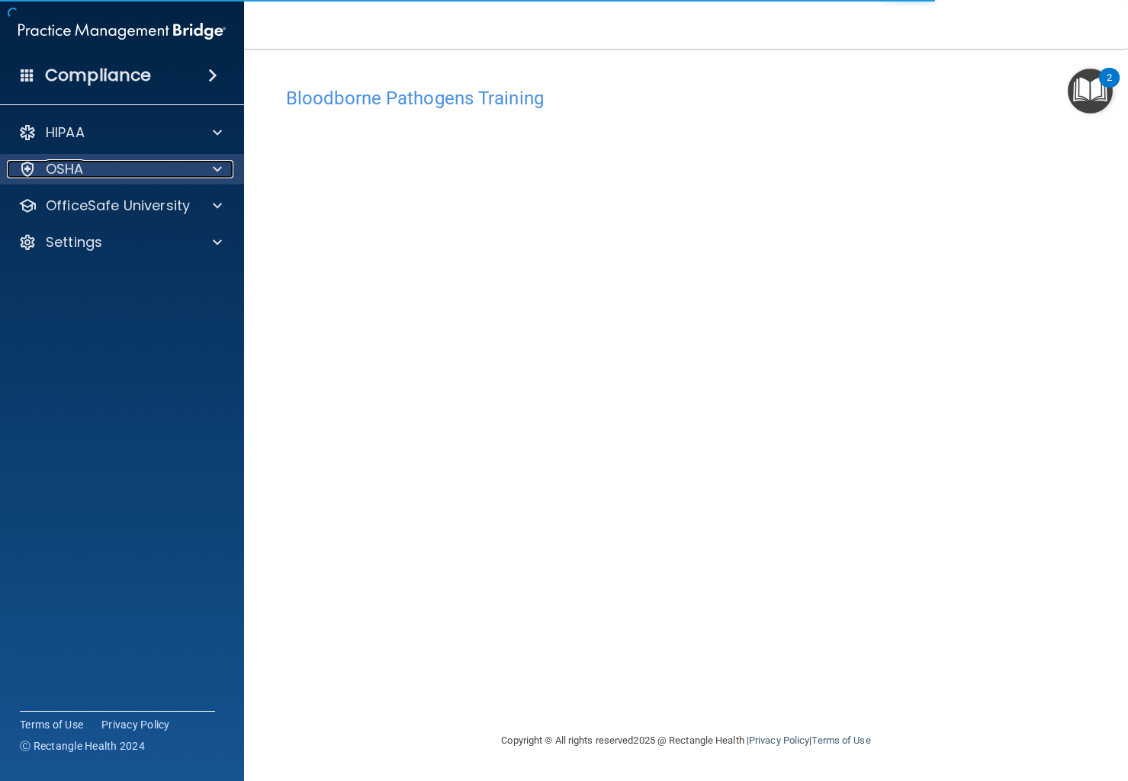
click at [101, 171] on div "OSHA" at bounding box center [101, 169] width 189 height 18
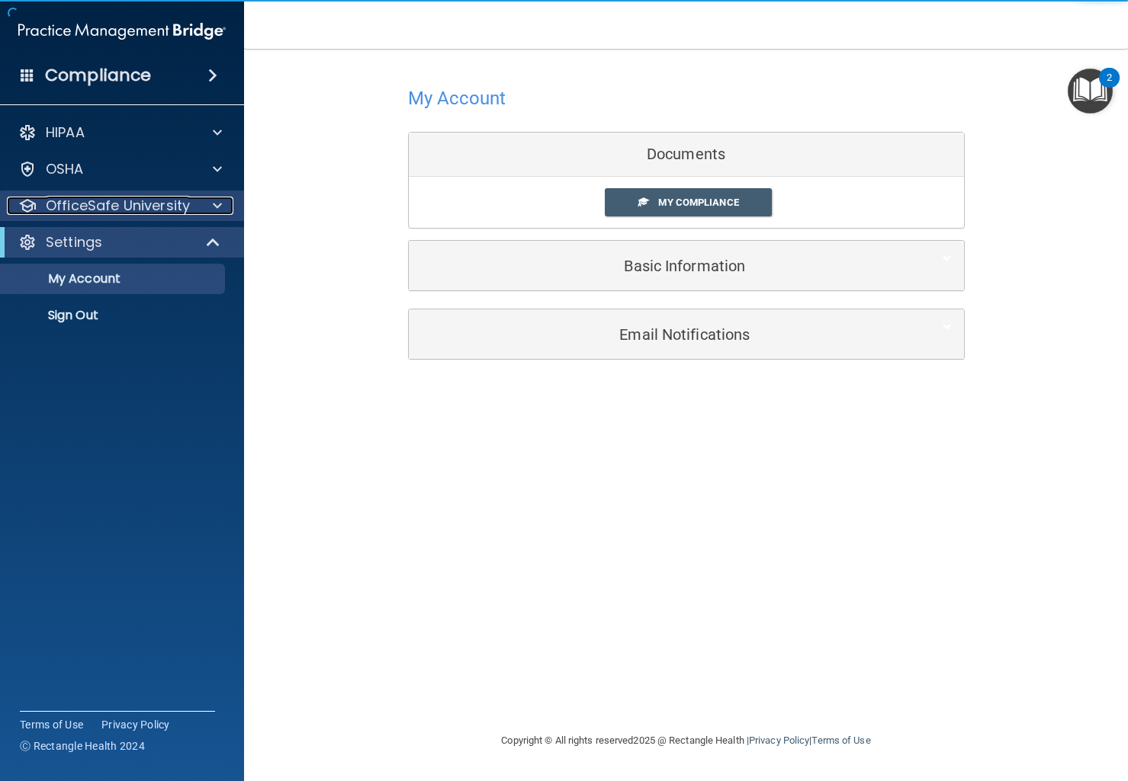
click at [113, 214] on p "OfficeSafe University" at bounding box center [118, 206] width 144 height 18
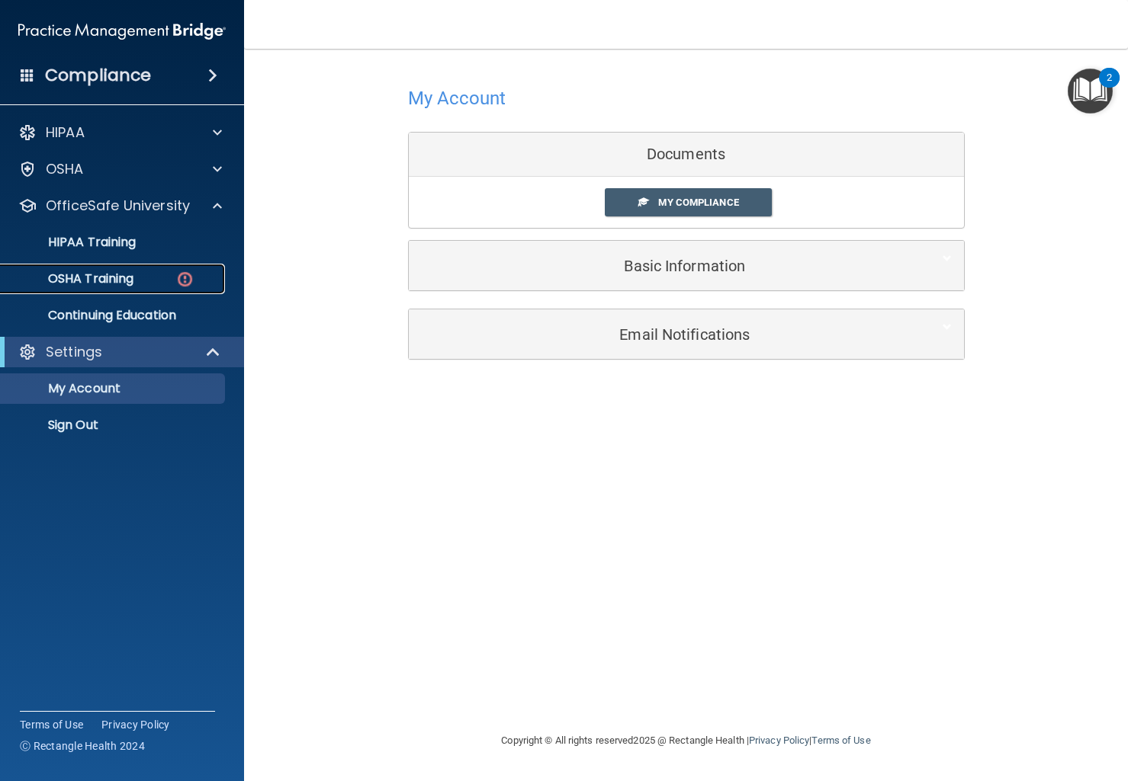
click at [113, 273] on p "OSHA Training" at bounding box center [71, 278] width 123 height 15
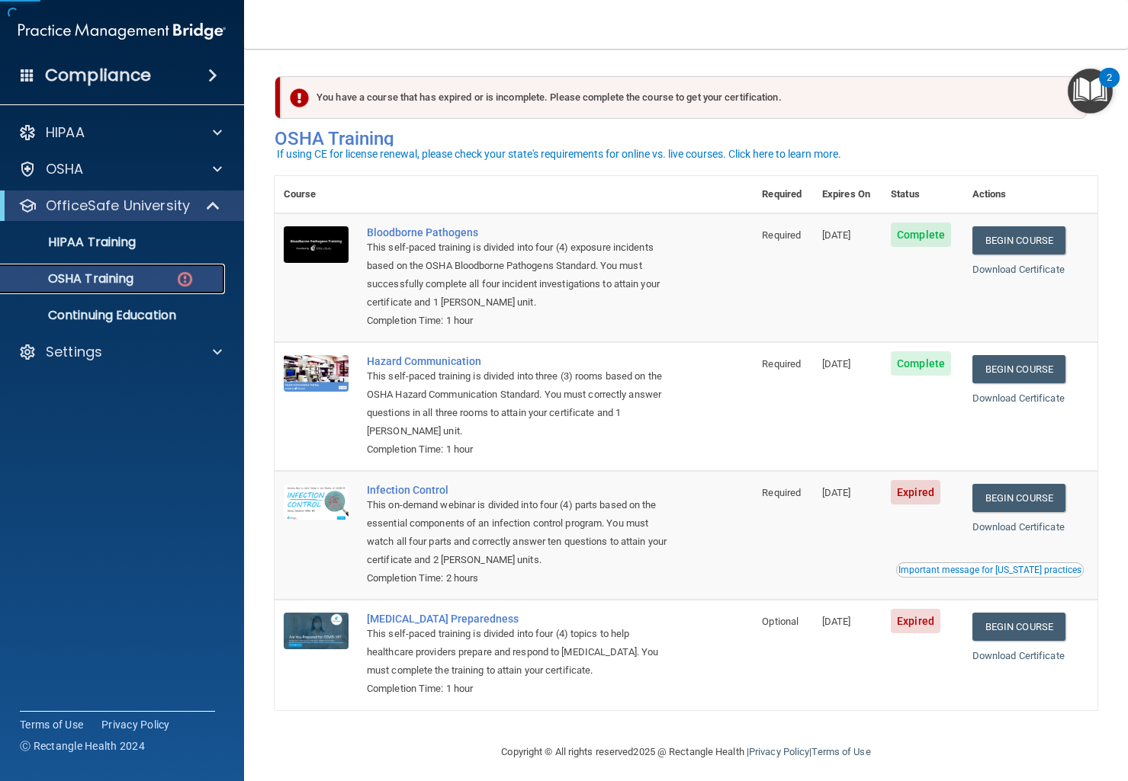
scroll to position [9, 0]
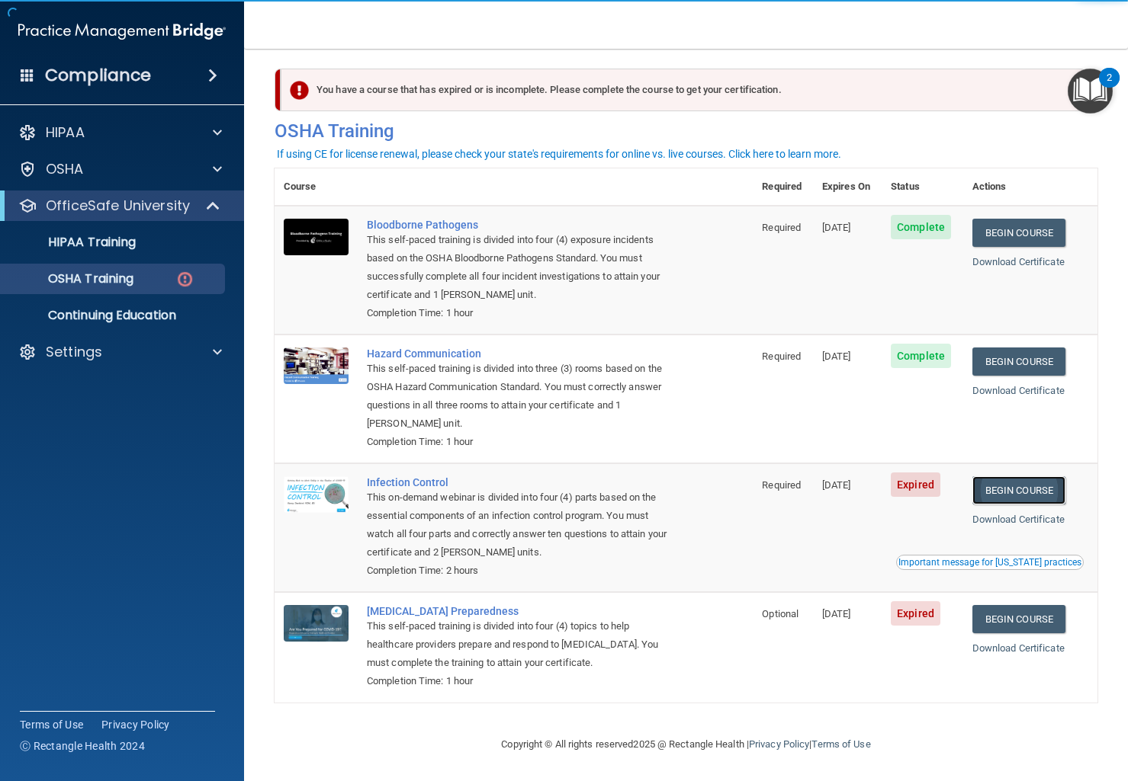
click at [1020, 486] on link "Begin Course" at bounding box center [1018, 490] width 93 height 28
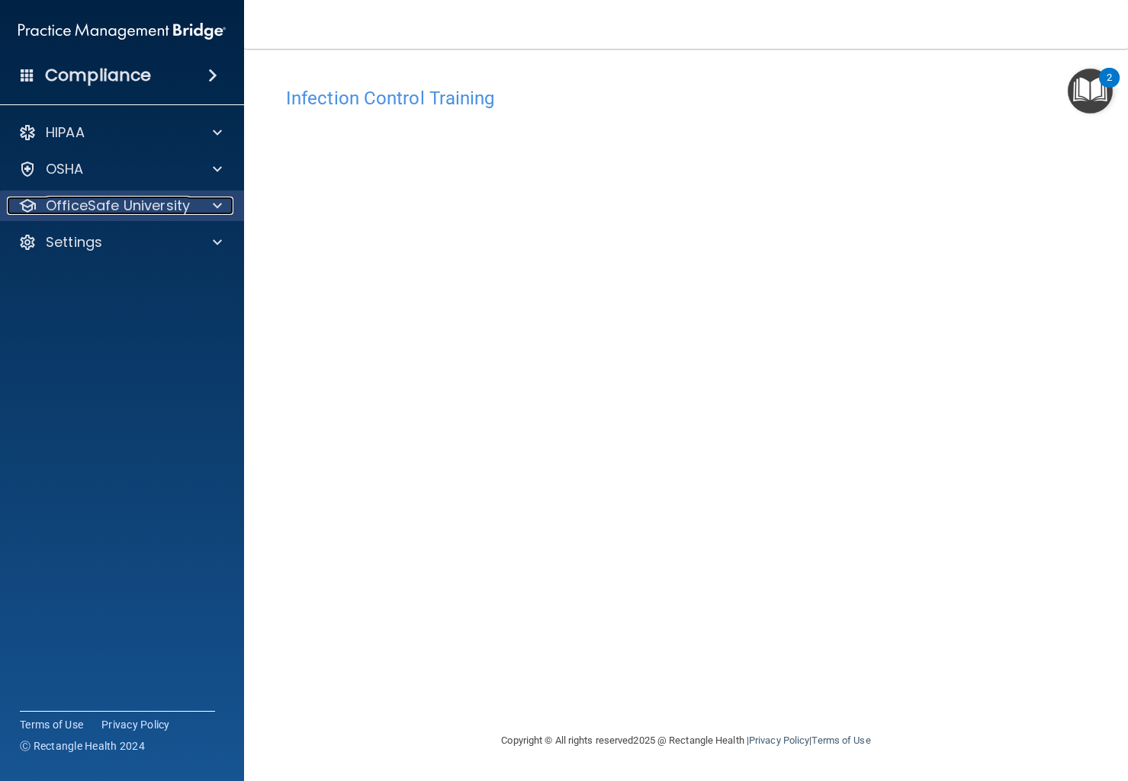
click at [84, 207] on p "OfficeSafe University" at bounding box center [118, 206] width 144 height 18
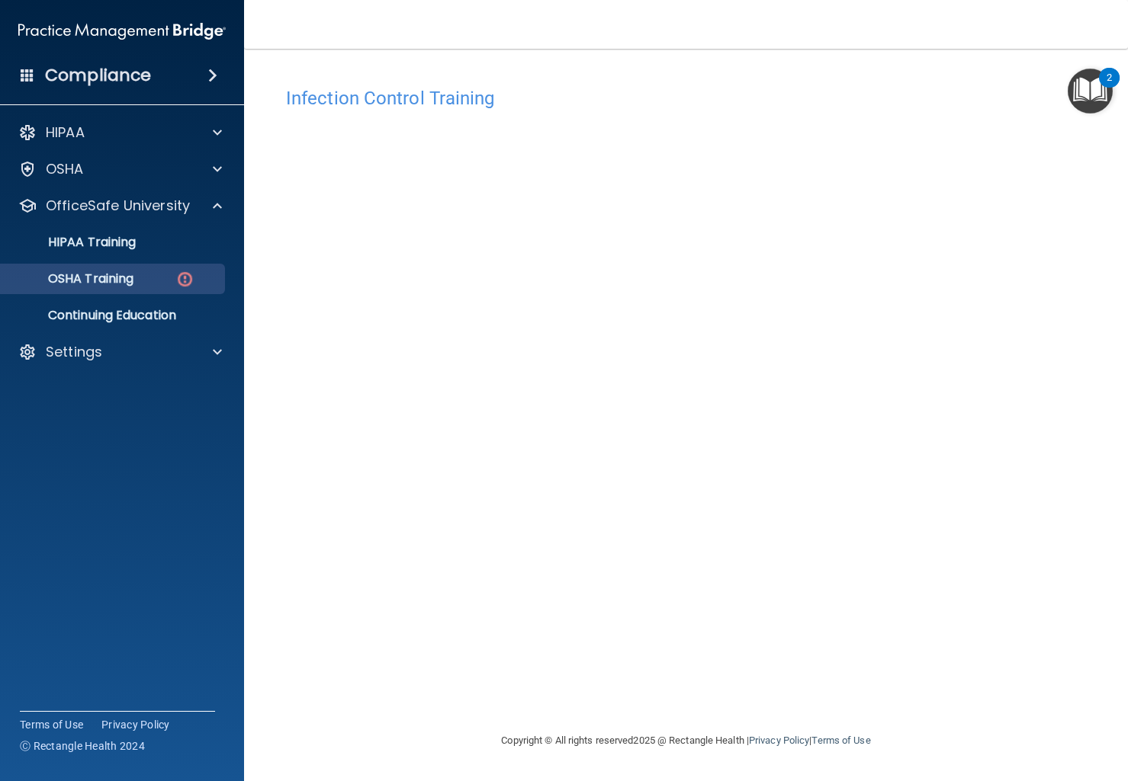
click at [117, 295] on ul "HIPAA Training OSHA Training Continuing Education" at bounding box center [123, 276] width 276 height 110
click at [121, 284] on p "OSHA Training" at bounding box center [71, 278] width 123 height 15
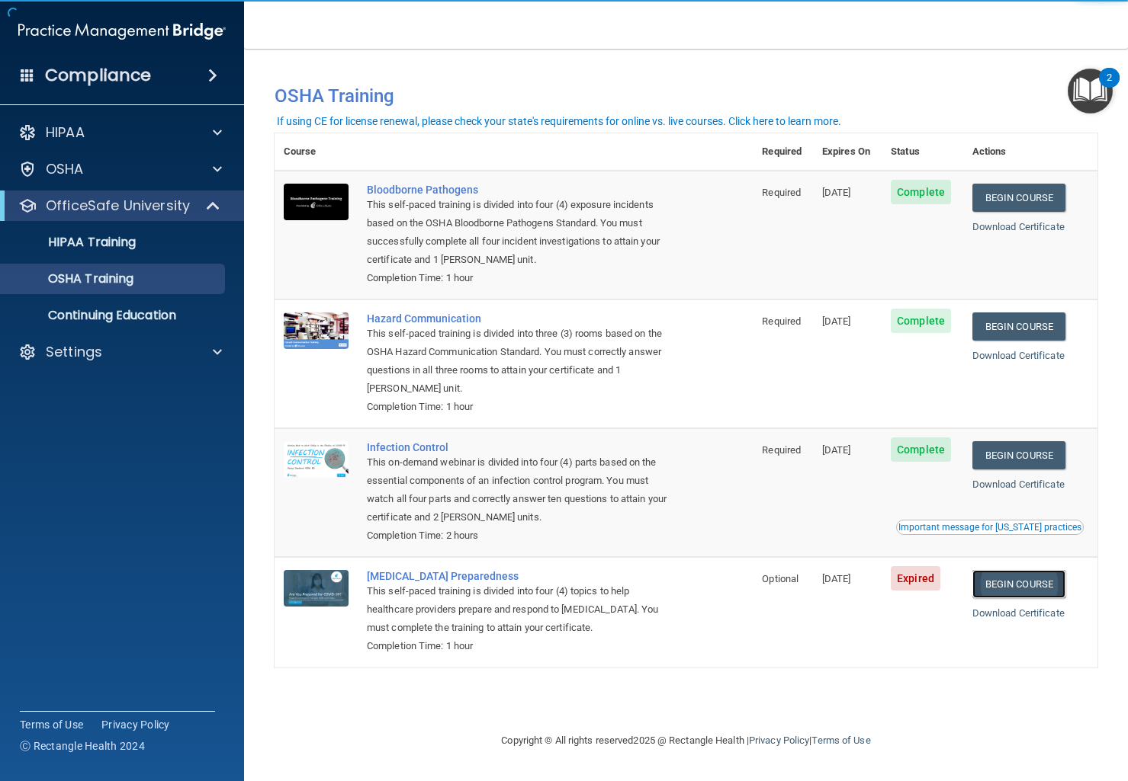
click at [1024, 588] on link "Begin Course" at bounding box center [1018, 584] width 93 height 28
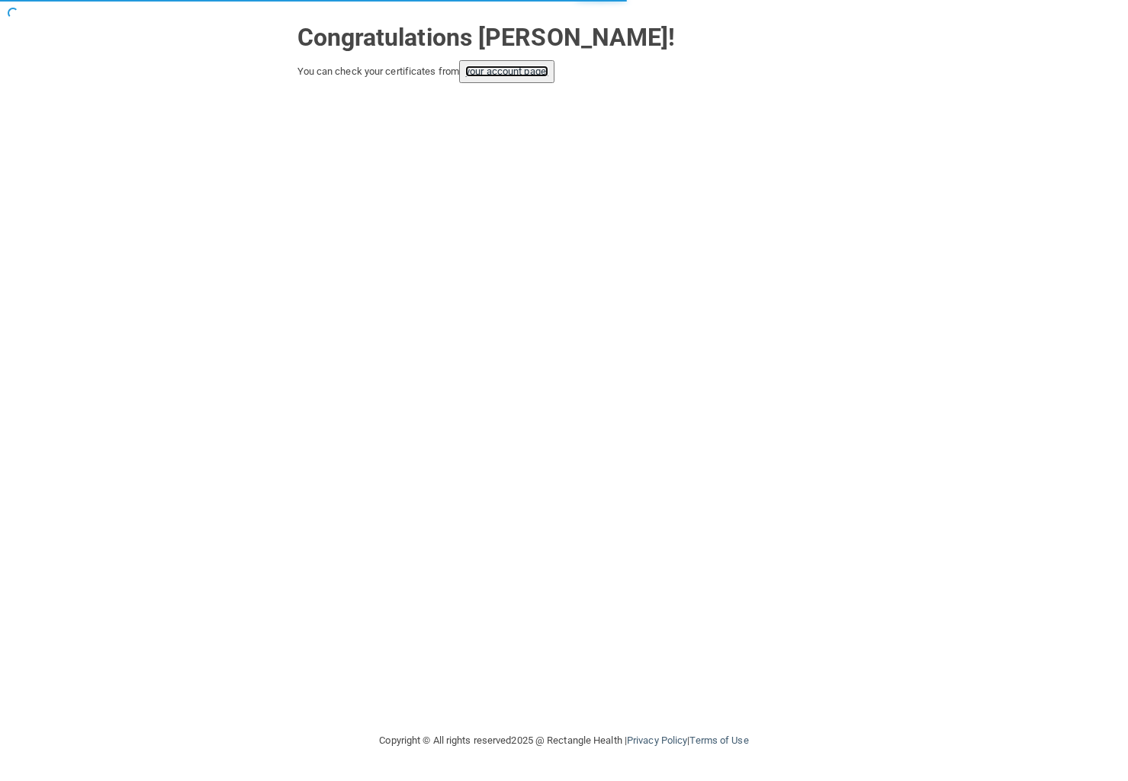
click at [515, 68] on link "your account page!" at bounding box center [506, 71] width 83 height 11
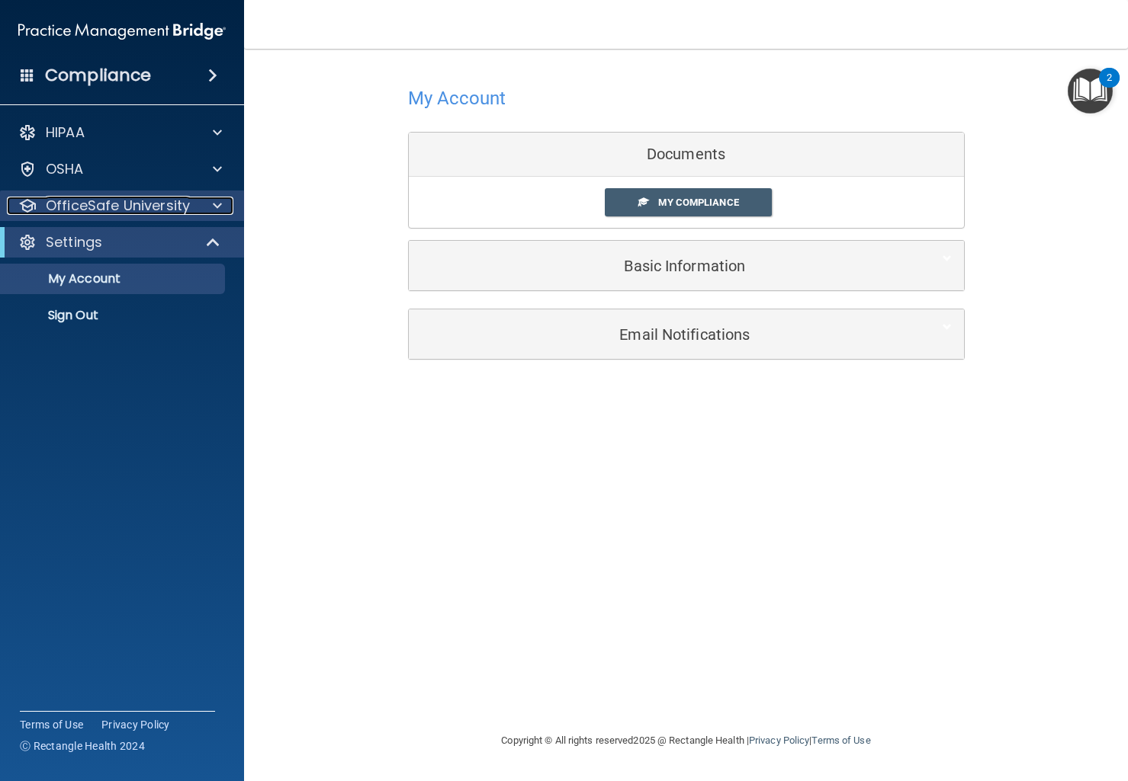
click at [156, 205] on p "OfficeSafe University" at bounding box center [118, 206] width 144 height 18
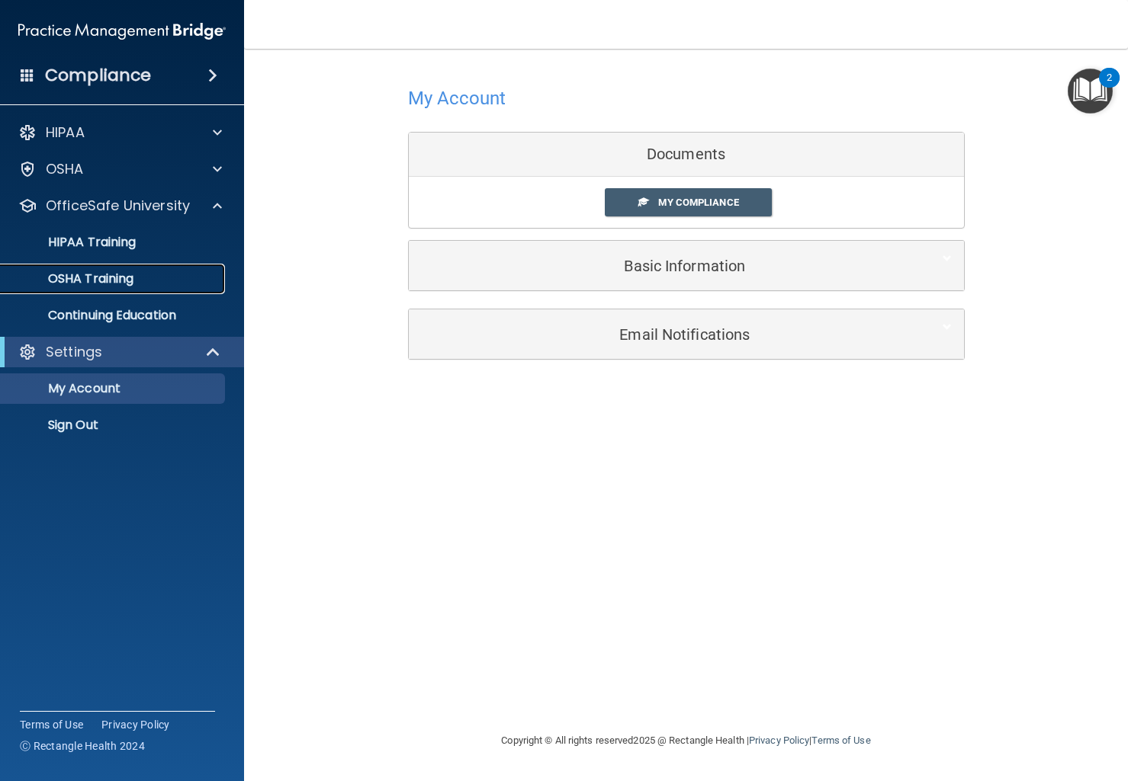
click at [149, 281] on div "OSHA Training" at bounding box center [114, 278] width 208 height 15
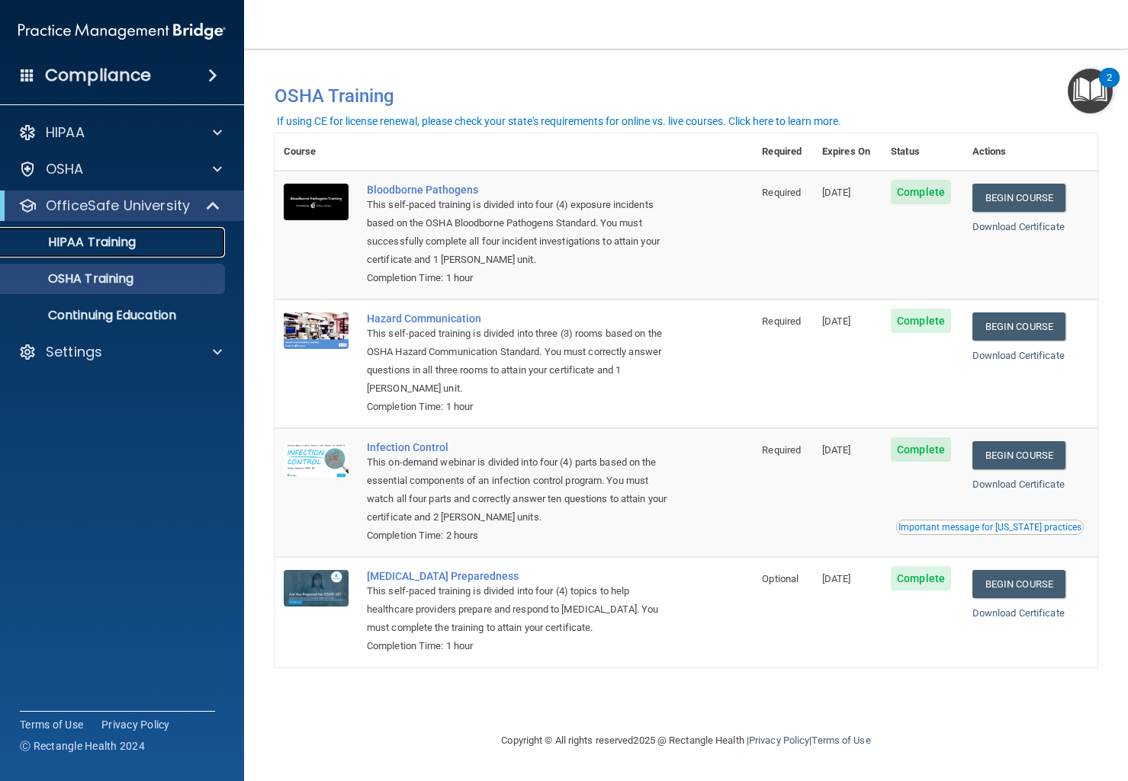
click at [108, 245] on p "HIPAA Training" at bounding box center [73, 242] width 126 height 15
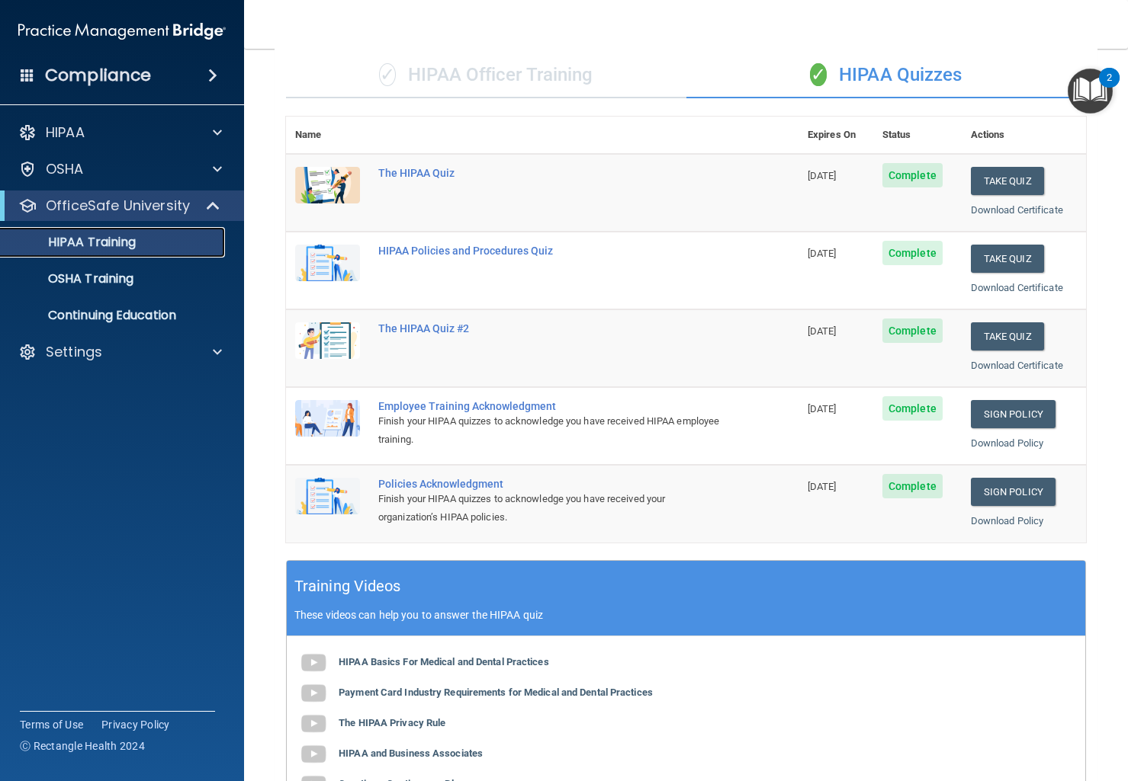
scroll to position [98, 0]
